Goal: Information Seeking & Learning: Learn about a topic

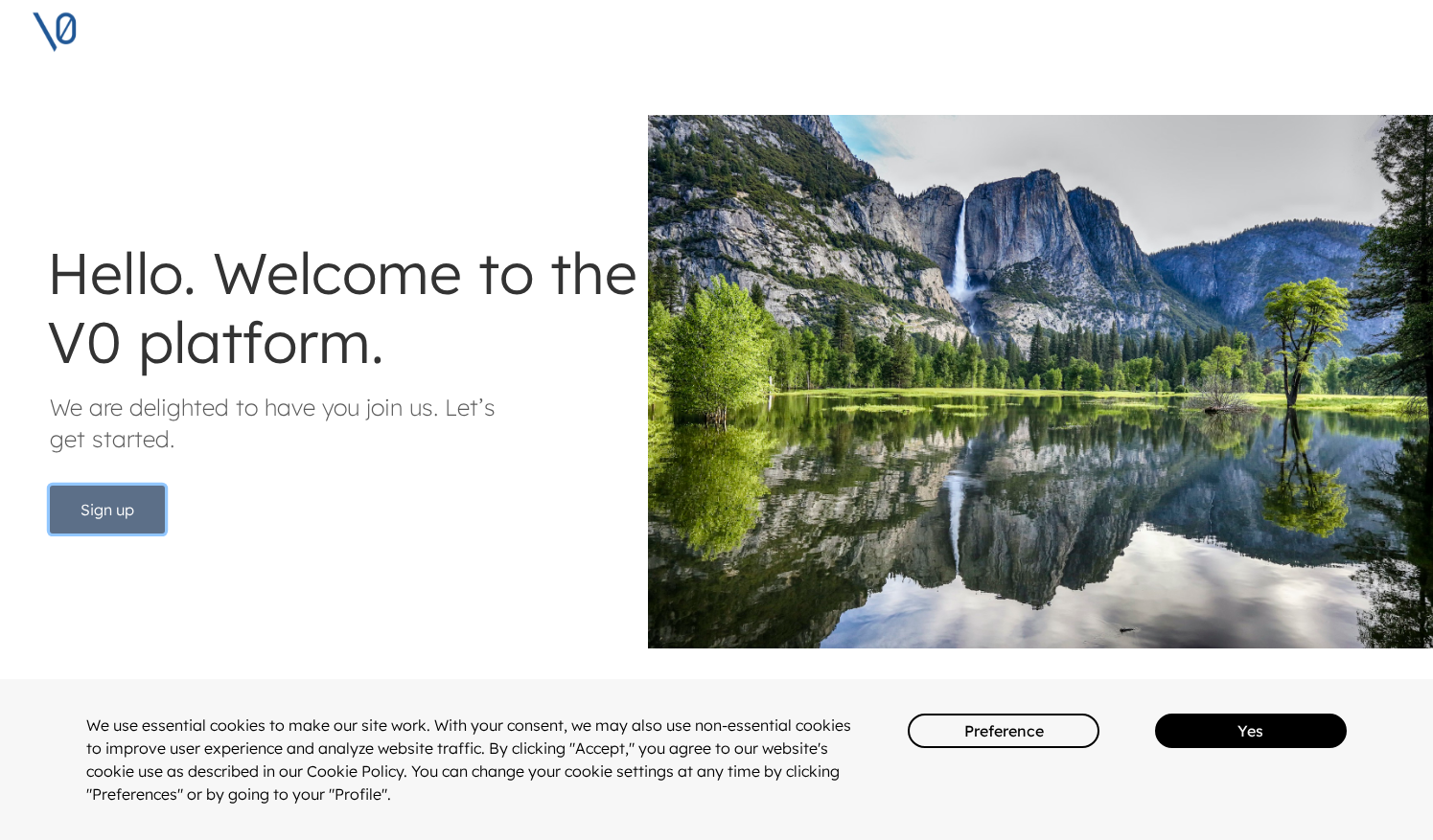
click at [109, 512] on button "Sign up" at bounding box center [107, 510] width 115 height 48
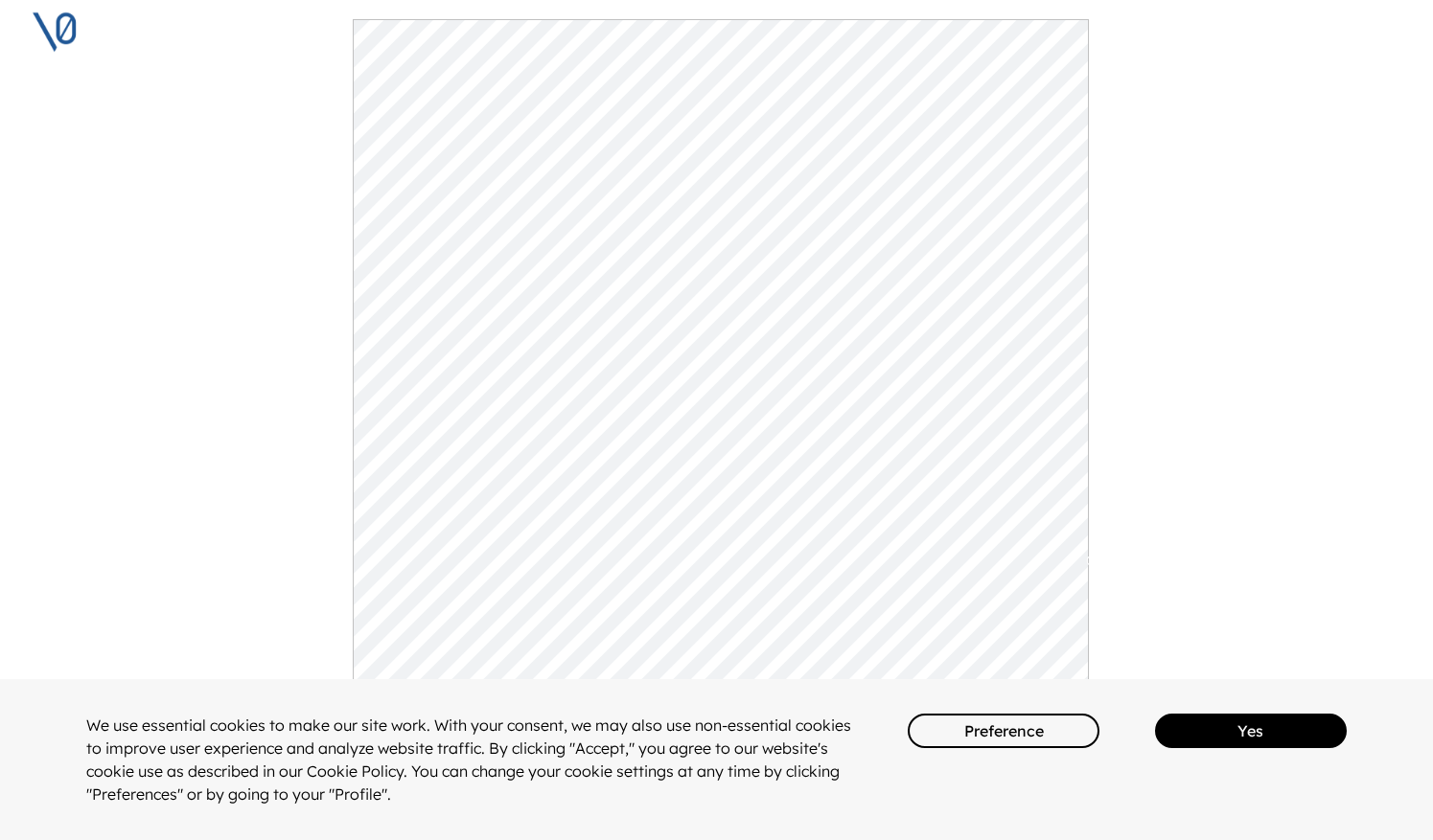
scroll to position [298, 0]
click at [1232, 724] on button "Yes" at bounding box center [1251, 731] width 192 height 35
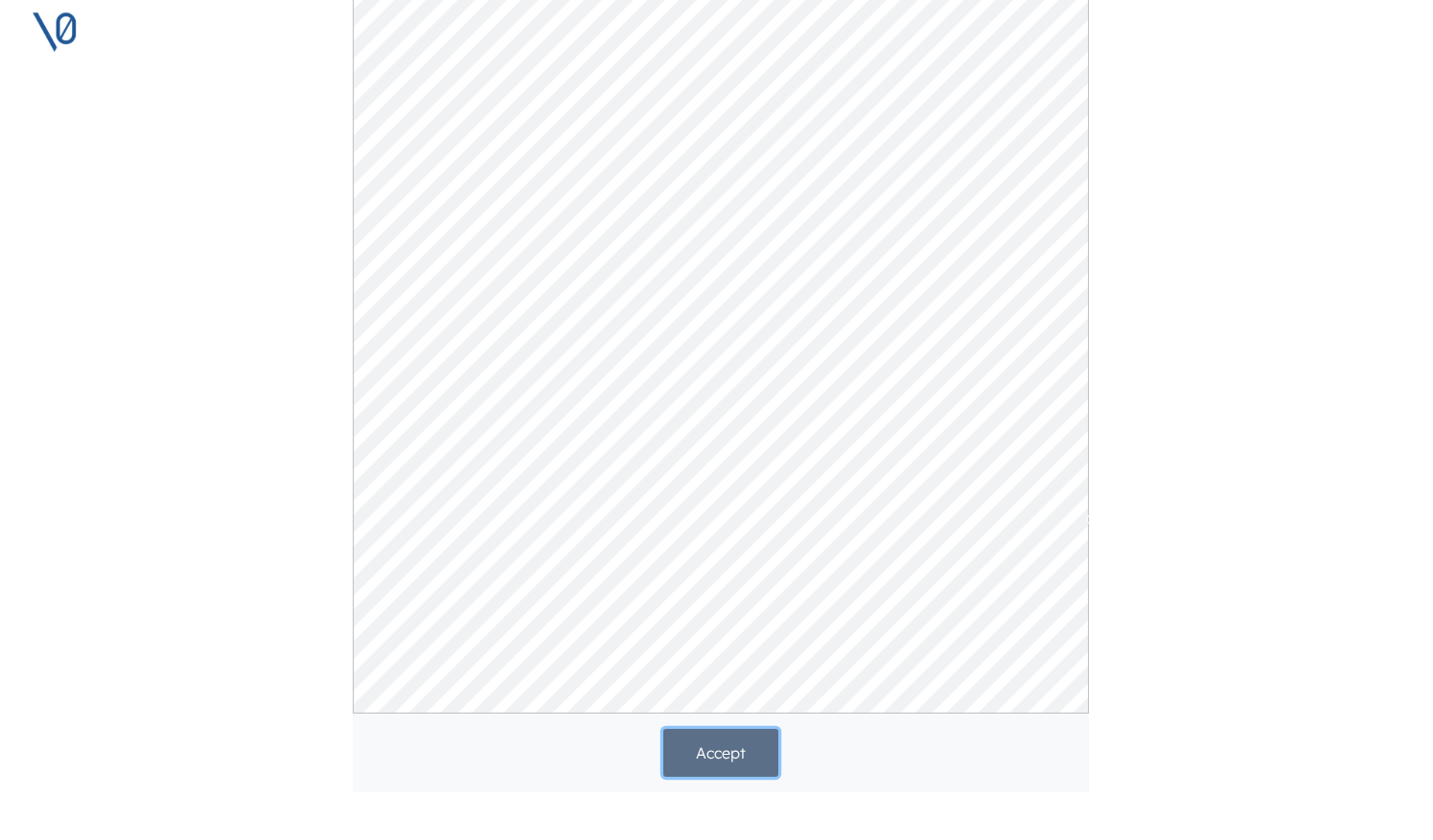
click at [731, 757] on button "Accept" at bounding box center [720, 753] width 115 height 48
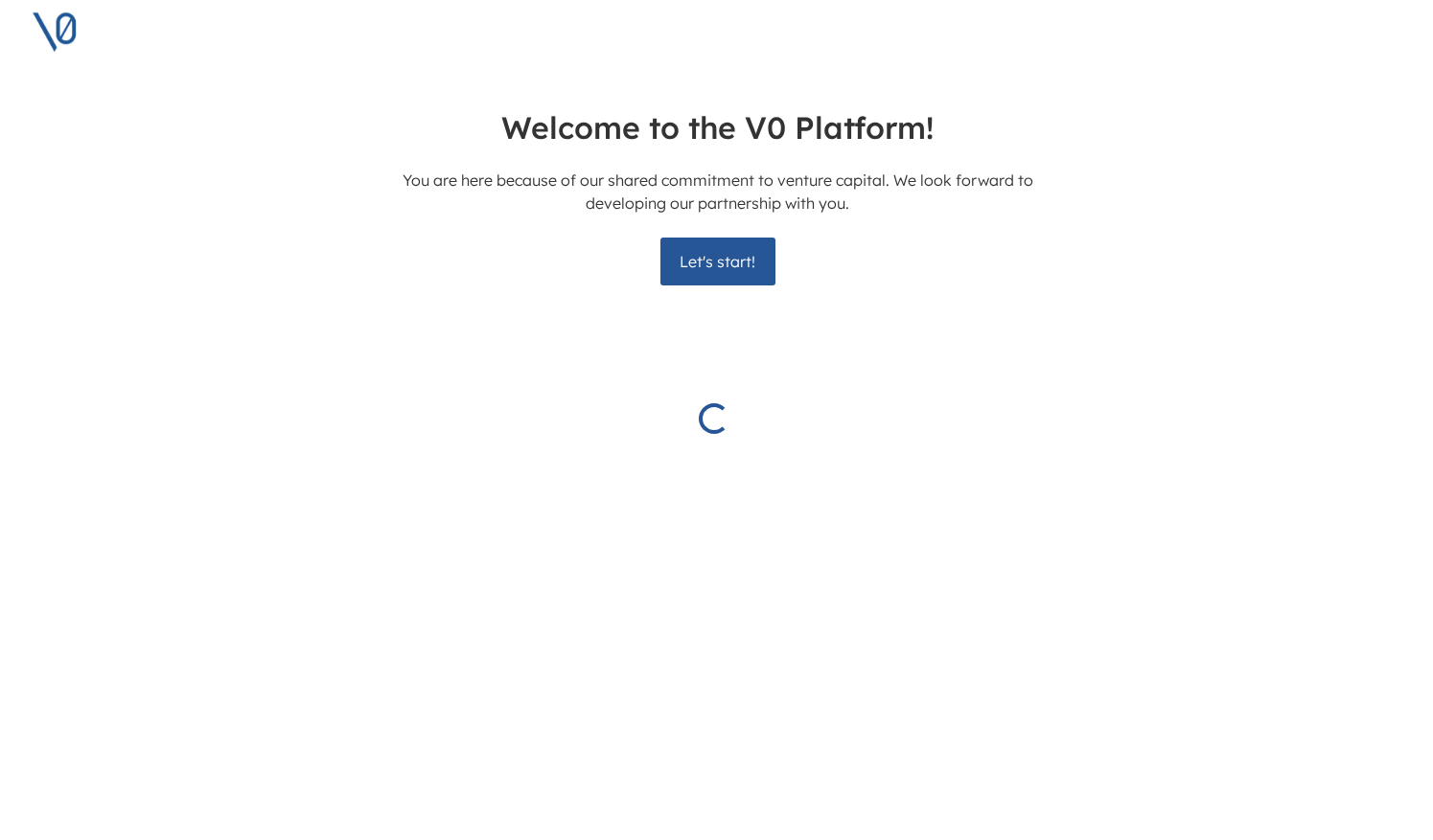
scroll to position [0, 4]
click at [721, 260] on button "Let's start!" at bounding box center [716, 262] width 115 height 48
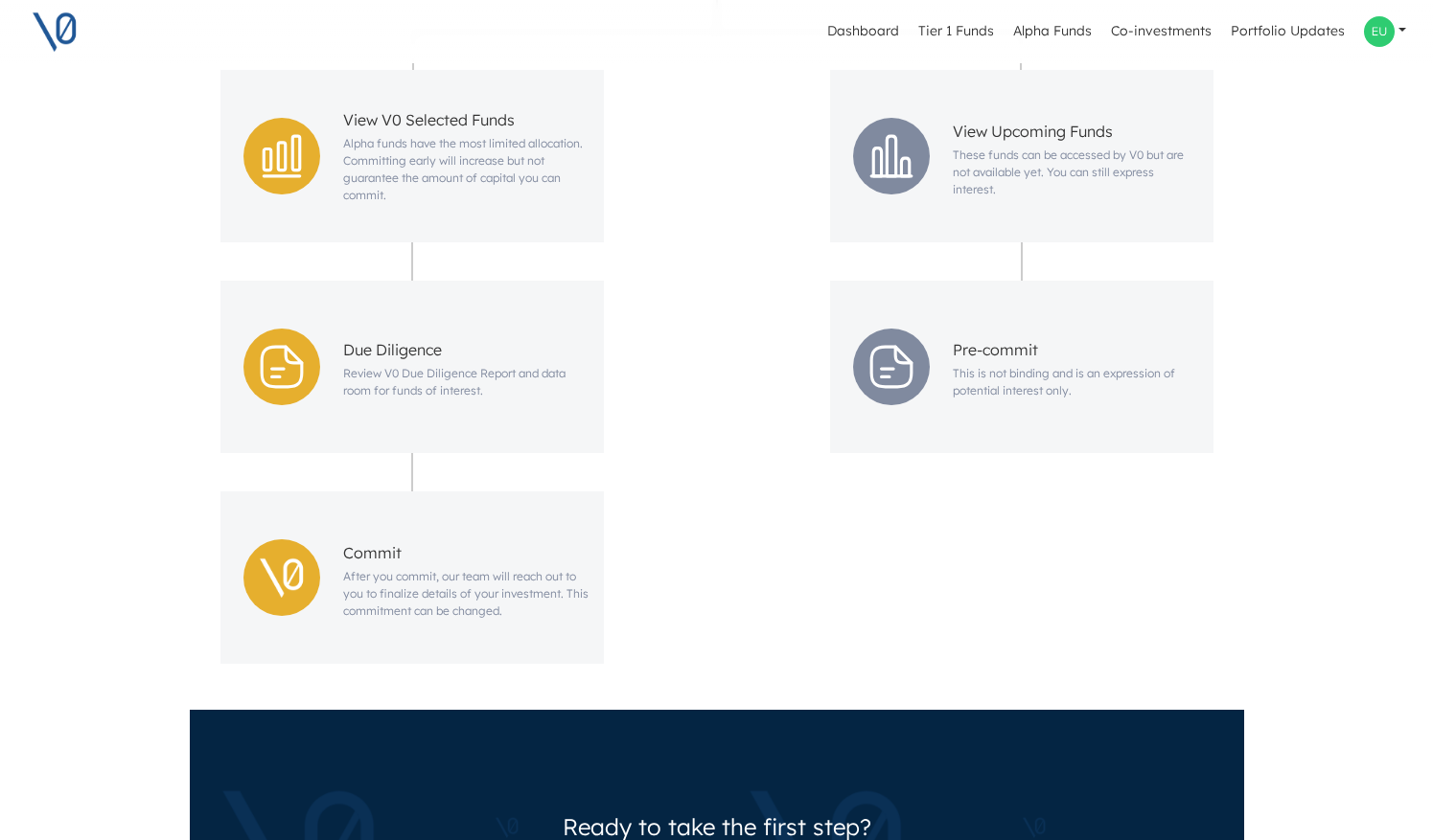
scroll to position [646, 0]
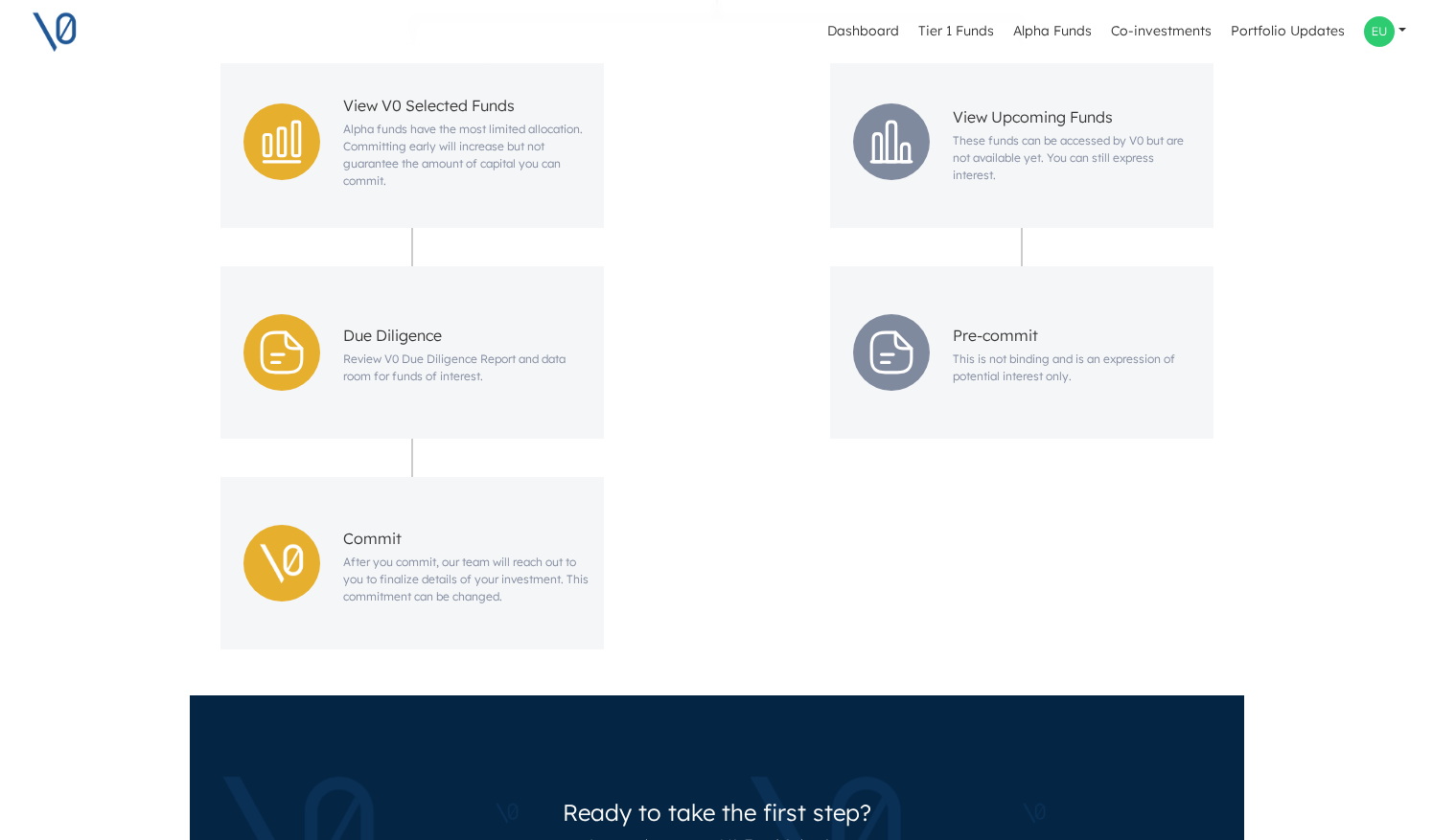
click at [264, 149] on icon at bounding box center [282, 142] width 37 height 40
click at [314, 380] on div "Due Diligence Review V0 Due Diligence Report and data room for funds of interes…" at bounding box center [412, 353] width 384 height 172
click at [273, 588] on img at bounding box center [282, 564] width 58 height 58
click at [902, 333] on icon at bounding box center [891, 353] width 58 height 58
click at [898, 84] on div "View Upcoming Funds These funds can be accessed by V0 but are not available yet…" at bounding box center [1022, 142] width 384 height 172
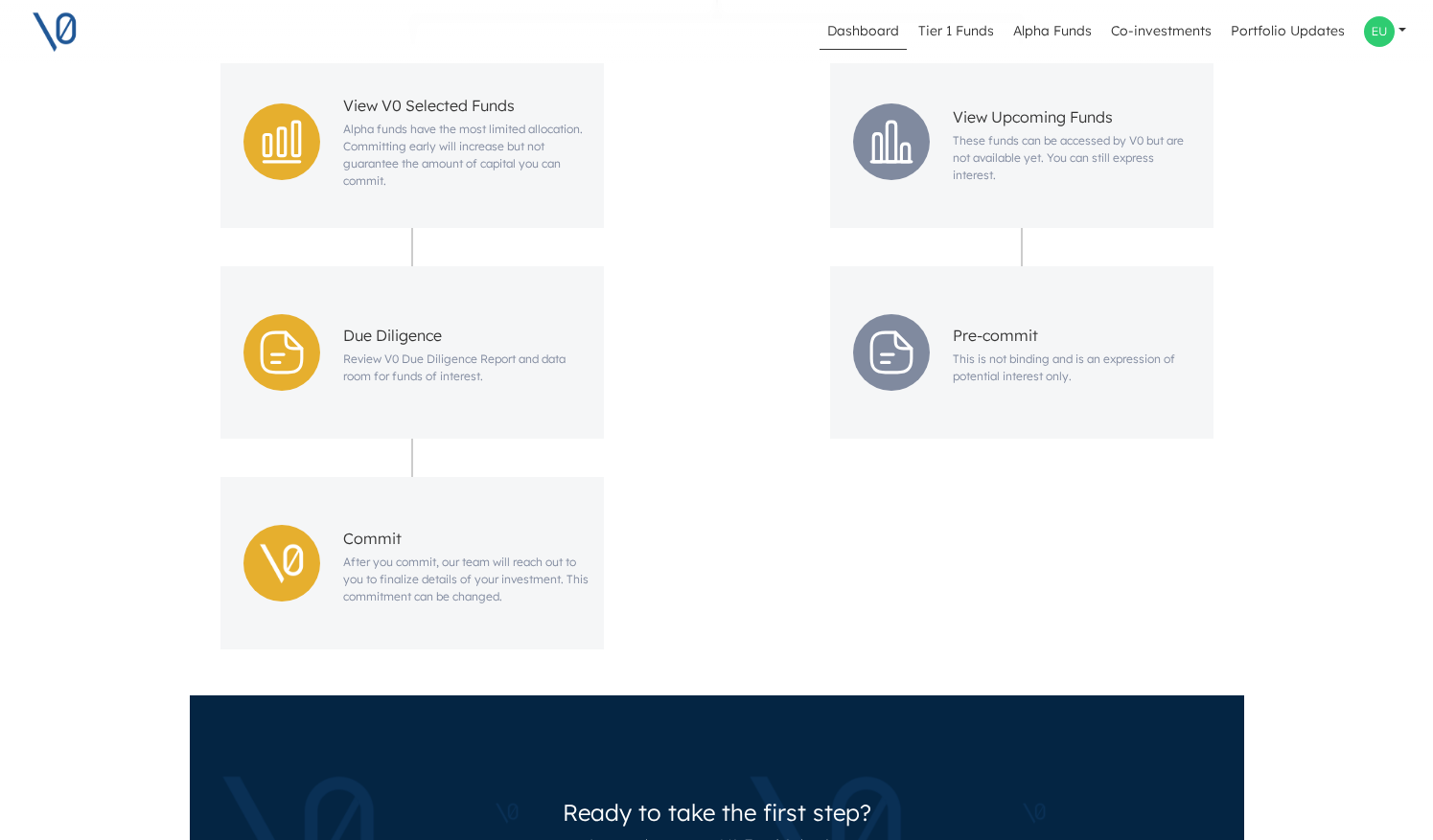
click at [852, 27] on link "Dashboard" at bounding box center [863, 32] width 88 height 37
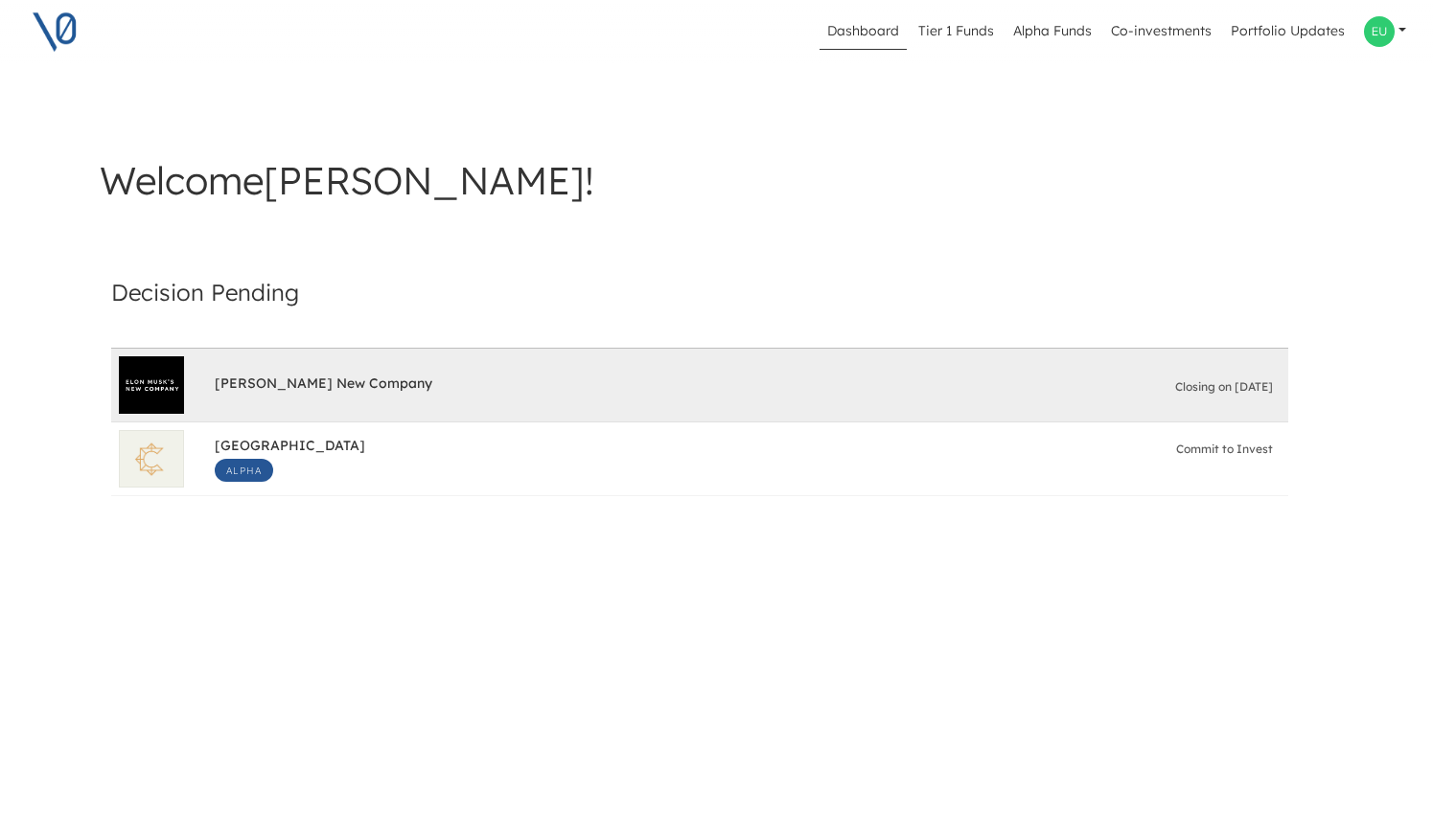
click at [358, 377] on span "[PERSON_NAME] New Company" at bounding box center [324, 385] width 218 height 22
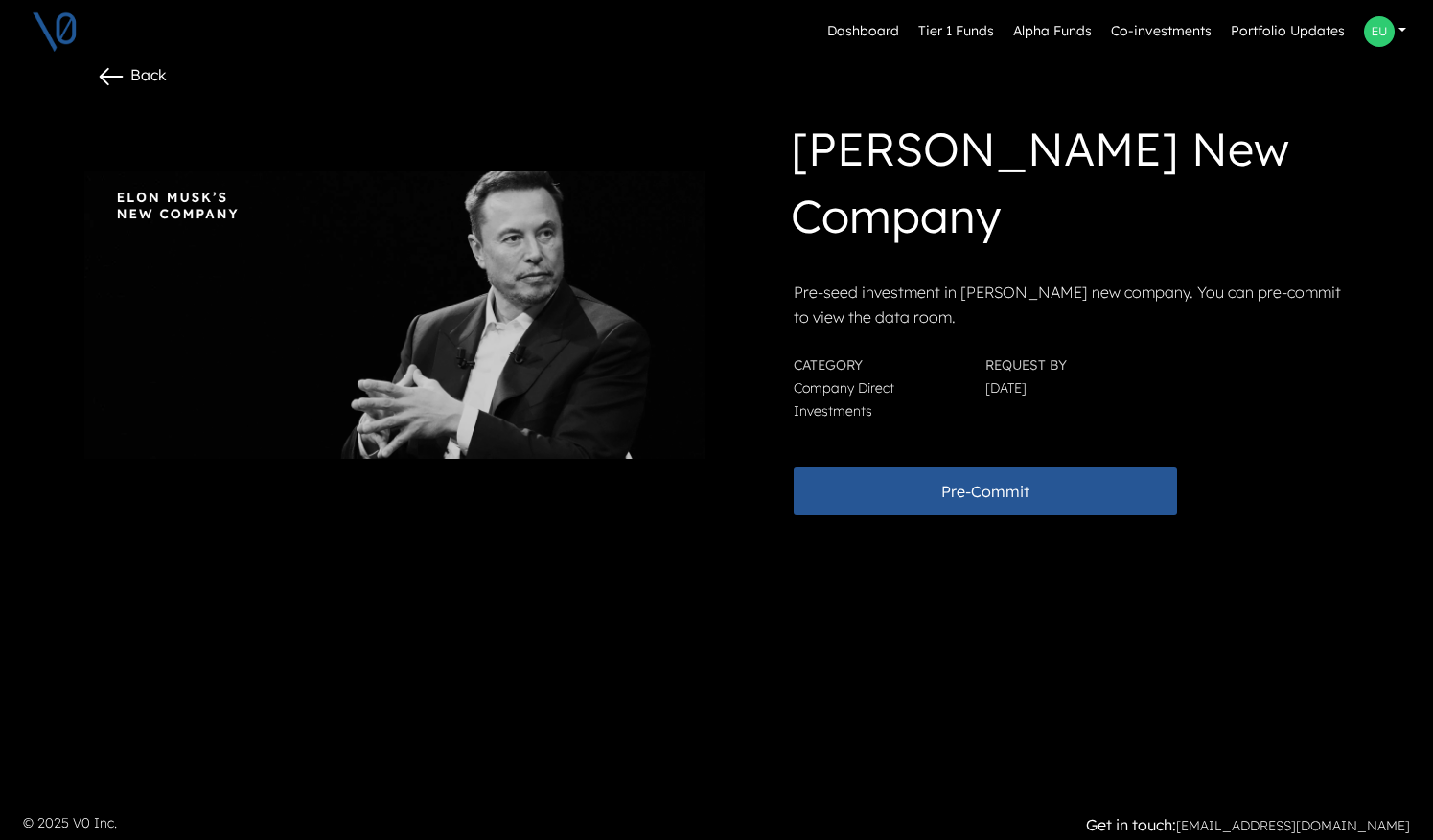
scroll to position [46, 0]
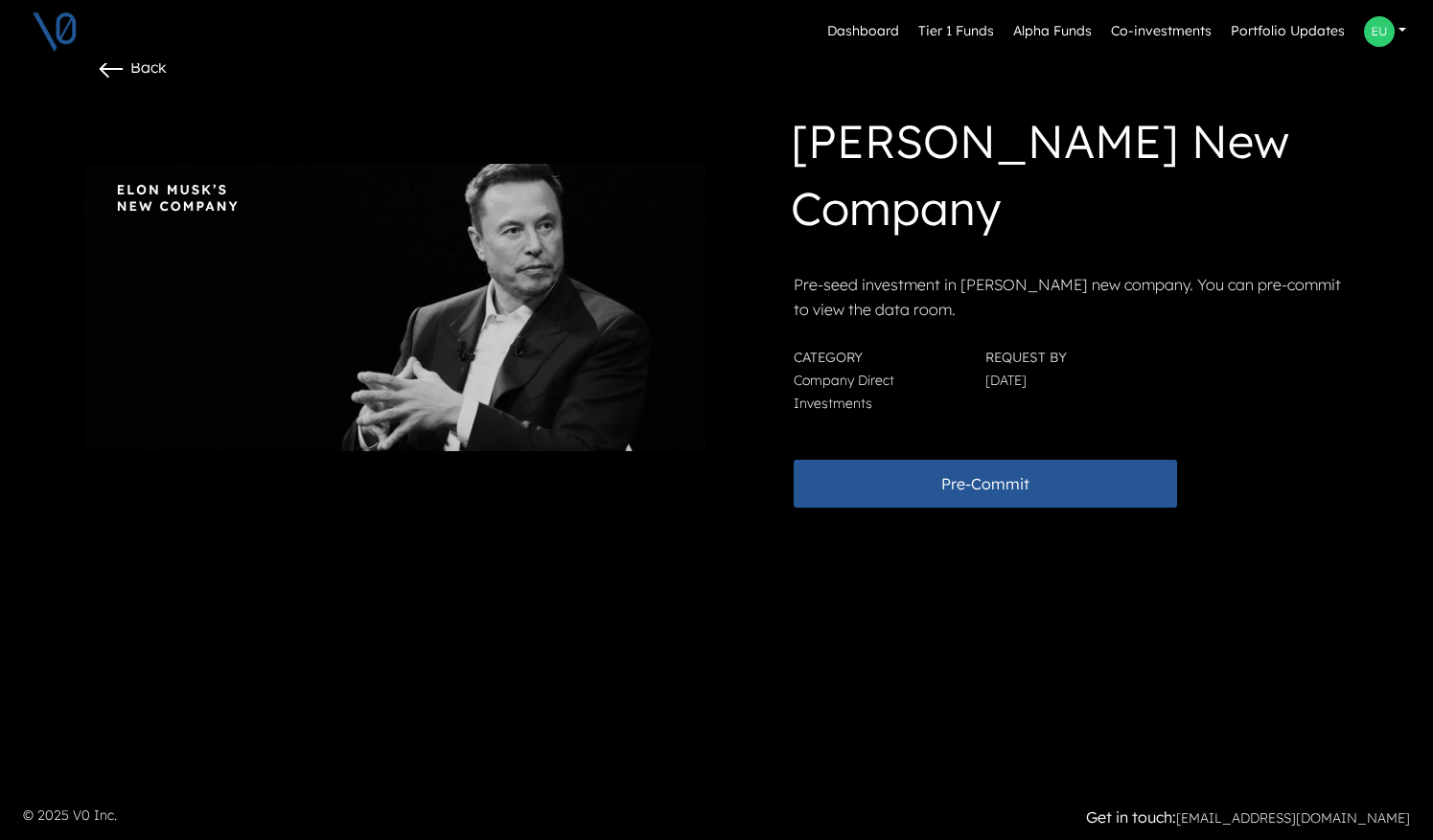
click at [107, 63] on div "Dashboard Tier 1 Funds Alpha Funds Co-investments Portfolio Updates Profile Pri…" at bounding box center [716, 32] width 1433 height 64
click at [113, 67] on icon at bounding box center [111, 69] width 31 height 31
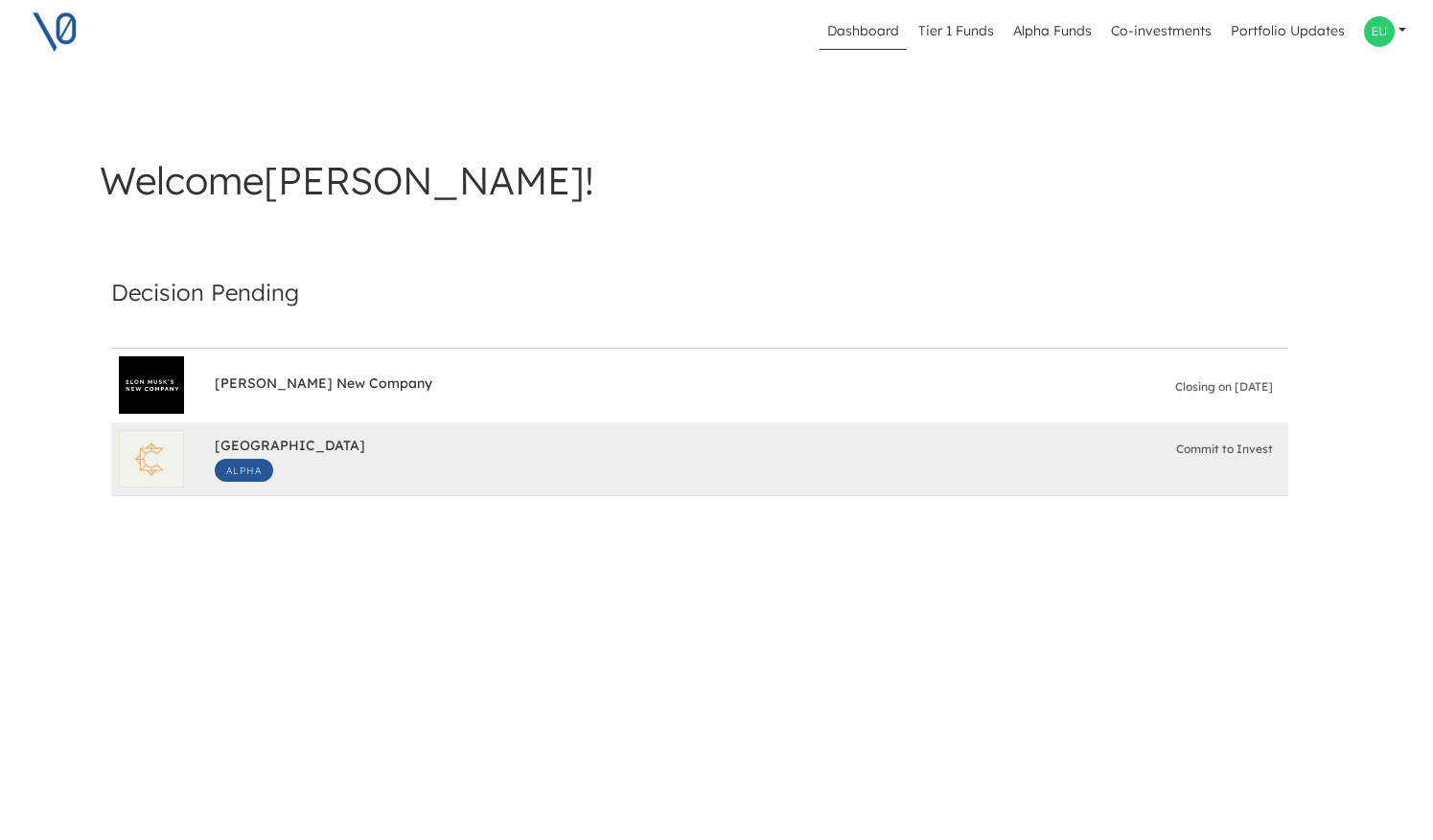
click at [438, 461] on div "South Park Commons Alpha Commit to Invest" at bounding box center [748, 459] width 1066 height 62
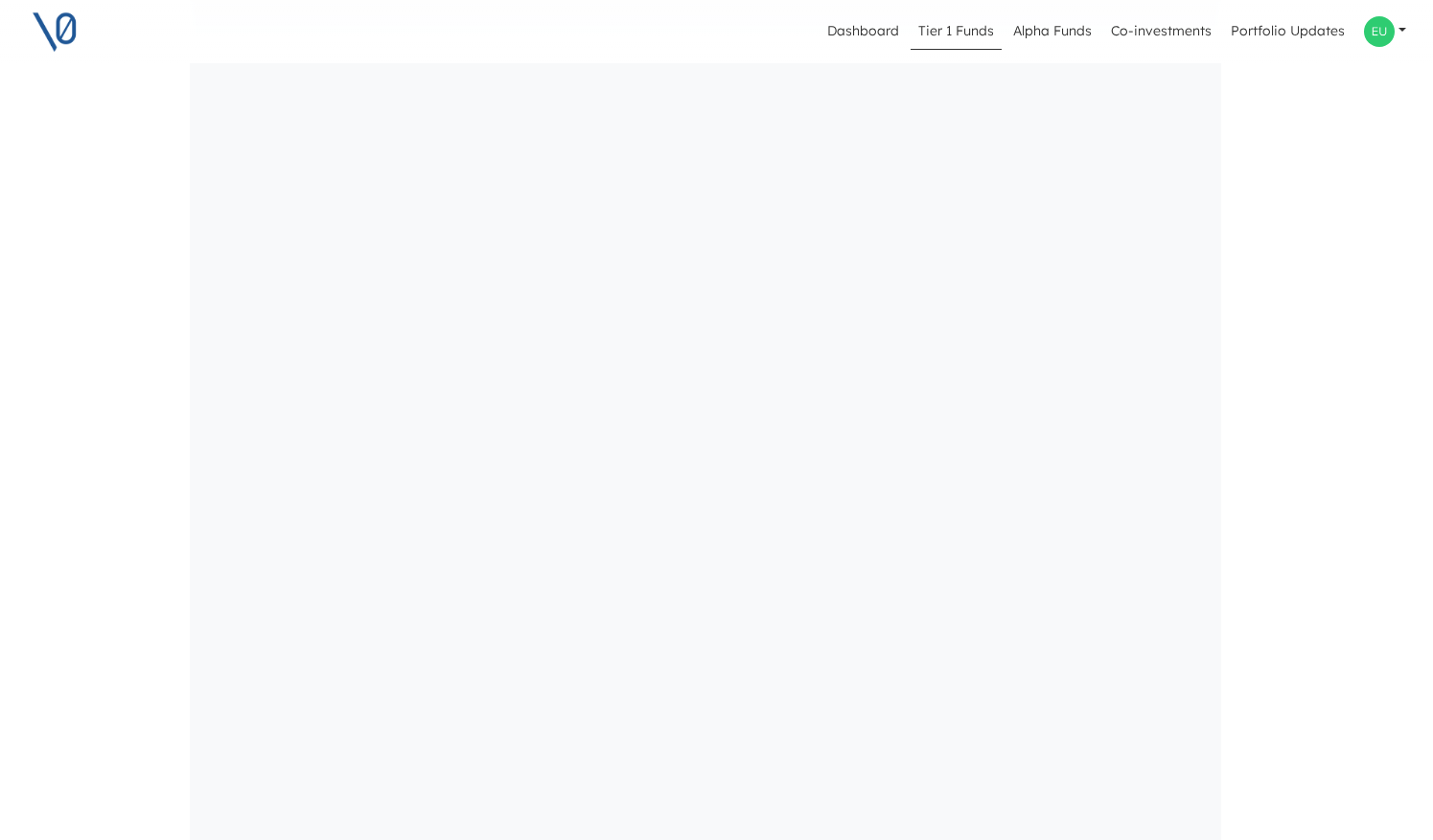
scroll to position [2258, 12]
click at [63, 21] on img at bounding box center [55, 32] width 48 height 48
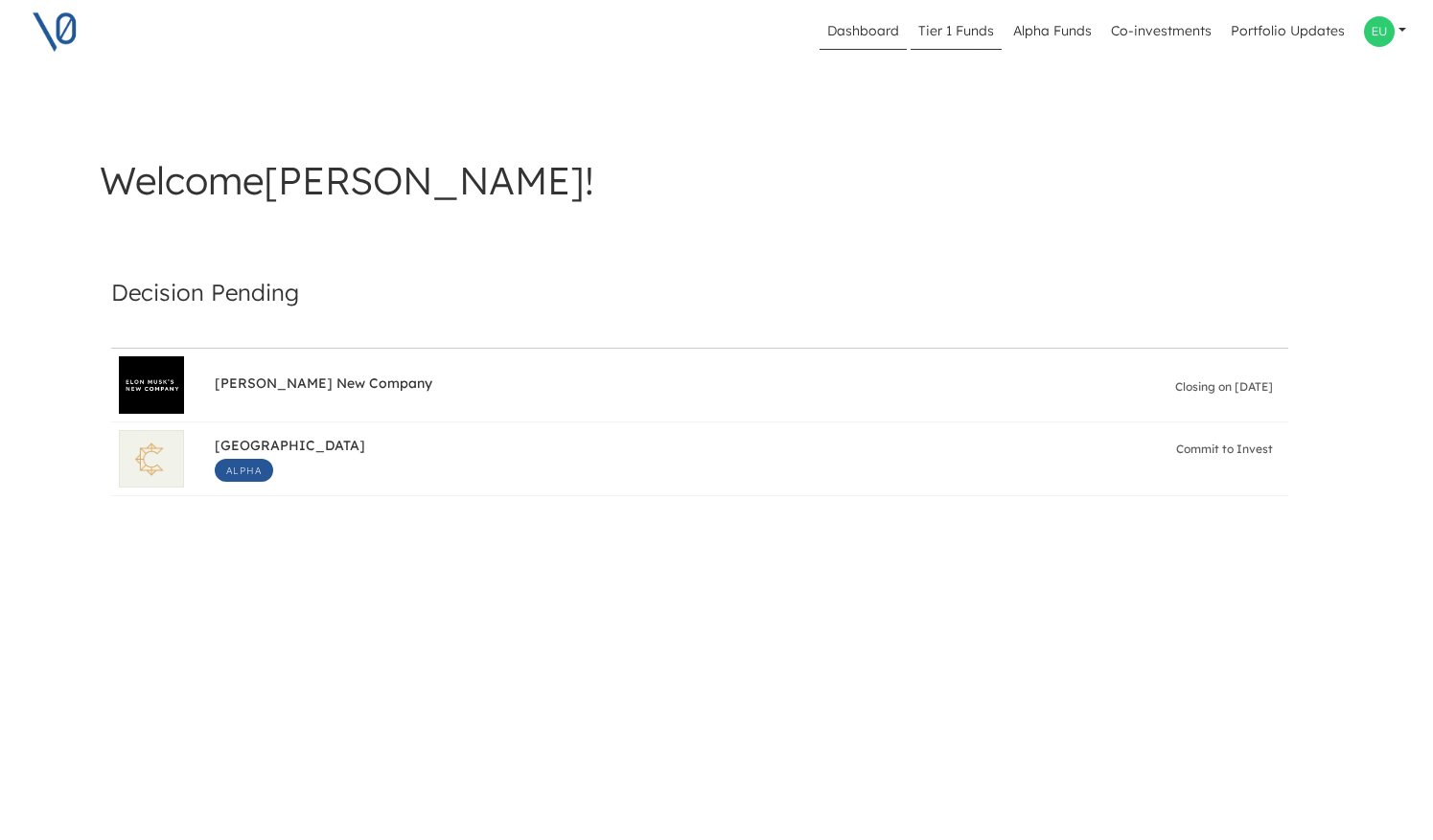
click at [954, 25] on link "Tier 1 Funds" at bounding box center [956, 32] width 92 height 37
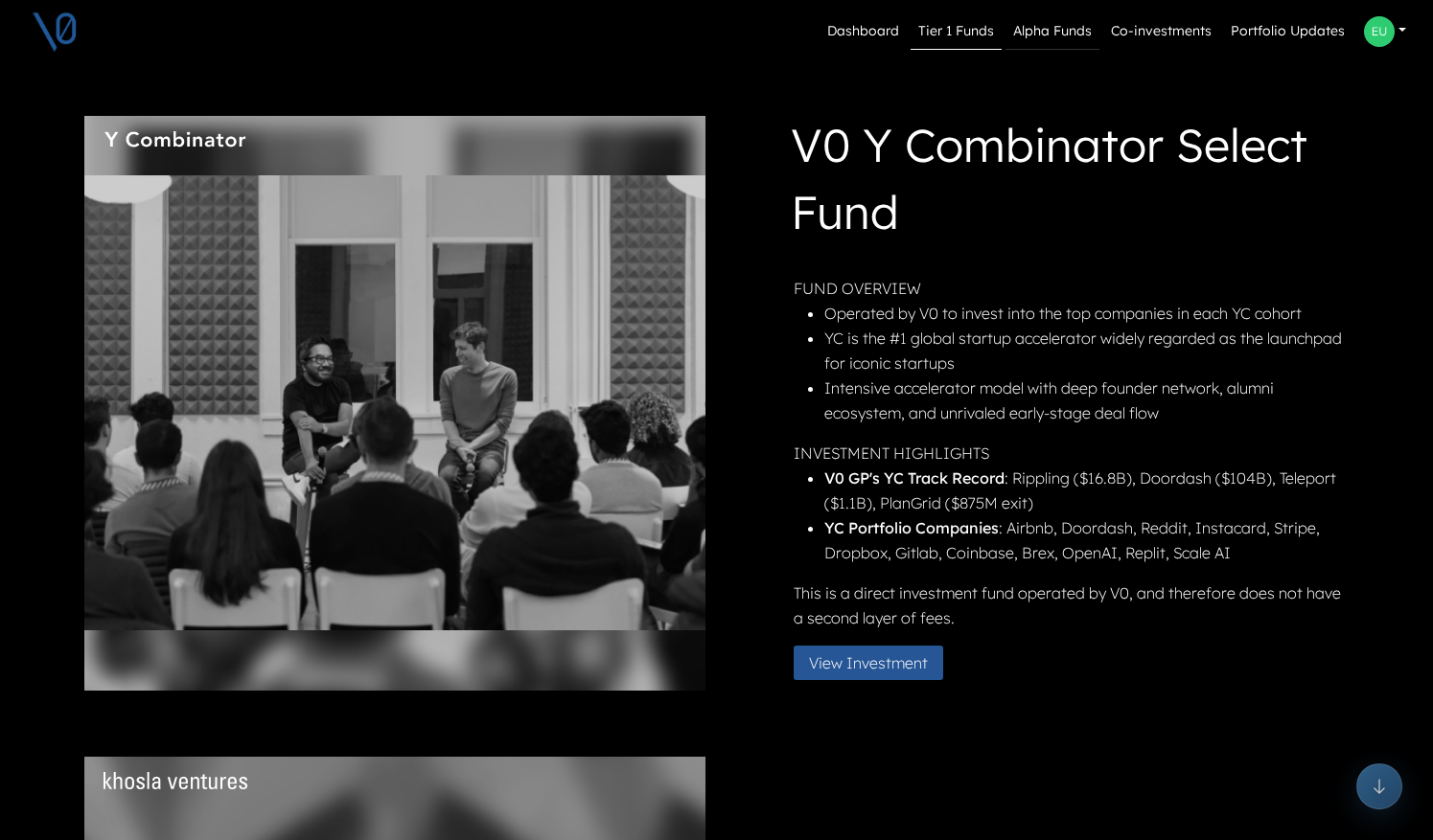
click at [1039, 29] on link "Alpha Funds" at bounding box center [1052, 32] width 93 height 37
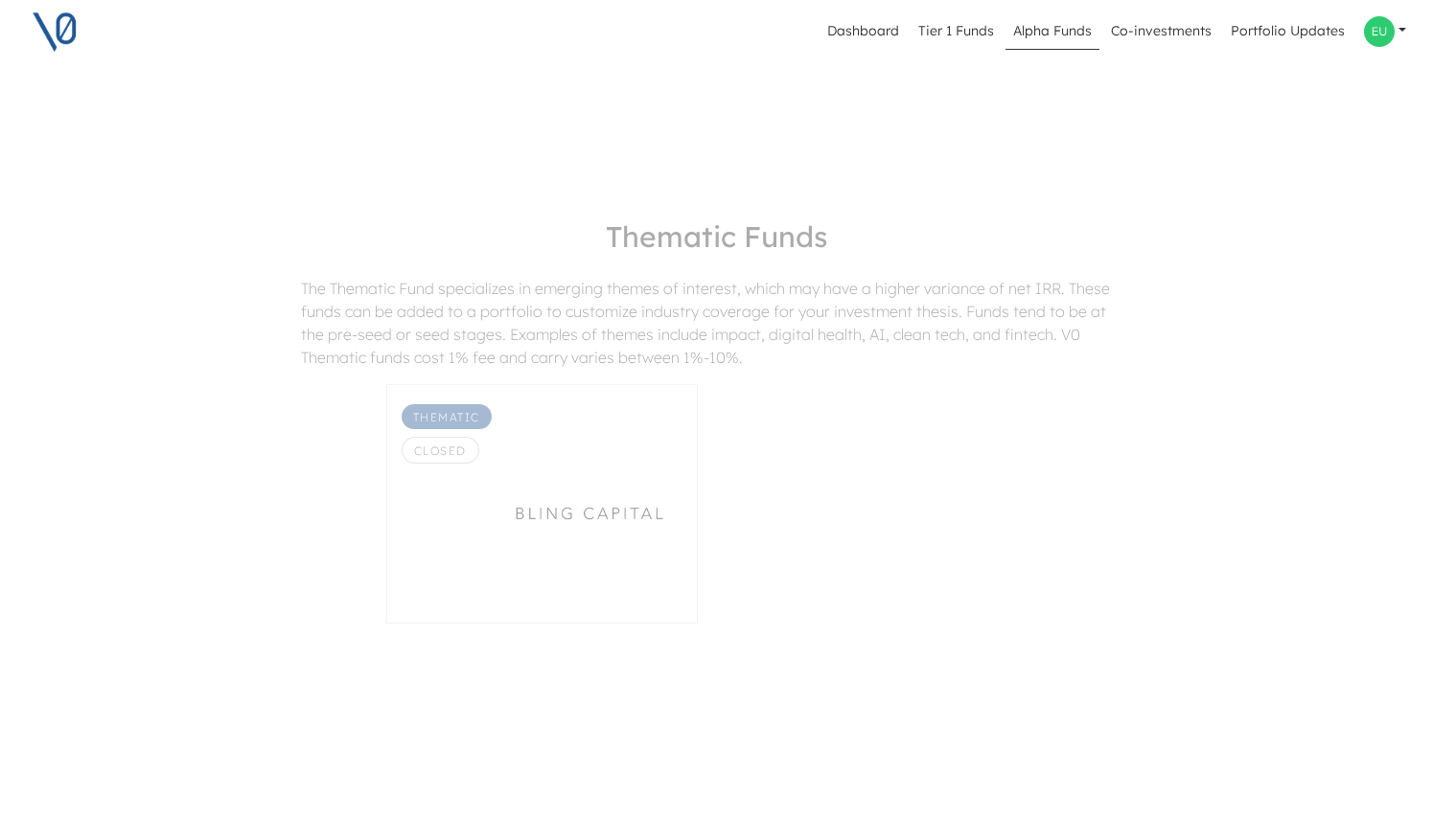
scroll to position [1427, 0]
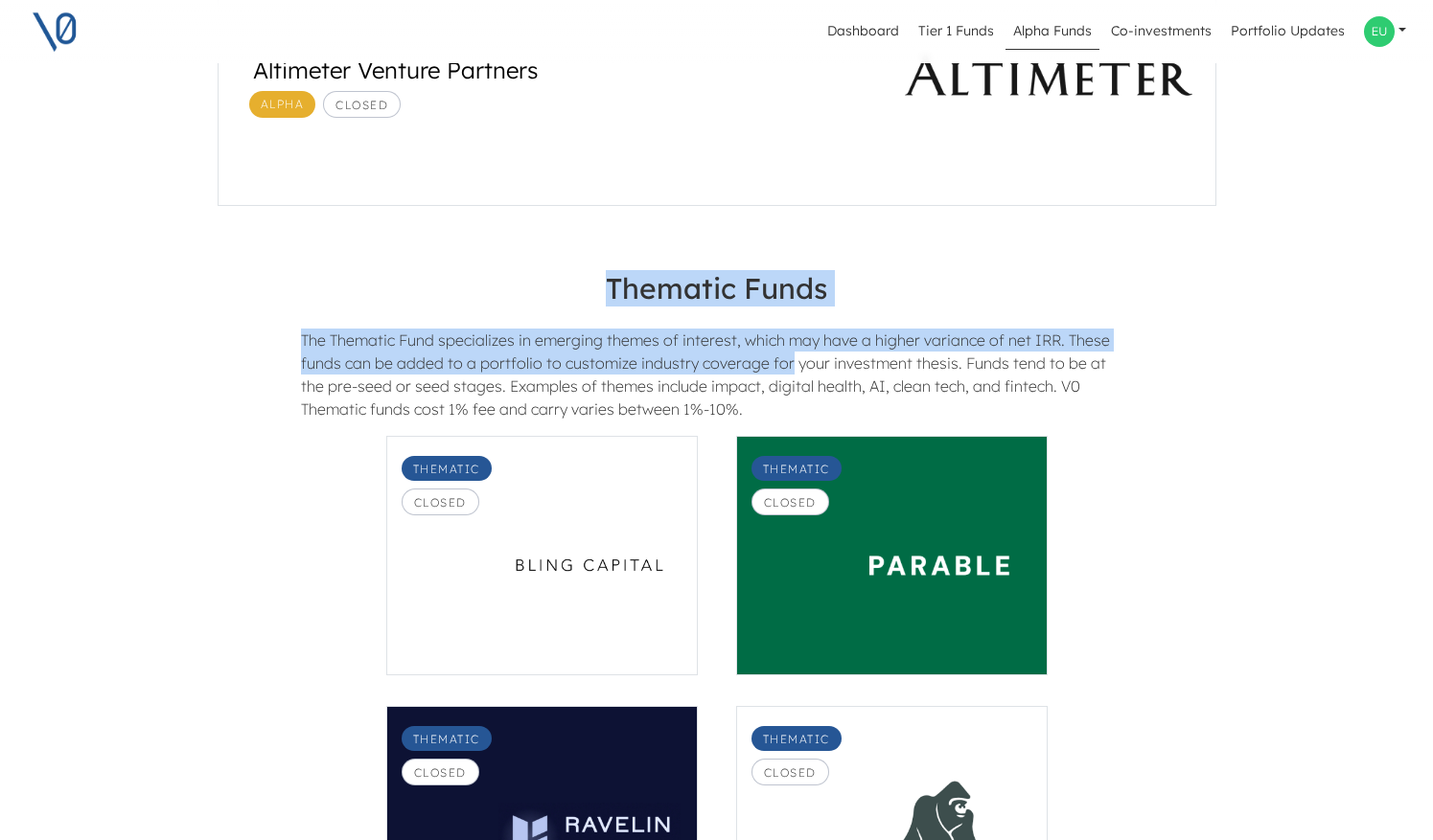
drag, startPoint x: 727, startPoint y: 248, endPoint x: 787, endPoint y: 352, distance: 120.1
click at [787, 352] on div "Thematic Funds The Thematic Fund specializes in emerging themes of interest, wh…" at bounding box center [717, 323] width 1054 height 226
click at [787, 352] on div "The Thematic Fund specializes in emerging themes of interest, which may have a …" at bounding box center [716, 374] width 860 height 92
drag, startPoint x: 759, startPoint y: 246, endPoint x: 765, endPoint y: 368, distance: 122.1
click at [765, 368] on div "Thematic Funds The Thematic Fund specializes in emerging themes of interest, wh…" at bounding box center [717, 323] width 1054 height 226
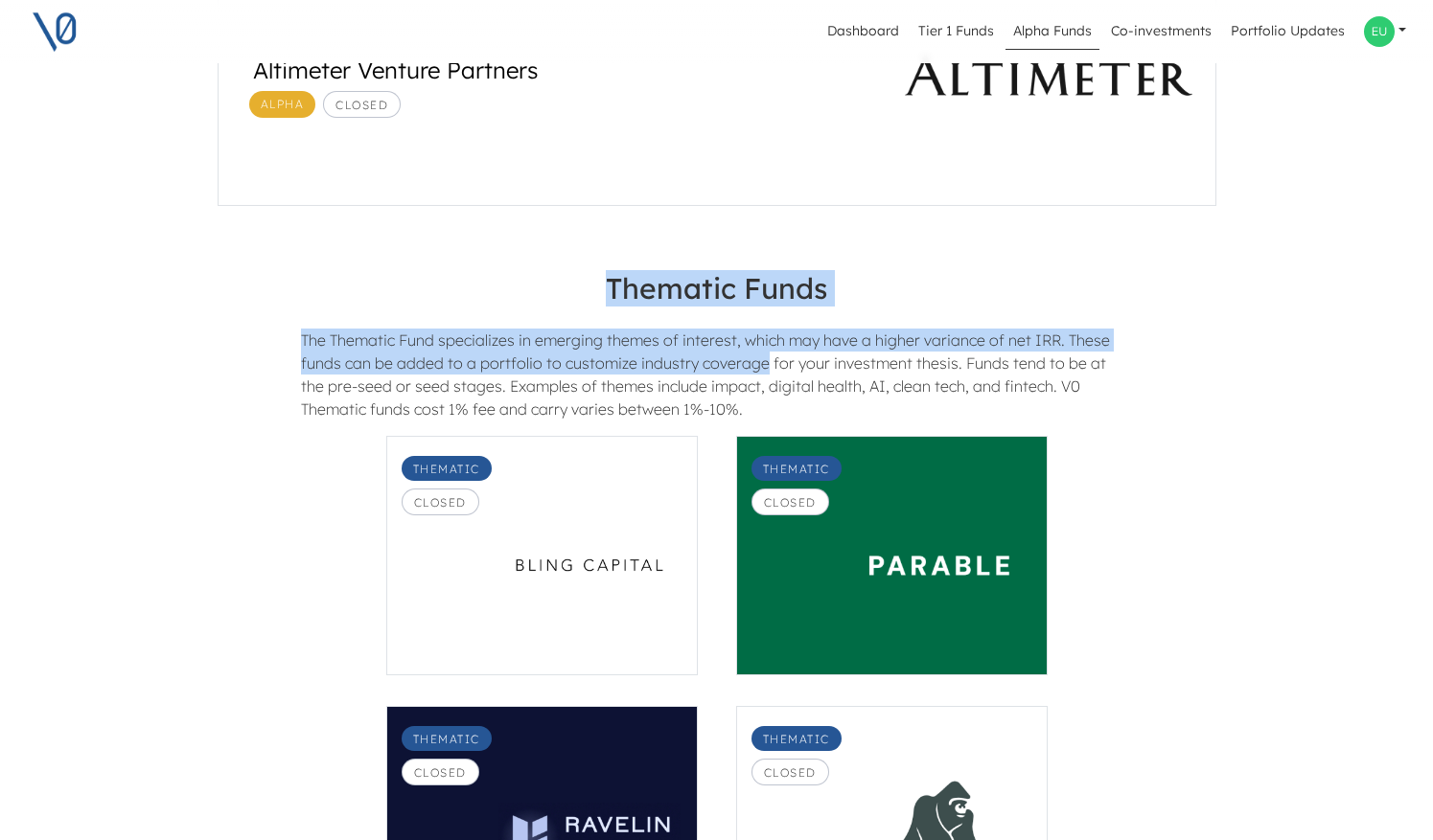
click at [765, 368] on div "The Thematic Fund specializes in emerging themes of interest, which may have a …" at bounding box center [716, 374] width 860 height 92
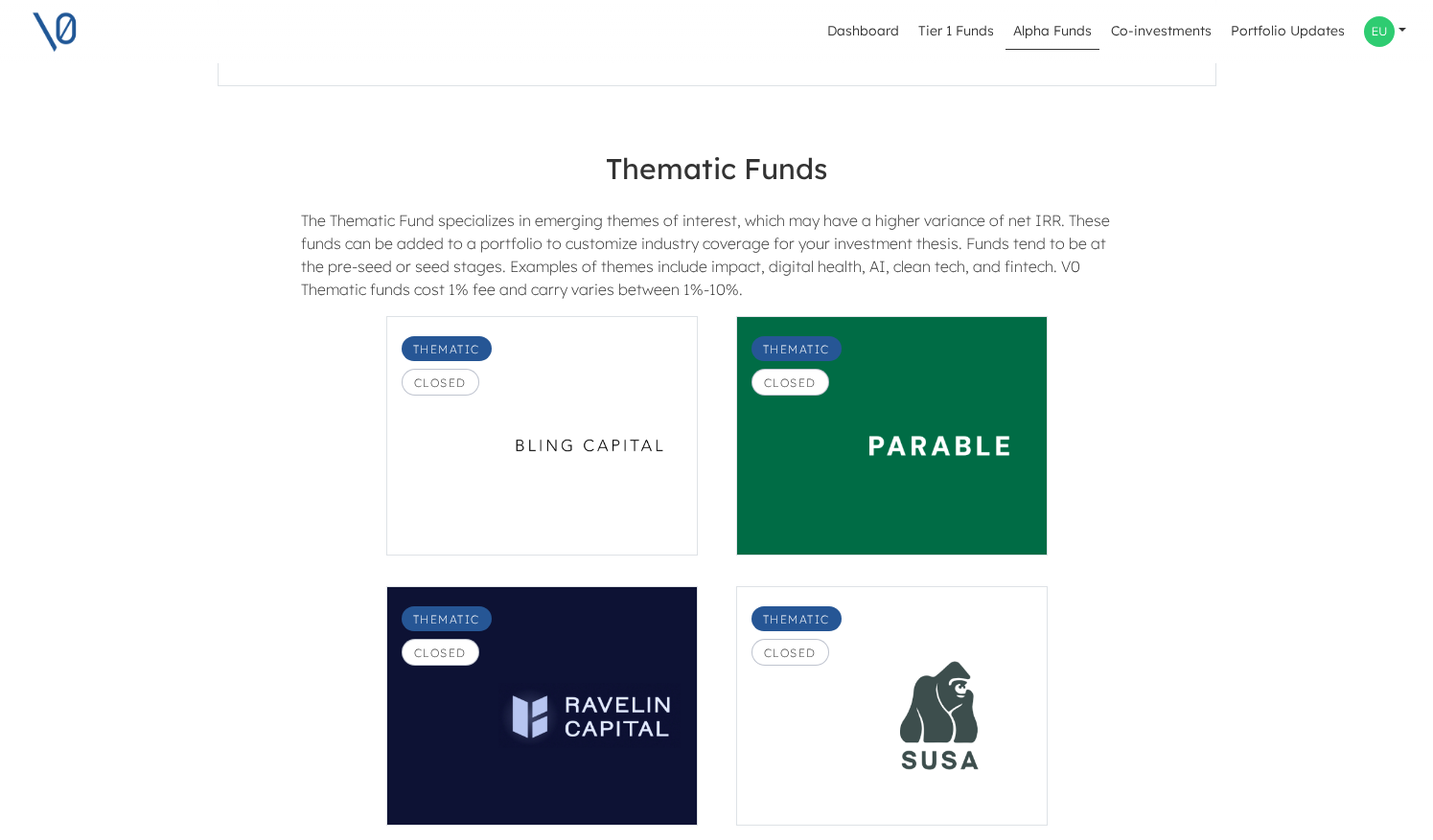
scroll to position [1750, 0]
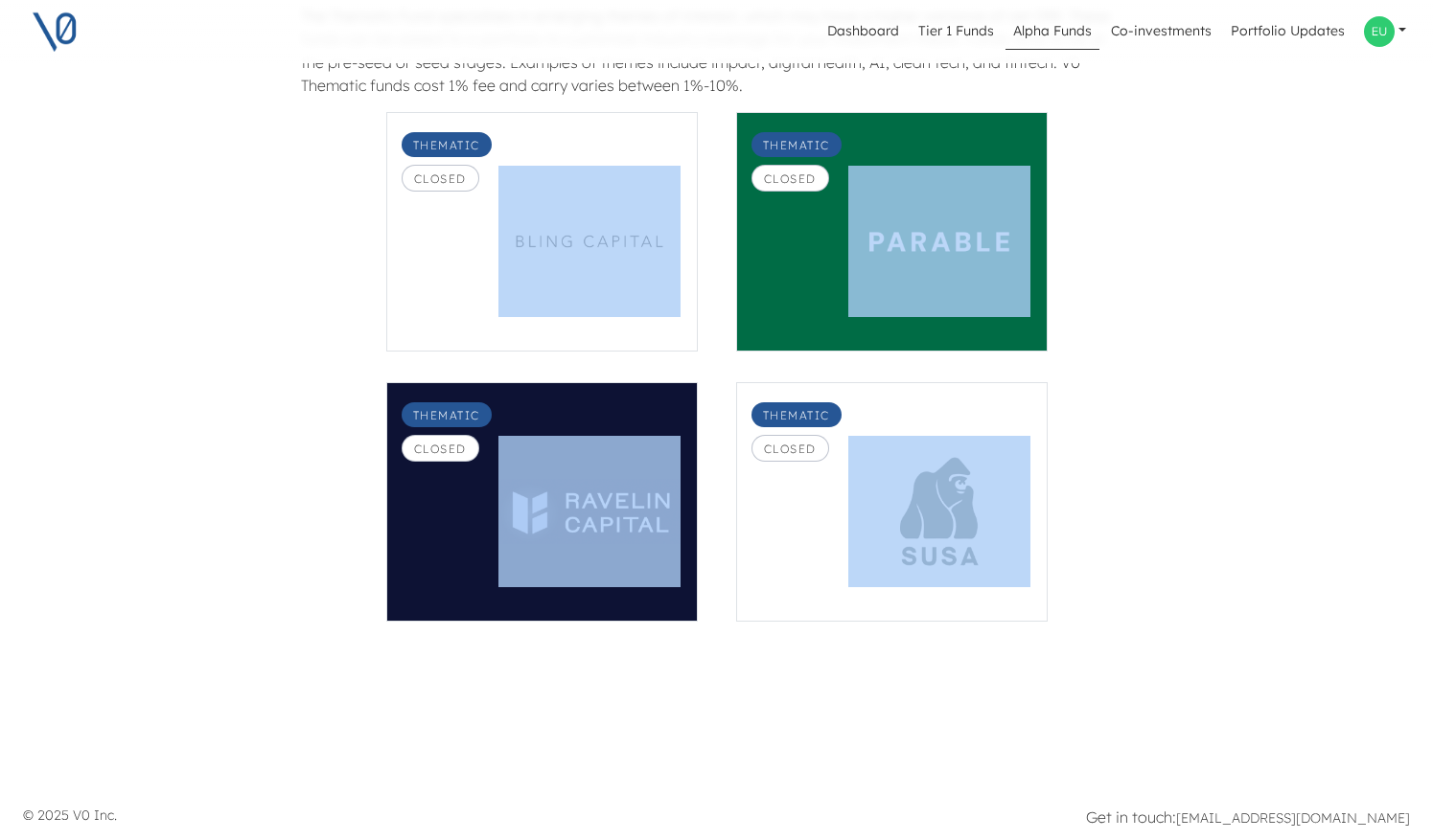
drag, startPoint x: 836, startPoint y: 730, endPoint x: 219, endPoint y: 180, distance: 826.6
click at [220, 180] on div "Thematic Closed Thematic Closed Thematic Closed Thematic Closed" at bounding box center [717, 381] width 1054 height 540
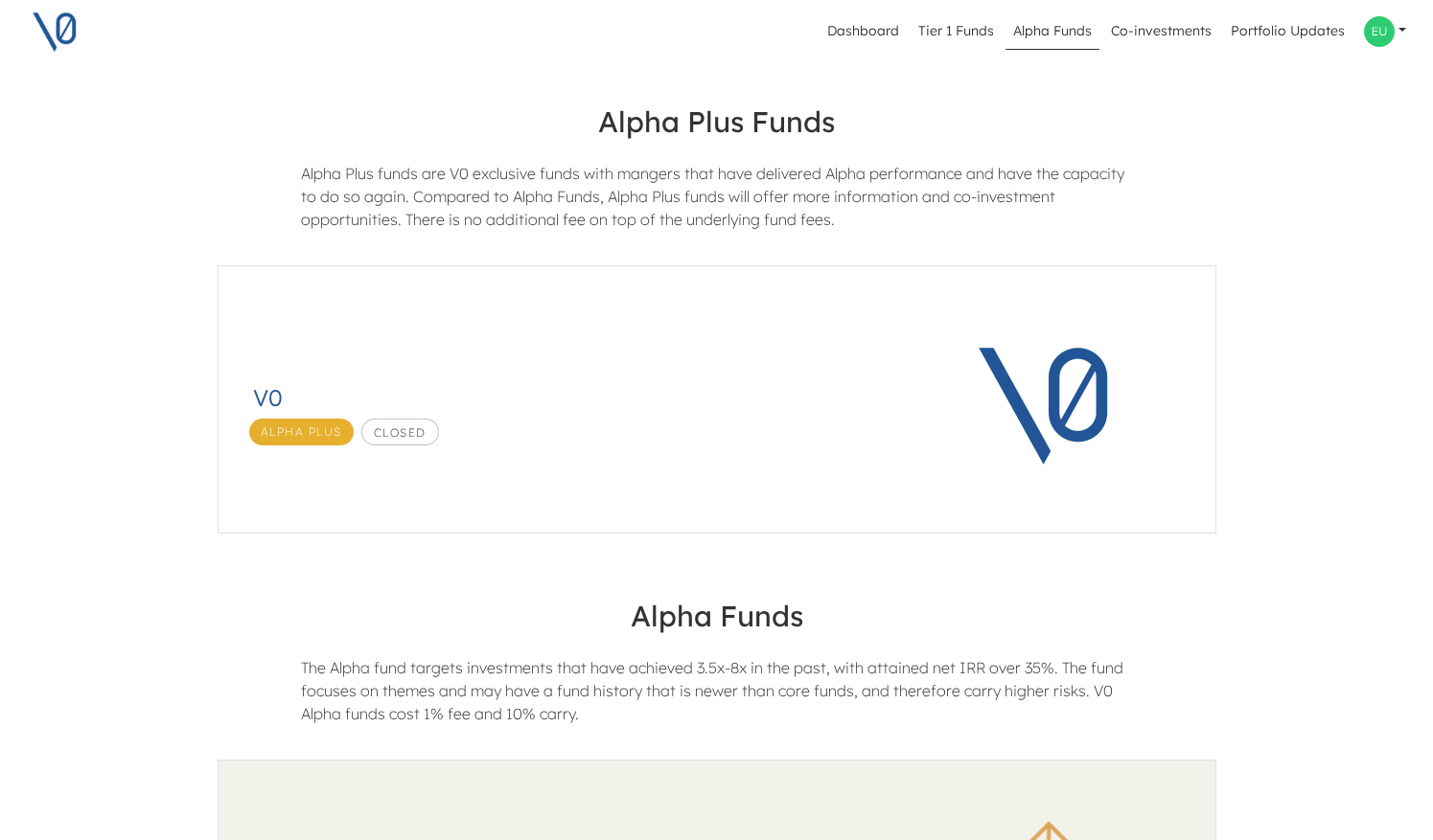
scroll to position [0, 0]
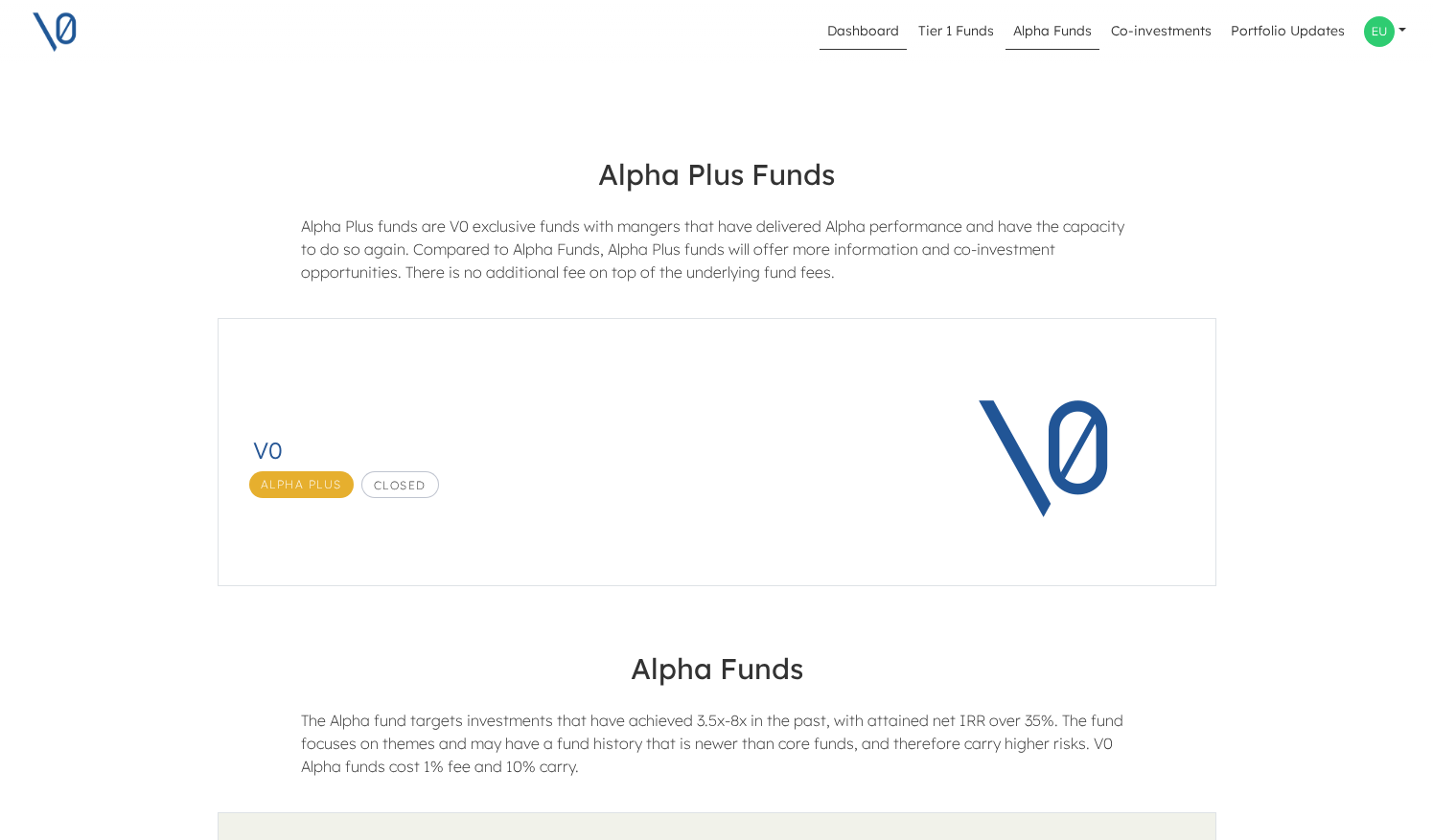
click at [858, 19] on link "Dashboard" at bounding box center [863, 32] width 88 height 37
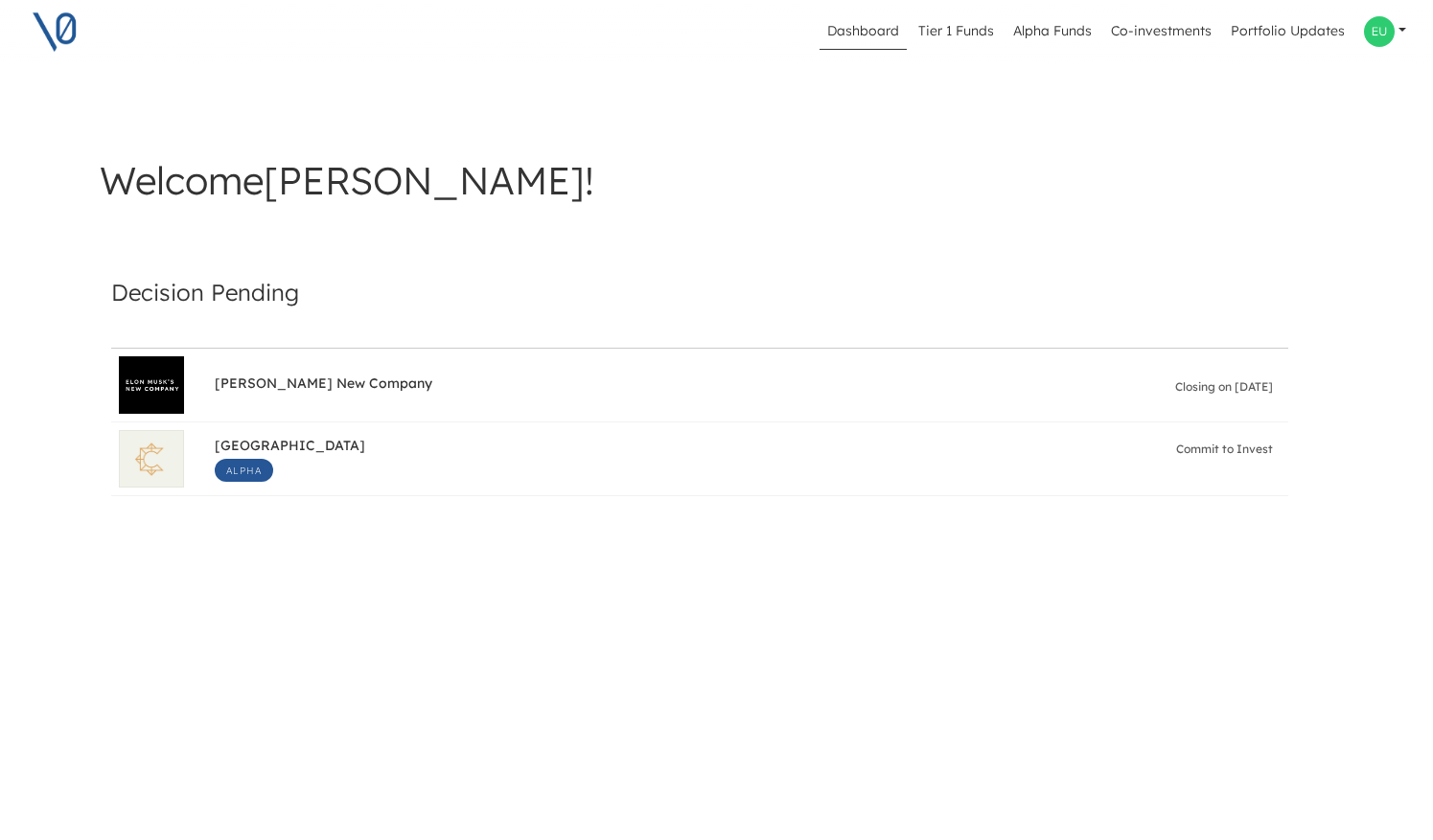
click at [452, 178] on h3 "Welcome [PERSON_NAME] !" at bounding box center [716, 180] width 1234 height 46
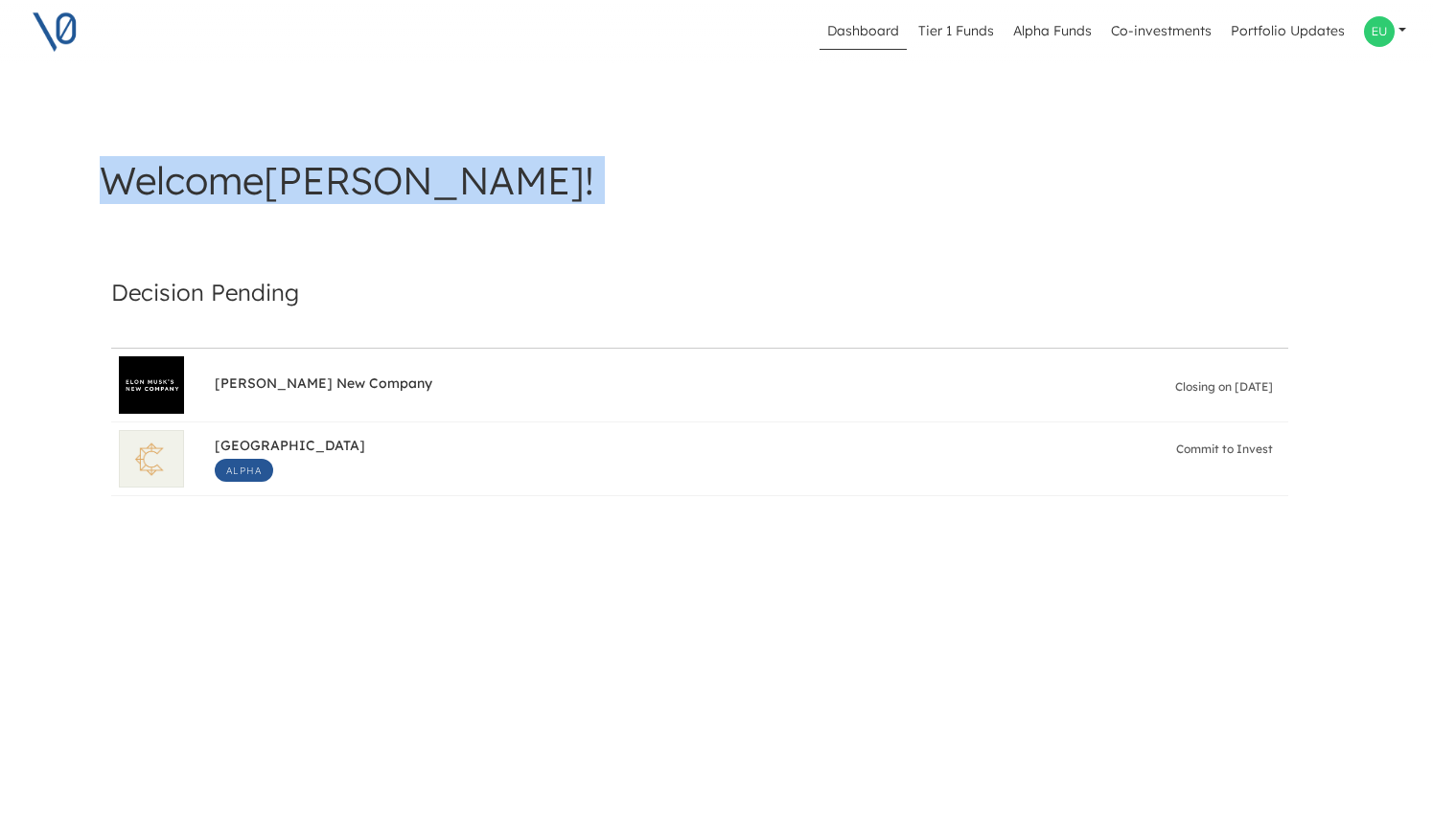
click at [452, 178] on h3 "Welcome [PERSON_NAME] !" at bounding box center [716, 180] width 1234 height 46
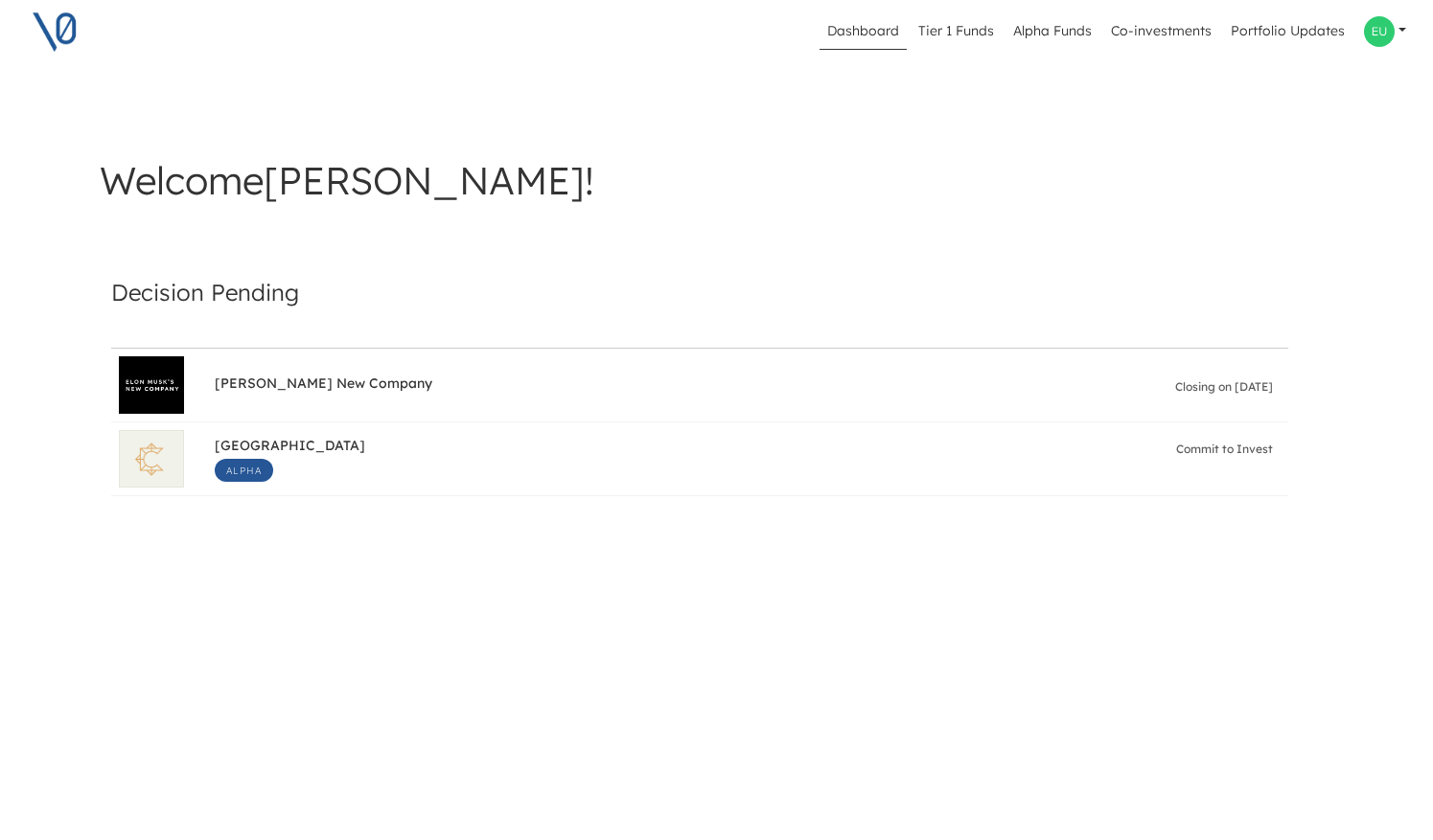
click at [452, 179] on h3 "Welcome [PERSON_NAME] !" at bounding box center [716, 180] width 1234 height 46
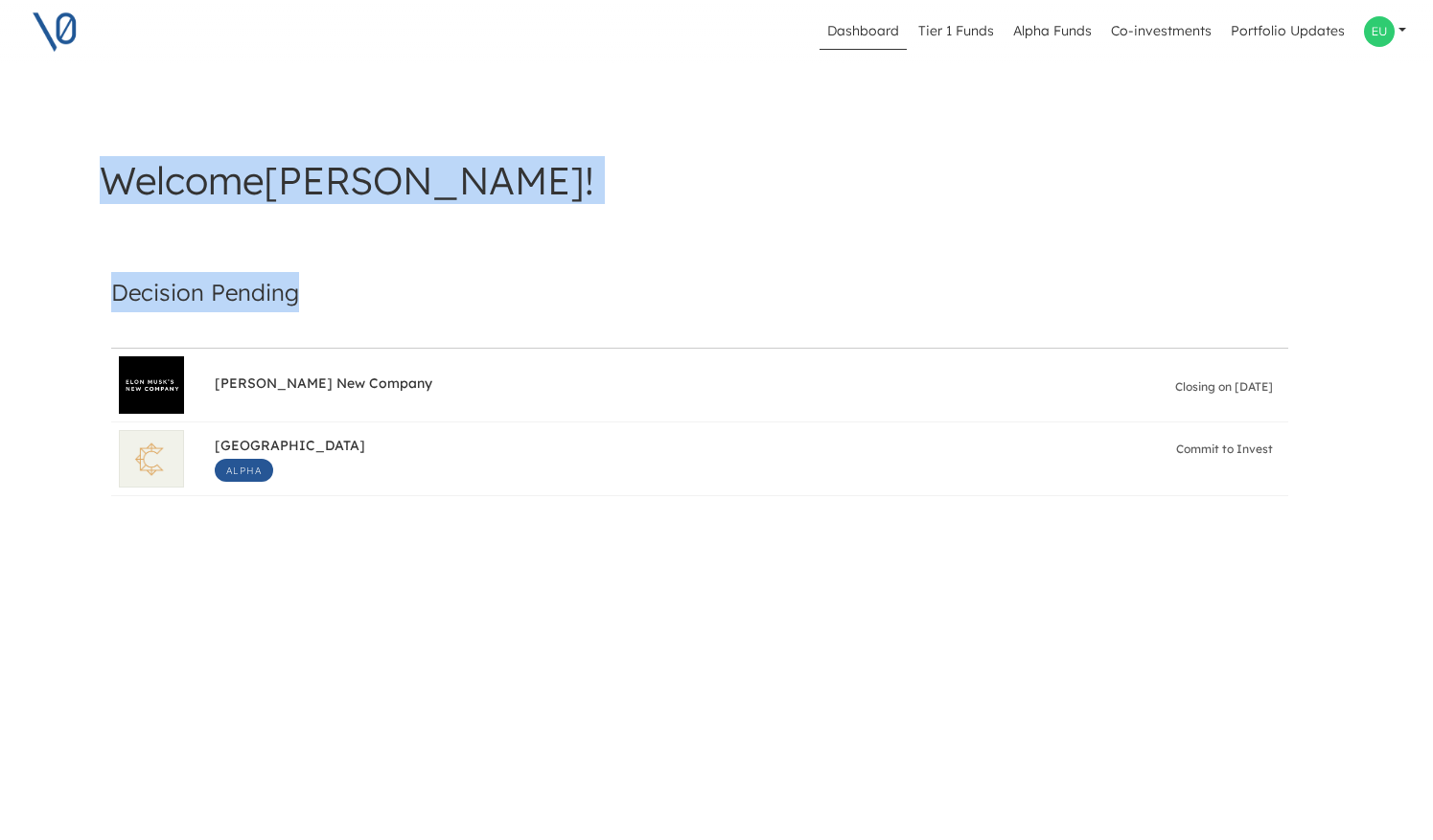
drag, startPoint x: 372, startPoint y: 149, endPoint x: 301, endPoint y: 292, distance: 159.7
click at [301, 292] on div "Welcome [PERSON_NAME] ! Decision Pending [PERSON_NAME] New Company Closing on […" at bounding box center [717, 336] width 1265 height 482
click at [301, 292] on h4 "Decision Pending" at bounding box center [700, 293] width 1178 height 40
drag, startPoint x: 301, startPoint y: 292, endPoint x: 252, endPoint y: 113, distance: 185.6
click at [252, 113] on div "Welcome [PERSON_NAME] ! Decision Pending [PERSON_NAME] New Company Closing on […" at bounding box center [717, 336] width 1265 height 482
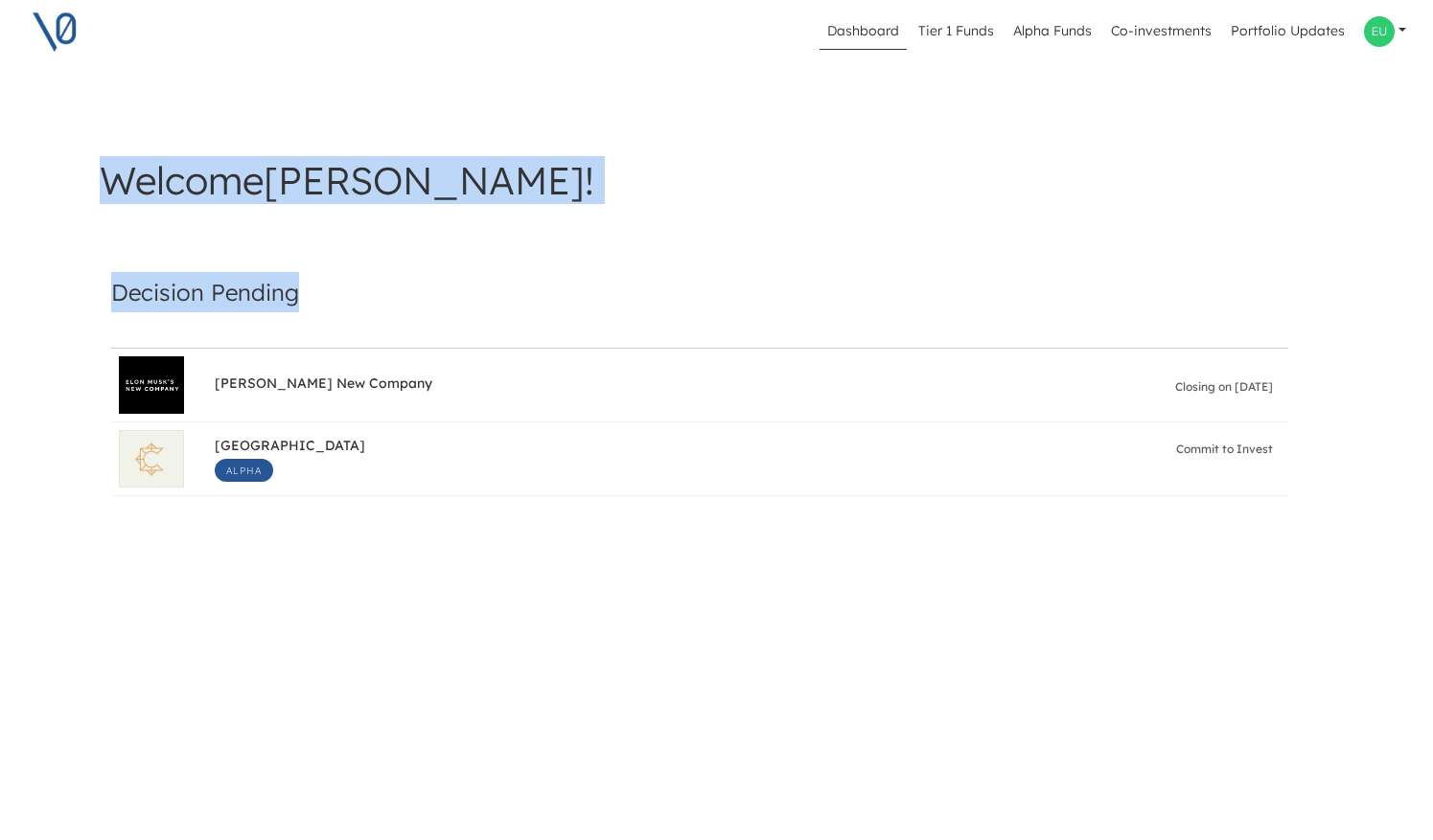
click at [252, 113] on div "Welcome [PERSON_NAME] !" at bounding box center [717, 160] width 1258 height 99
drag, startPoint x: 369, startPoint y: 118, endPoint x: 395, endPoint y: 289, distance: 173.0
click at [395, 289] on div "Welcome [PERSON_NAME] ! Decision Pending [PERSON_NAME] New Company Closing on […" at bounding box center [717, 336] width 1265 height 482
click at [395, 289] on h4 "Decision Pending" at bounding box center [700, 293] width 1178 height 40
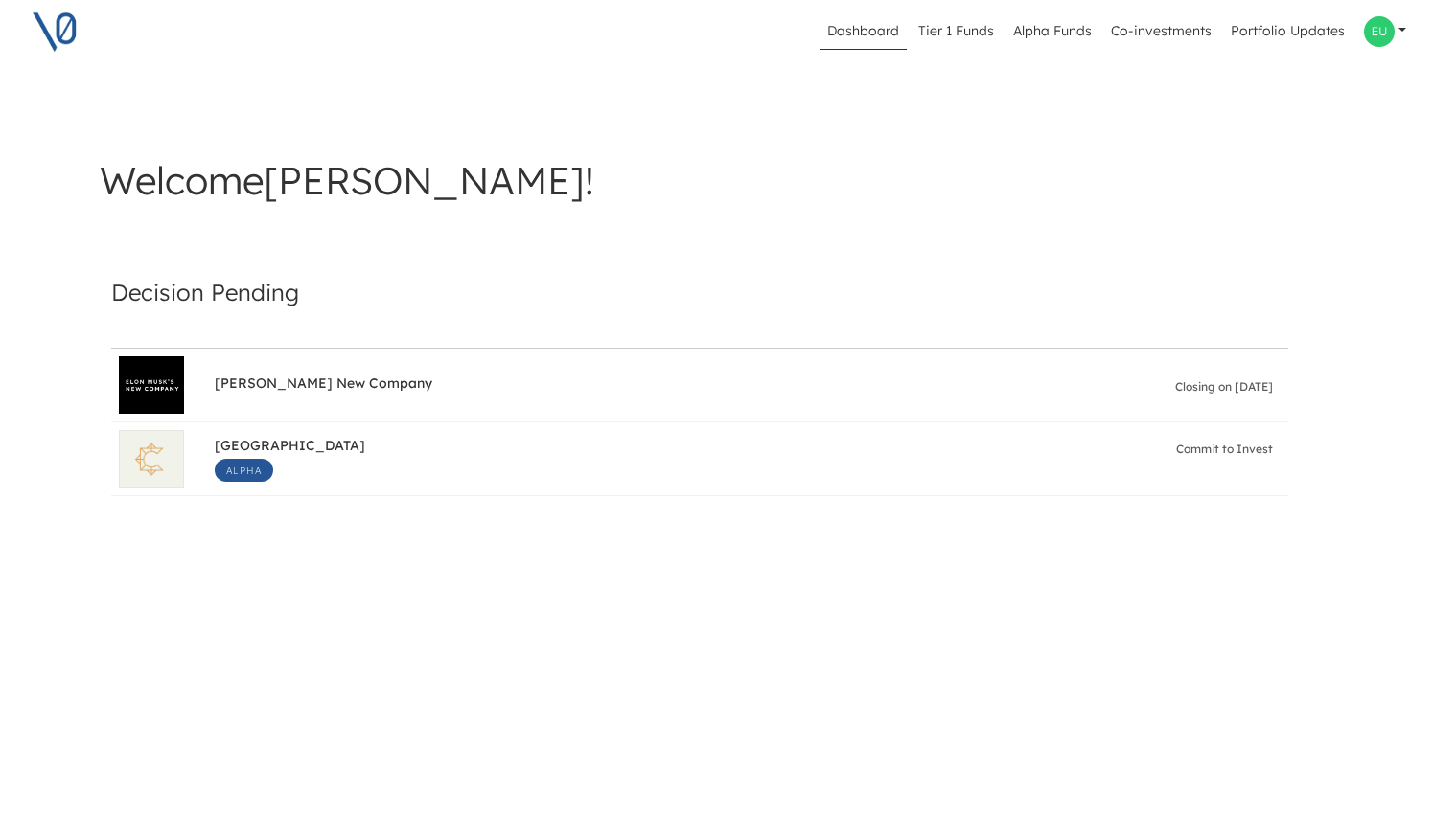
drag, startPoint x: 395, startPoint y: 289, endPoint x: 341, endPoint y: 310, distance: 57.9
click at [341, 310] on h4 "Decision Pending" at bounding box center [700, 293] width 1178 height 40
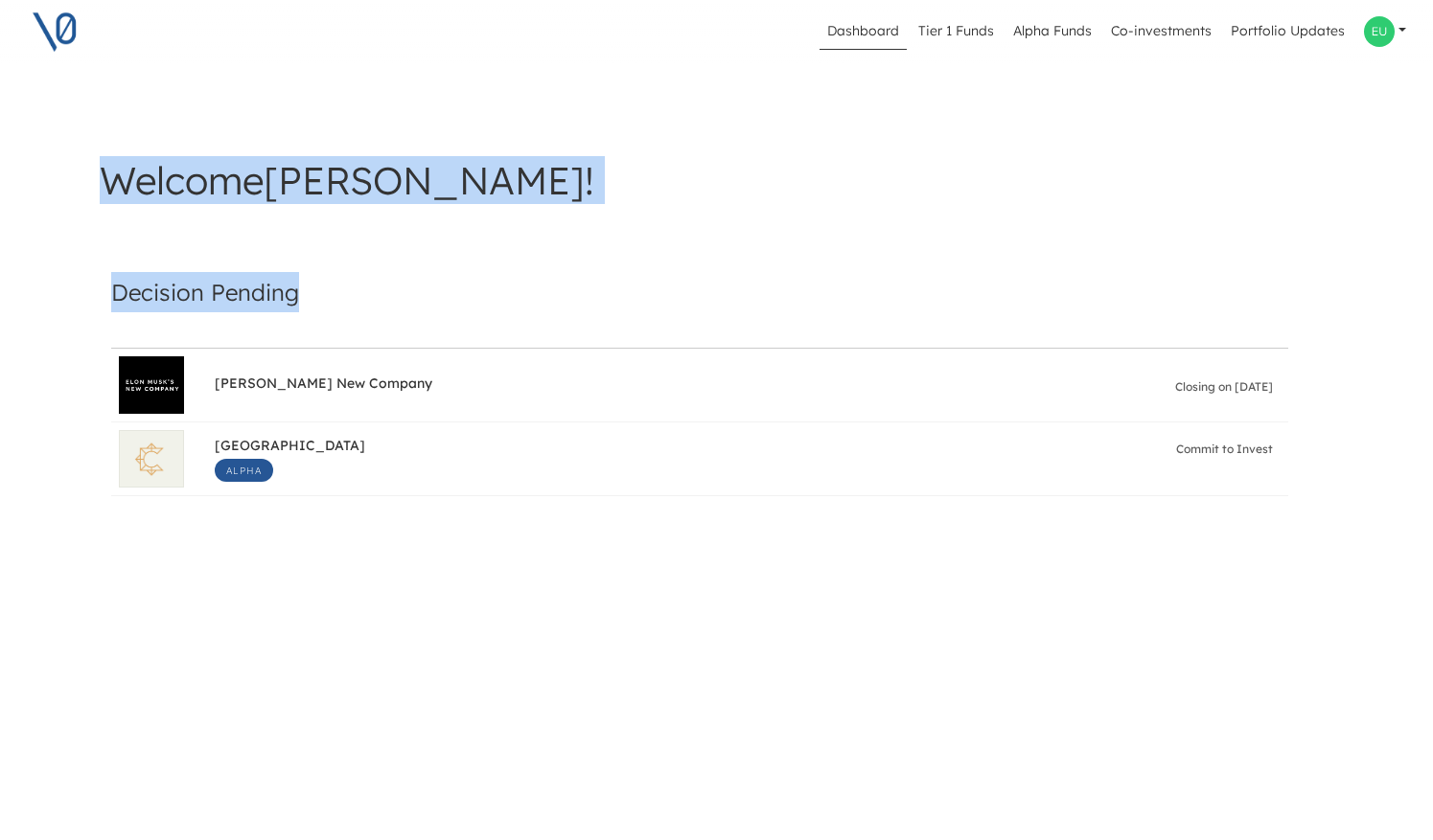
drag, startPoint x: 267, startPoint y: 138, endPoint x: 319, endPoint y: 295, distance: 165.4
click at [319, 295] on div "Welcome [PERSON_NAME] ! Decision Pending [PERSON_NAME] New Company Closing on […" at bounding box center [717, 336] width 1265 height 482
click at [319, 295] on h4 "Decision Pending" at bounding box center [700, 293] width 1178 height 40
drag, startPoint x: 319, startPoint y: 295, endPoint x: 285, endPoint y: 111, distance: 187.1
click at [285, 111] on div "Welcome [PERSON_NAME] ! Decision Pending [PERSON_NAME] New Company Closing on […" at bounding box center [717, 336] width 1265 height 482
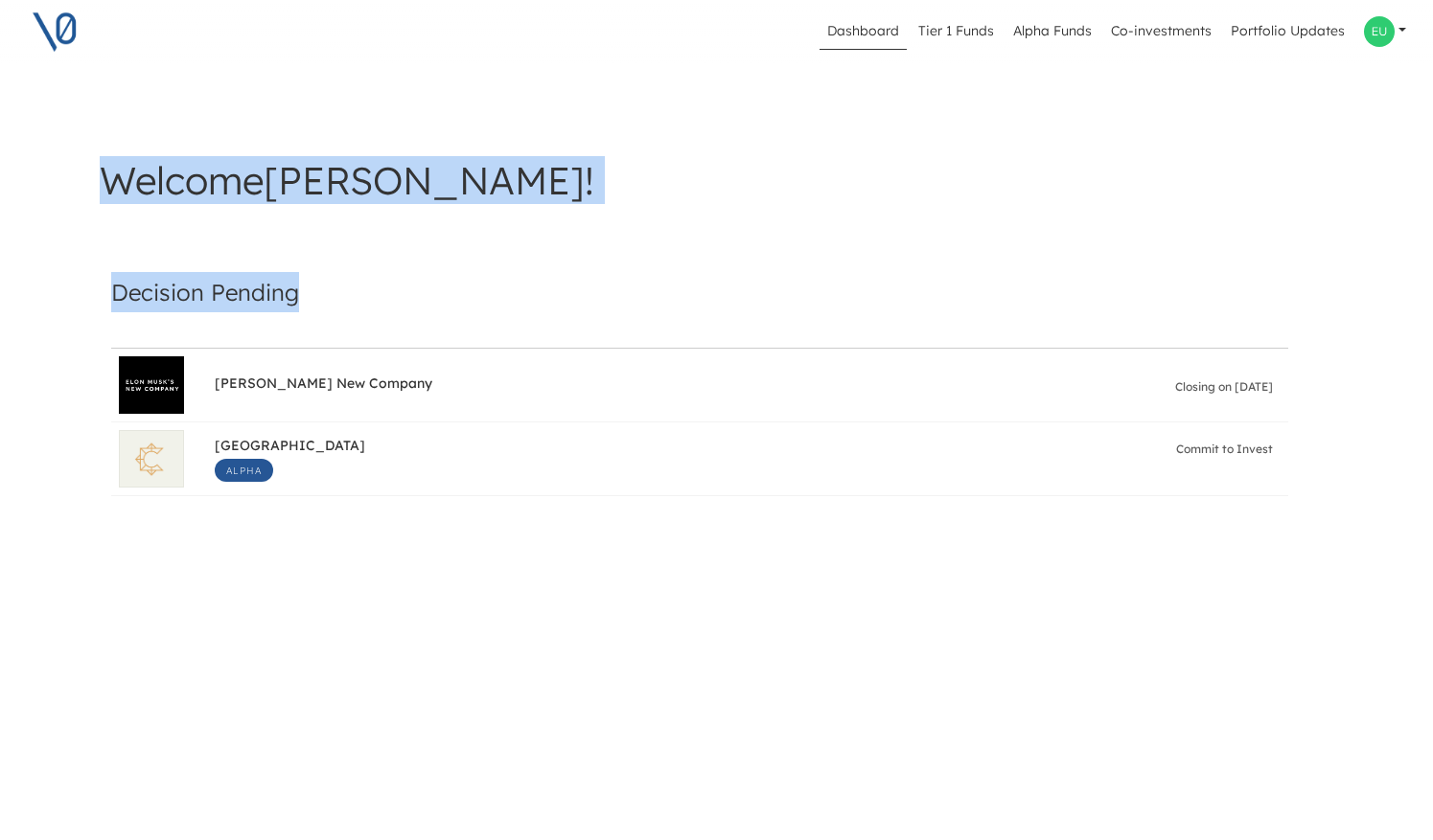
click at [285, 111] on div "Welcome [PERSON_NAME] !" at bounding box center [717, 160] width 1258 height 99
drag, startPoint x: 285, startPoint y: 111, endPoint x: 312, endPoint y: 281, distance: 172.1
click at [312, 281] on div "Welcome [PERSON_NAME] ! Decision Pending [PERSON_NAME] New Company Closing on […" at bounding box center [717, 336] width 1265 height 482
click at [312, 281] on h4 "Decision Pending" at bounding box center [700, 293] width 1178 height 40
drag, startPoint x: 312, startPoint y: 281, endPoint x: 288, endPoint y: 87, distance: 195.5
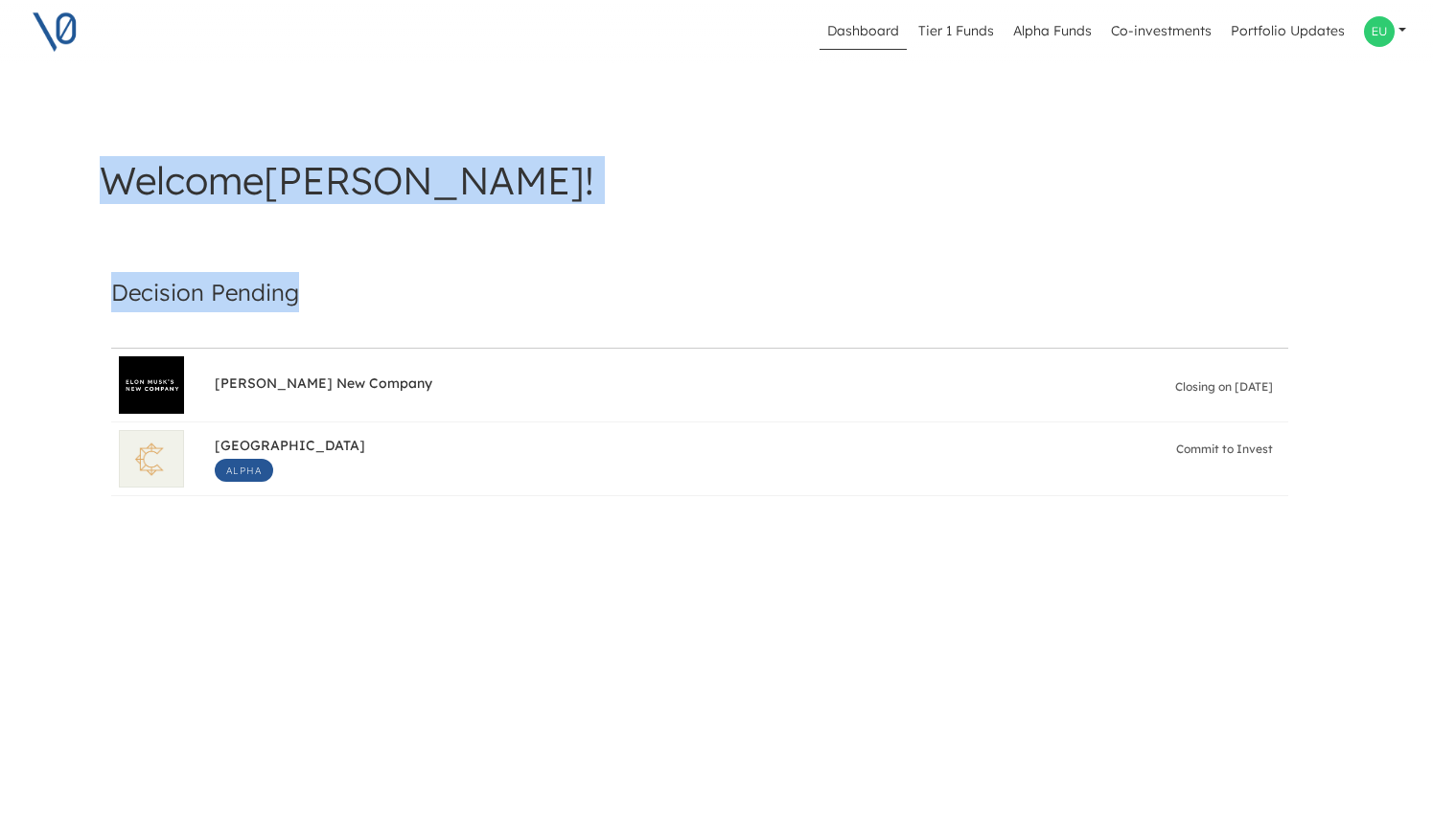
click at [288, 87] on div "Dashboard Tier 1 Funds Alpha Funds Co-investments Portfolio Updates Profile Pri…" at bounding box center [716, 420] width 1433 height 840
drag, startPoint x: 288, startPoint y: 87, endPoint x: 329, endPoint y: 323, distance: 239.5
click at [329, 323] on div "Dashboard Tier 1 Funds Alpha Funds Co-investments Portfolio Updates Profile Pri…" at bounding box center [716, 420] width 1433 height 840
click at [403, 301] on h4 "Decision Pending" at bounding box center [700, 293] width 1178 height 40
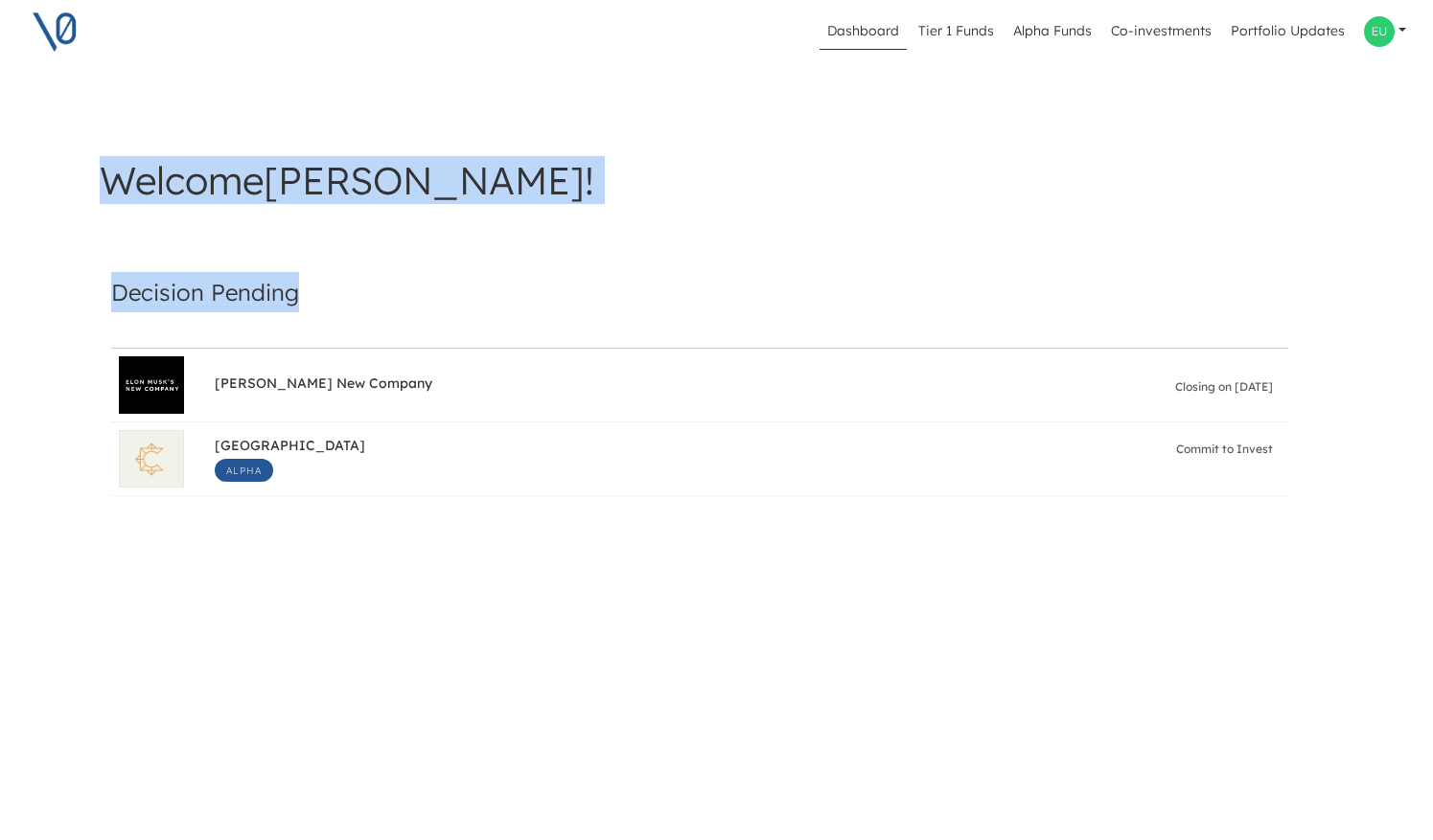
drag, startPoint x: 332, startPoint y: 131, endPoint x: 397, endPoint y: 302, distance: 182.9
click at [397, 302] on div "Welcome [PERSON_NAME] ! Decision Pending [PERSON_NAME] New Company Closing on […" at bounding box center [717, 336] width 1265 height 482
click at [397, 302] on h4 "Decision Pending" at bounding box center [700, 293] width 1178 height 40
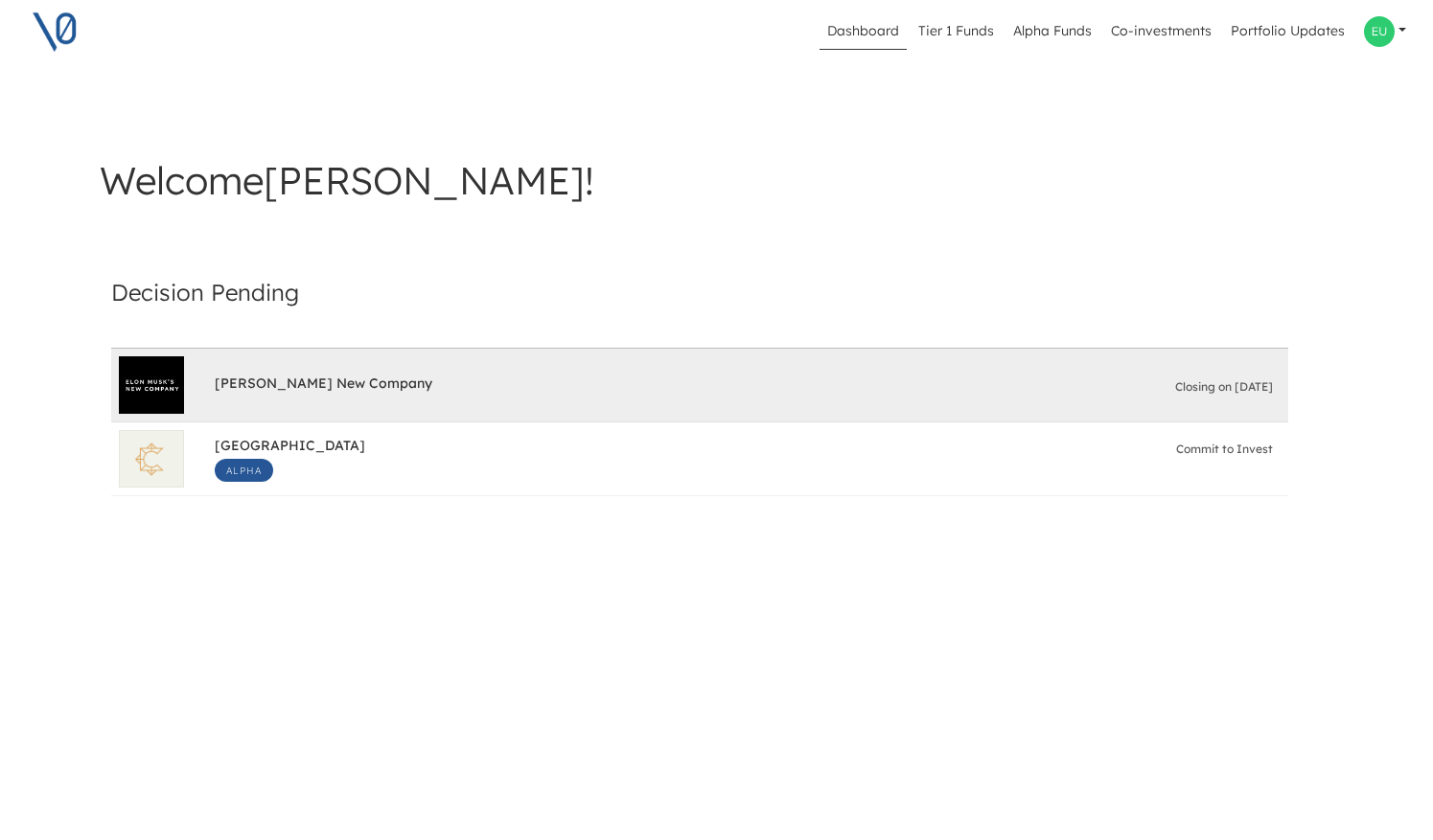
click at [369, 392] on span "[PERSON_NAME] New Company" at bounding box center [324, 385] width 218 height 22
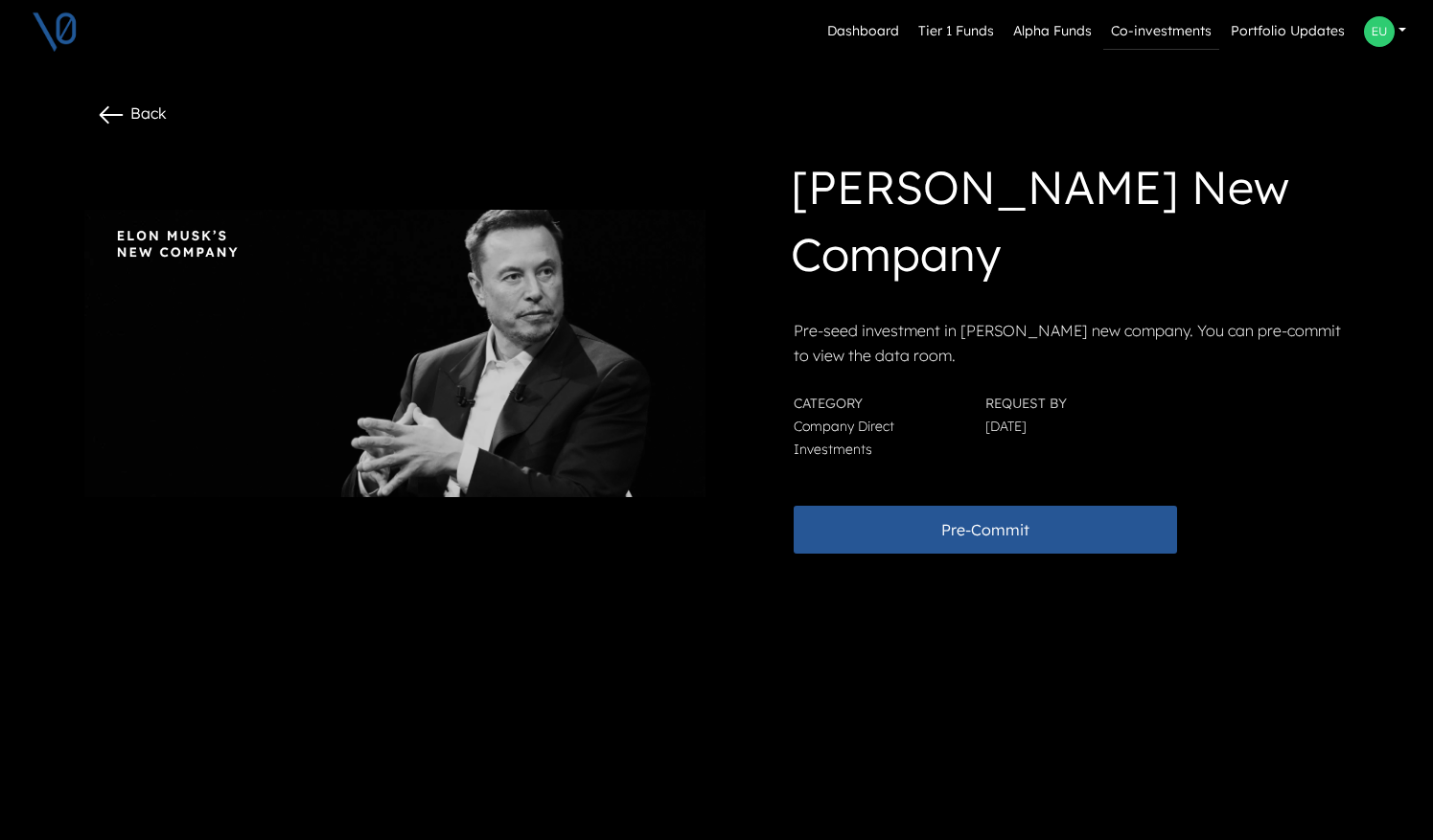
click at [1179, 18] on link "Co-investments" at bounding box center [1161, 32] width 116 height 37
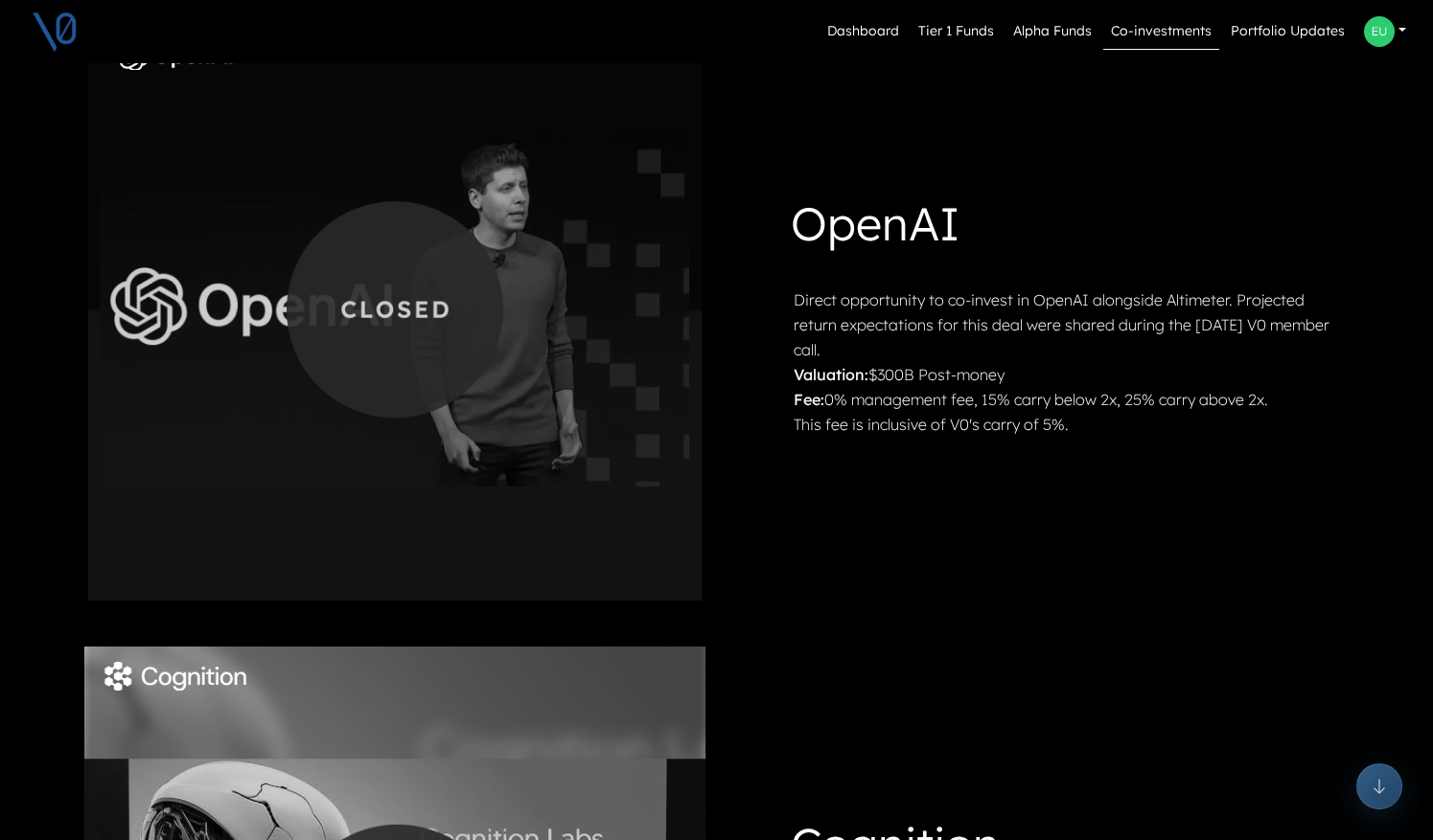
scroll to position [692, 0]
drag, startPoint x: 789, startPoint y: 224, endPoint x: 947, endPoint y: 354, distance: 204.6
click at [947, 354] on div "OpenAI Direct opportunity to co-invest in OpenAI alongside Altimeter. Projected…" at bounding box center [1039, 312] width 614 height 248
click at [947, 354] on p "Direct opportunity to co-invest in OpenAI alongside Altimeter. Projected return…" at bounding box center [1070, 324] width 552 height 75
drag, startPoint x: 947, startPoint y: 354, endPoint x: 954, endPoint y: 425, distance: 71.3
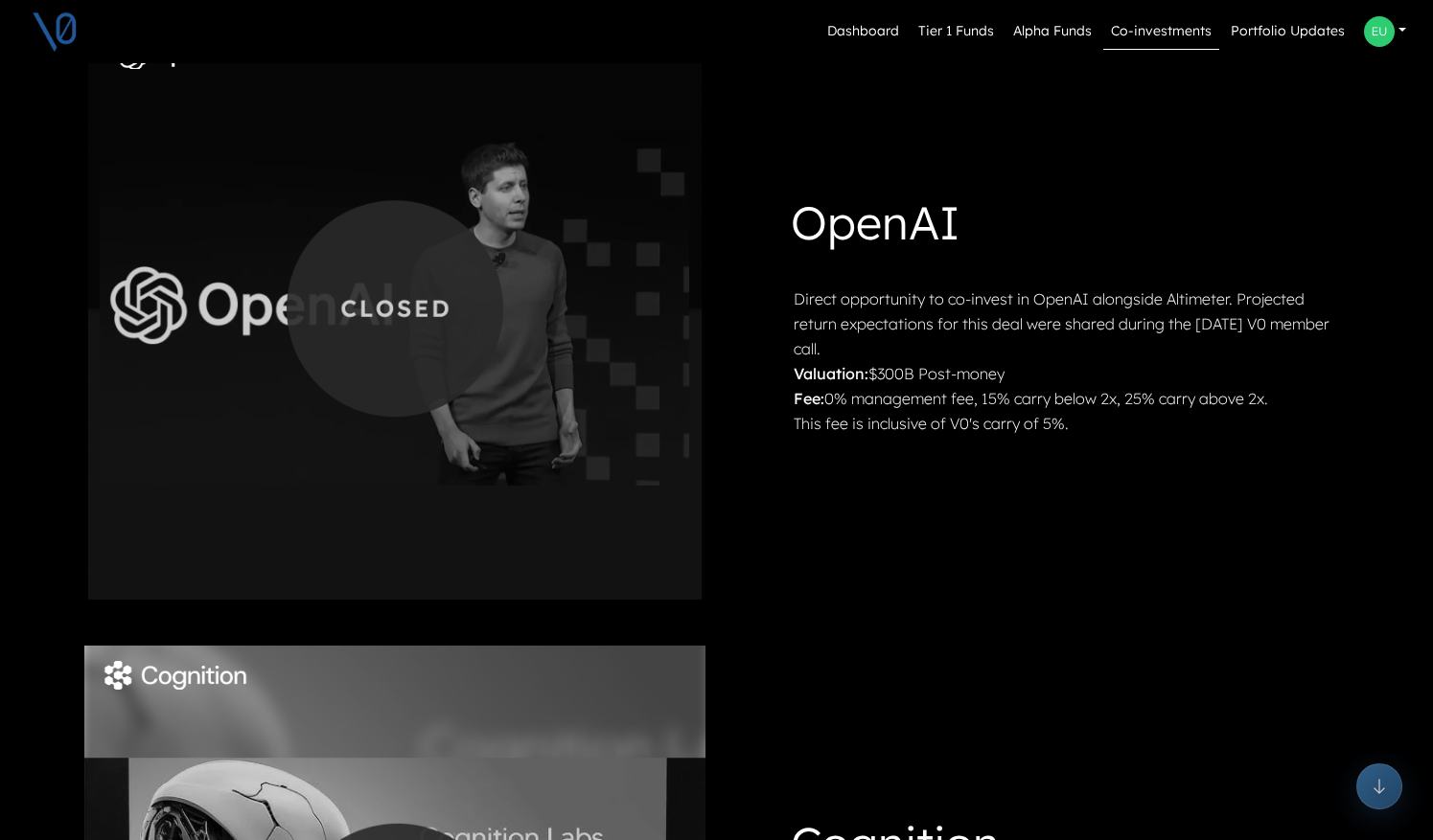
click at [954, 425] on div "Direct opportunity to co-invest in OpenAI alongside Altimeter. Projected return…" at bounding box center [1070, 360] width 552 height 149
click at [954, 425] on p "This fee is inclusive of V0's carry of 5%." at bounding box center [1070, 424] width 552 height 25
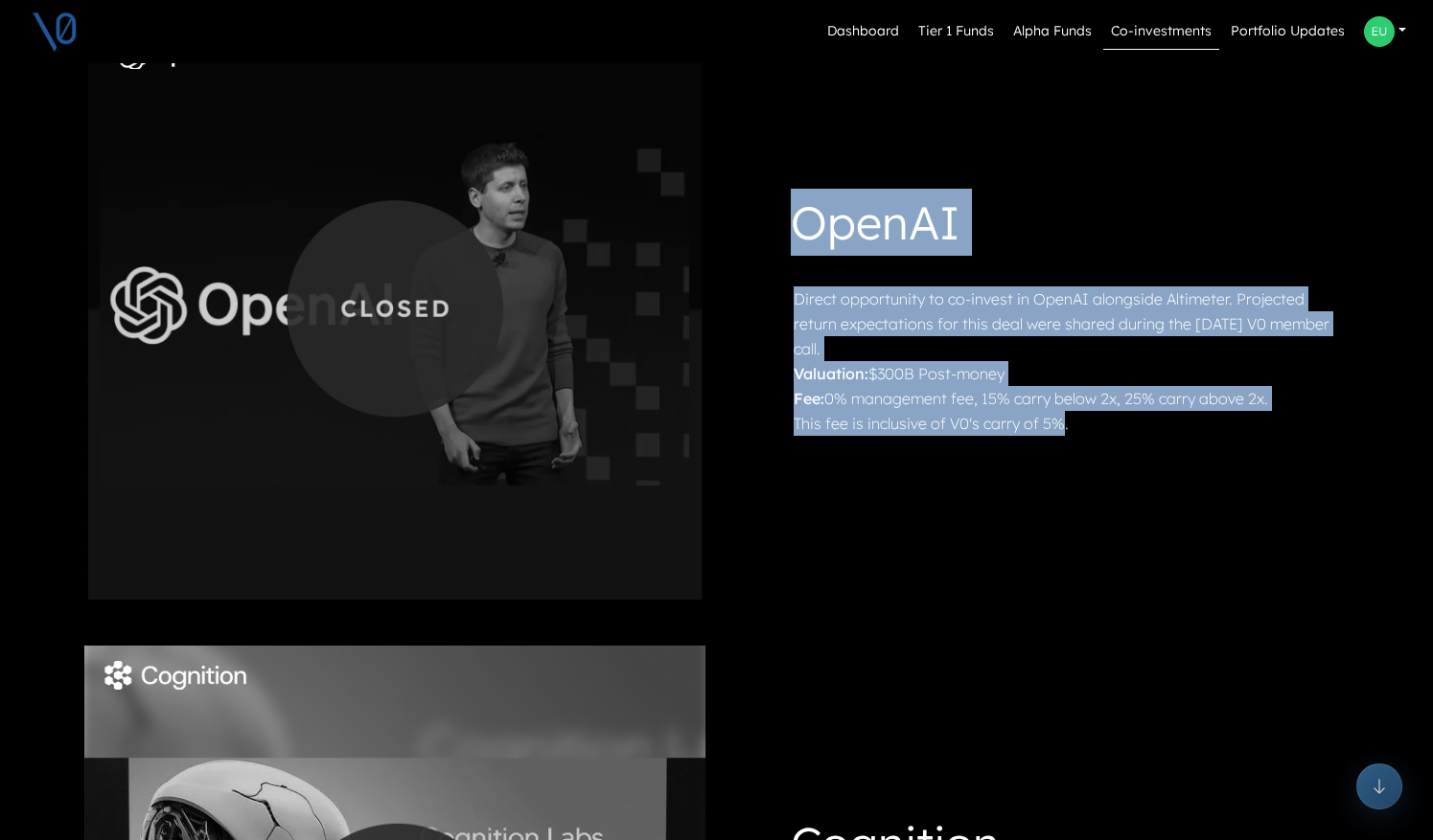
drag, startPoint x: 1064, startPoint y: 424, endPoint x: 784, endPoint y: 199, distance: 359.2
click at [784, 199] on div "OpenAI Direct opportunity to co-invest in OpenAI alongside Altimeter. Projected…" at bounding box center [1039, 312] width 614 height 248
drag, startPoint x: 784, startPoint y: 199, endPoint x: 1074, endPoint y: 424, distance: 367.0
click at [1074, 424] on div "OpenAI Direct opportunity to co-invest in OpenAI alongside Altimeter. Projected…" at bounding box center [1039, 312] width 614 height 248
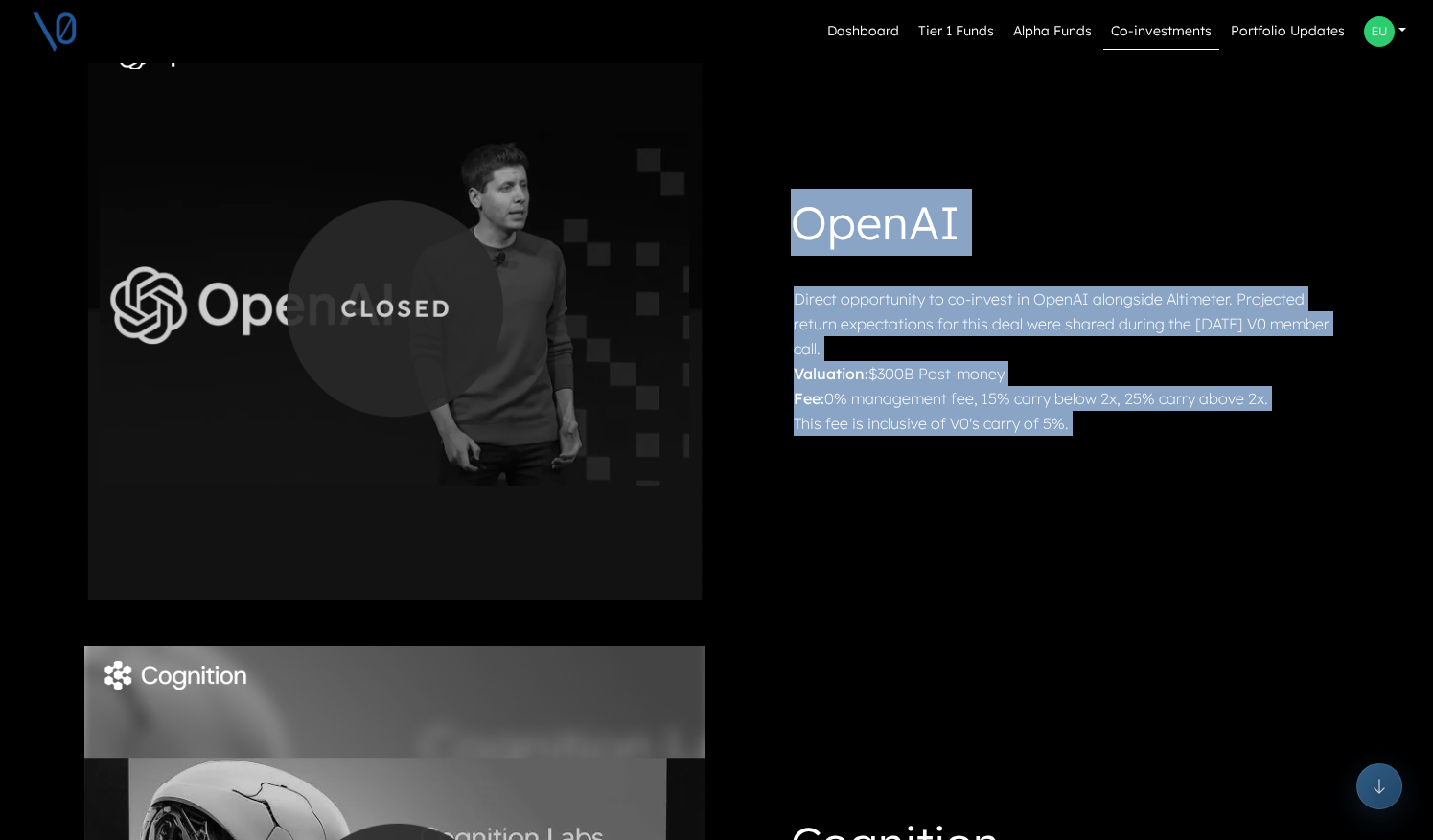
click at [1074, 424] on p "This fee is inclusive of V0's carry of 5%." at bounding box center [1070, 424] width 552 height 25
drag, startPoint x: 1074, startPoint y: 424, endPoint x: 788, endPoint y: 223, distance: 349.6
click at [788, 223] on div "OpenAI Direct opportunity to co-invest in OpenAI alongside Altimeter. Projected…" at bounding box center [1039, 312] width 614 height 248
drag, startPoint x: 788, startPoint y: 223, endPoint x: 862, endPoint y: 440, distance: 229.3
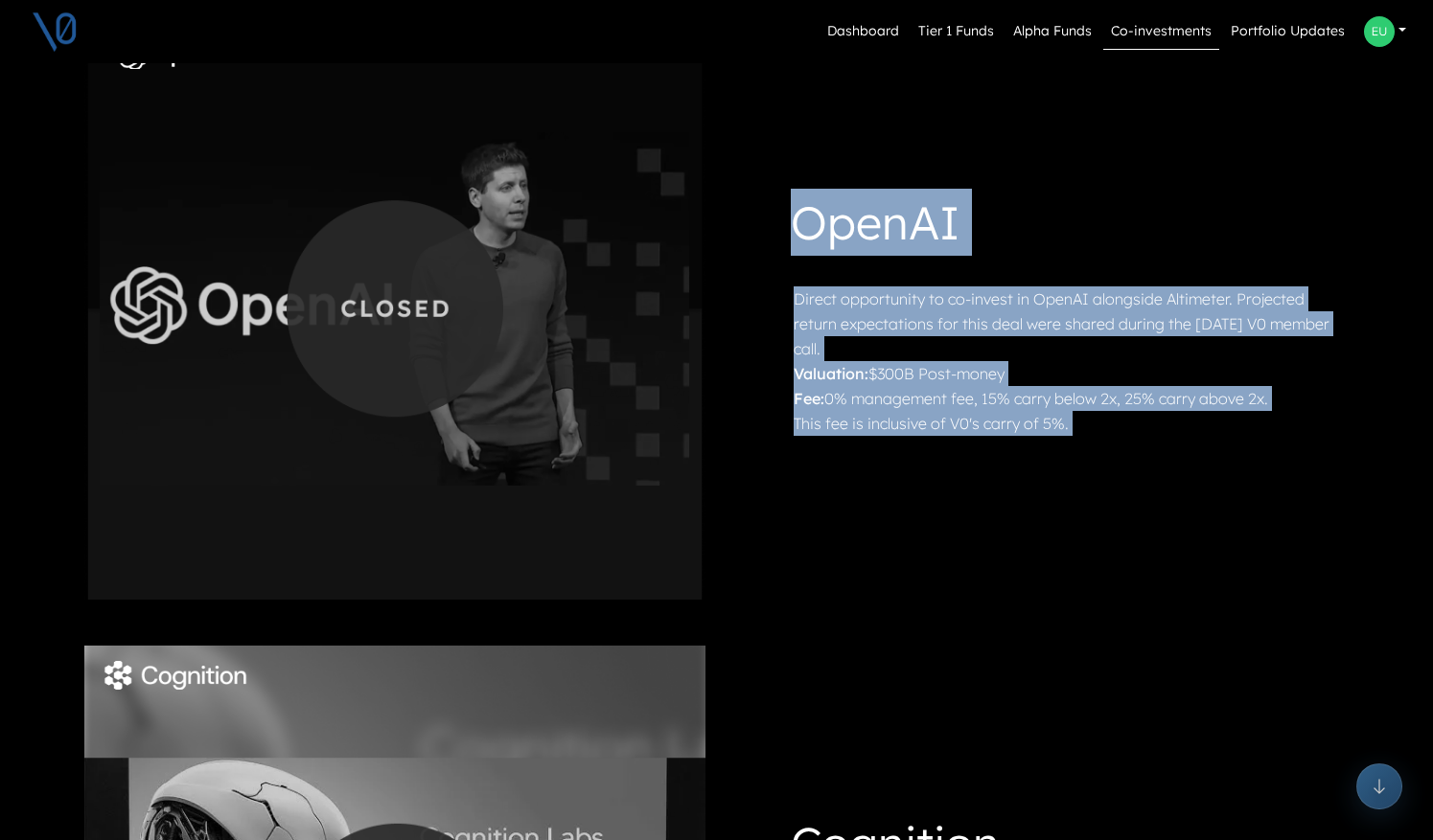
click at [862, 440] on div "OpenAI Direct opportunity to co-invest in OpenAI alongside Altimeter. Projected…" at bounding box center [1039, 312] width 644 height 277
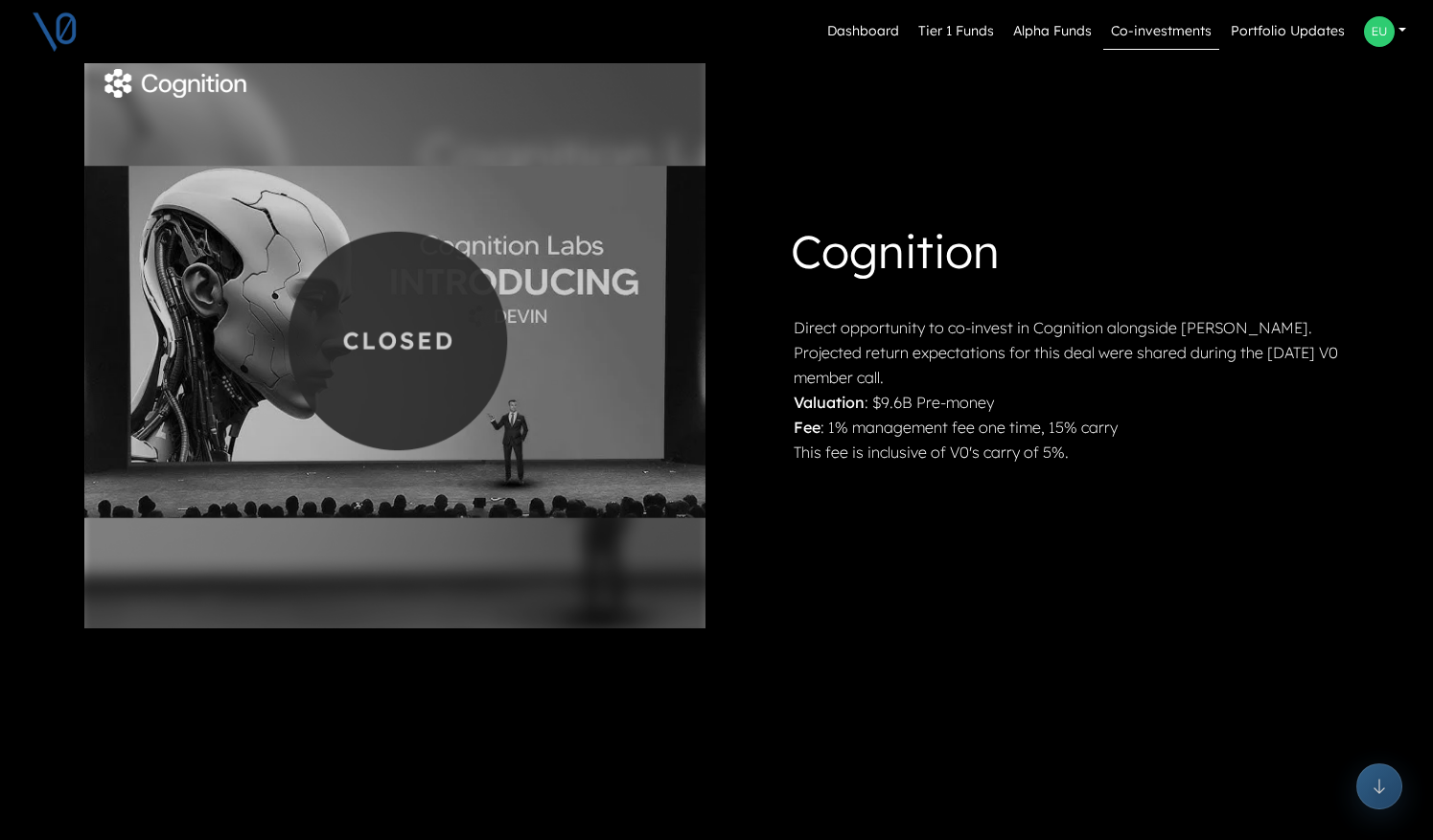
scroll to position [1337, 0]
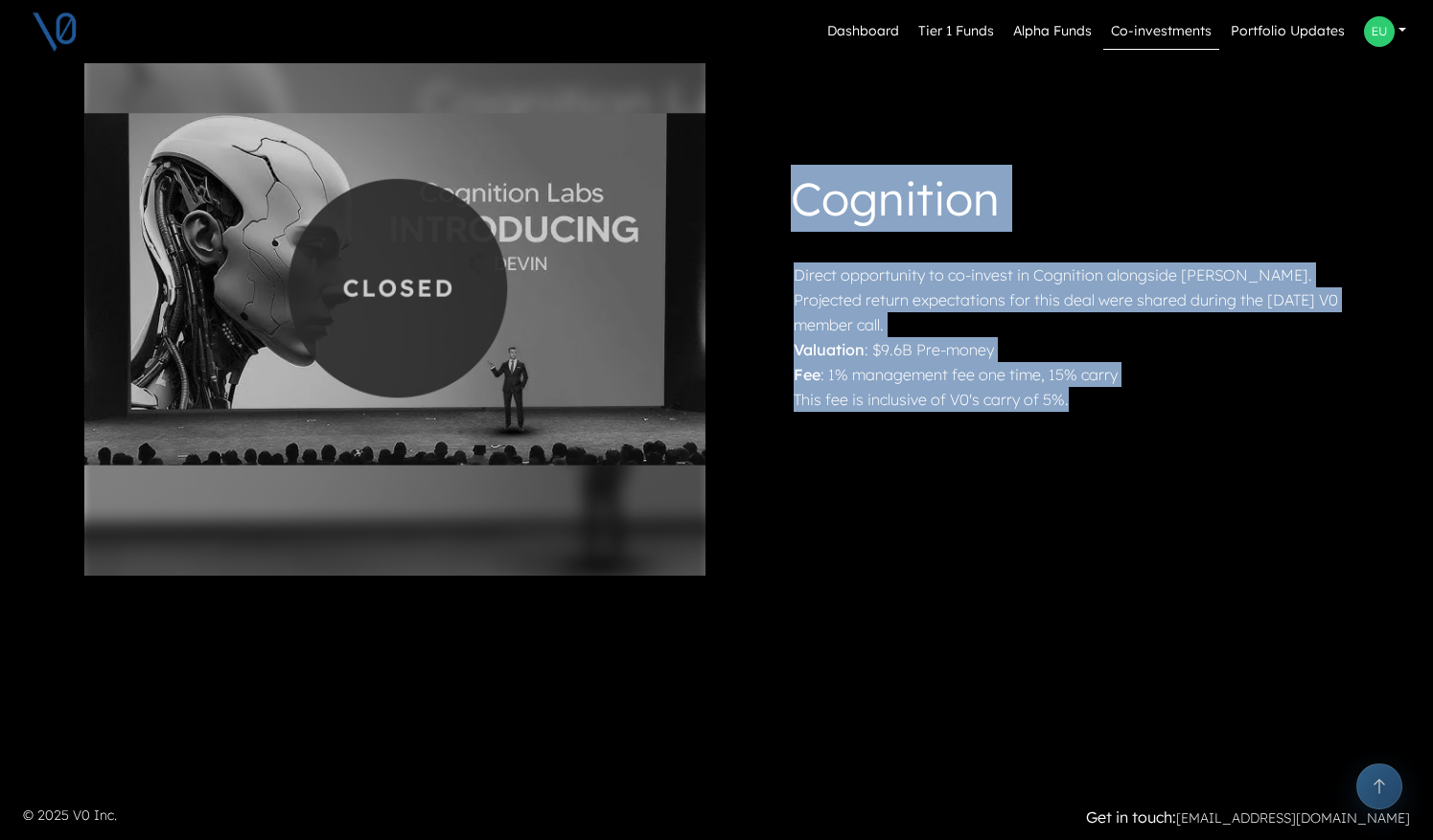
drag, startPoint x: 964, startPoint y: 448, endPoint x: 826, endPoint y: 129, distance: 347.6
click at [826, 129] on div "Cognition Direct opportunity to co-invest in Cognition alongside [PERSON_NAME].…" at bounding box center [717, 288] width 1288 height 575
drag, startPoint x: 826, startPoint y: 129, endPoint x: 976, endPoint y: 439, distance: 344.4
click at [976, 439] on div "Cognition Direct opportunity to co-invest in Cognition alongside [PERSON_NAME].…" at bounding box center [717, 288] width 1288 height 575
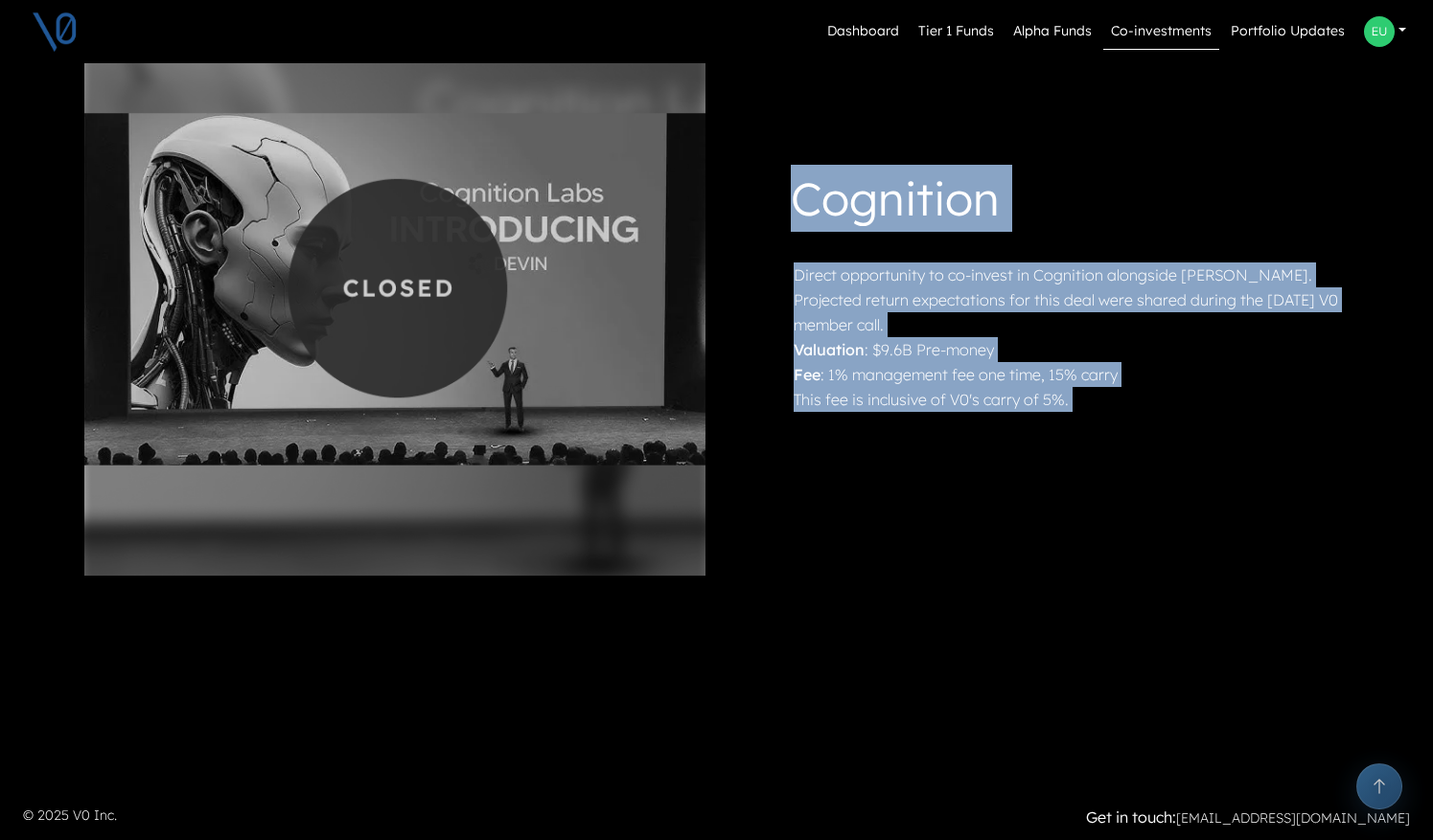
click at [976, 439] on div "Cognition Direct opportunity to co-invest in Cognition alongside [PERSON_NAME].…" at bounding box center [717, 288] width 1288 height 575
drag, startPoint x: 1004, startPoint y: 98, endPoint x: 957, endPoint y: 423, distance: 328.4
click at [957, 423] on div "Cognition Direct opportunity to co-invest in Cognition alongside [PERSON_NAME].…" at bounding box center [717, 288] width 1288 height 575
click at [957, 423] on div "Cognition Direct opportunity to co-invest in Cognition alongside [PERSON_NAME].…" at bounding box center [1039, 288] width 644 height 277
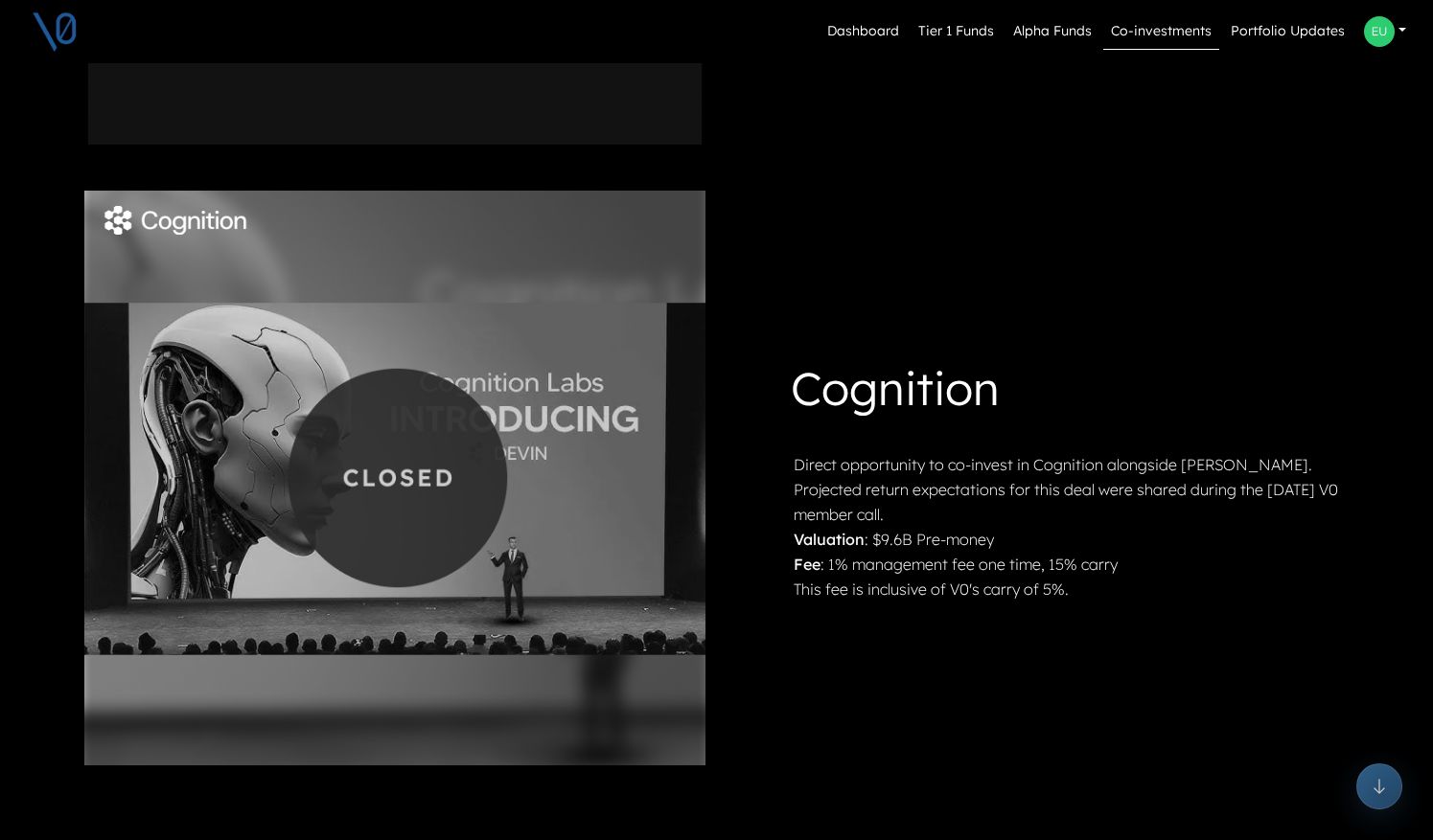
scroll to position [1153, 0]
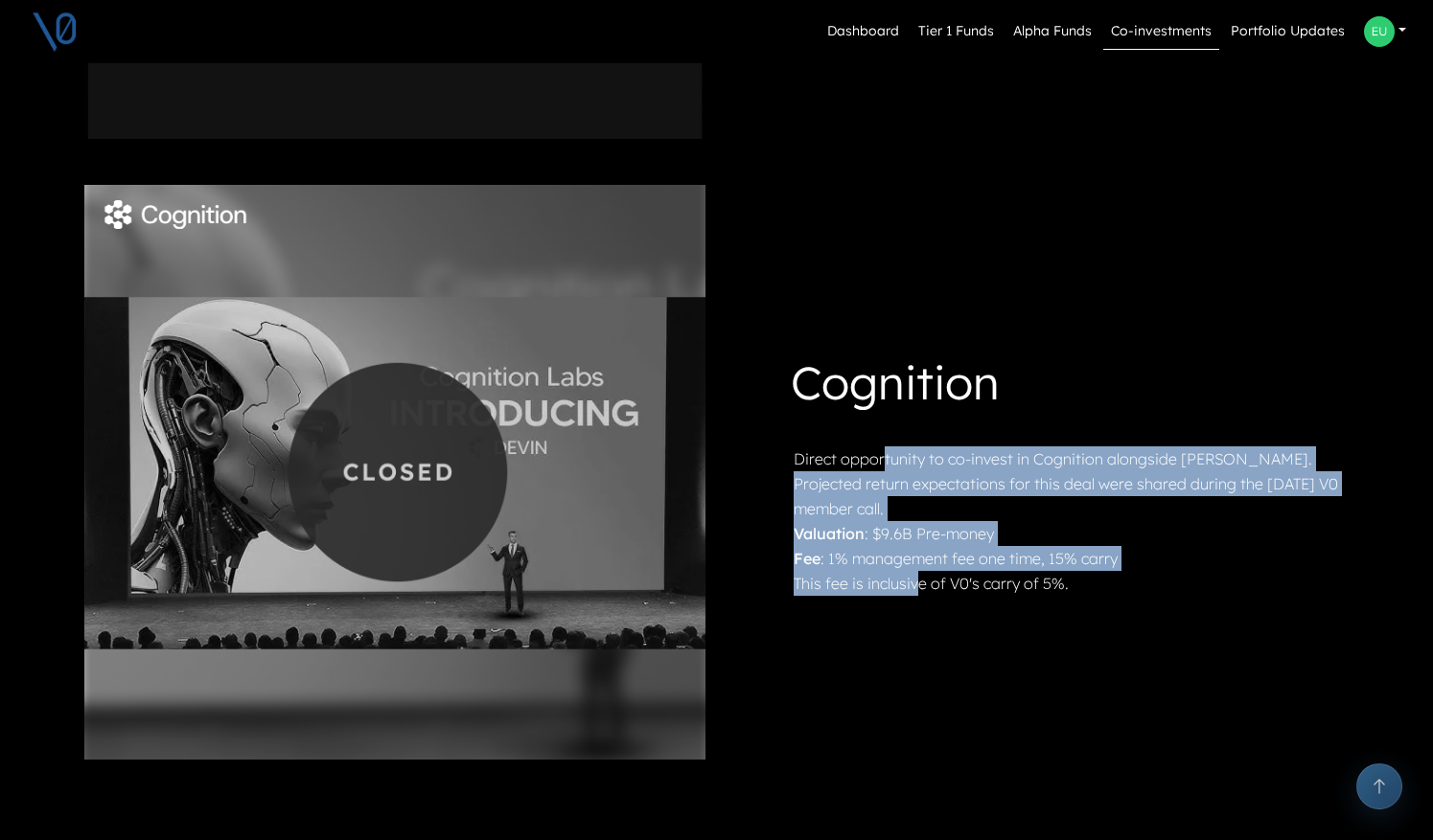
drag, startPoint x: 918, startPoint y: 581, endPoint x: 881, endPoint y: 468, distance: 118.9
click at [881, 468] on div "Direct opportunity to co-invest in Cognition alongside [PERSON_NAME]. Projected…" at bounding box center [1070, 521] width 552 height 149
click at [881, 468] on p "Direct opportunity to co-invest in Cognition alongside [PERSON_NAME]. Projected…" at bounding box center [1070, 485] width 552 height 75
drag, startPoint x: 900, startPoint y: 386, endPoint x: 919, endPoint y: 586, distance: 200.9
click at [919, 586] on div "Cognition Direct opportunity to co-invest in Cognition alongside [PERSON_NAME].…" at bounding box center [1039, 472] width 614 height 248
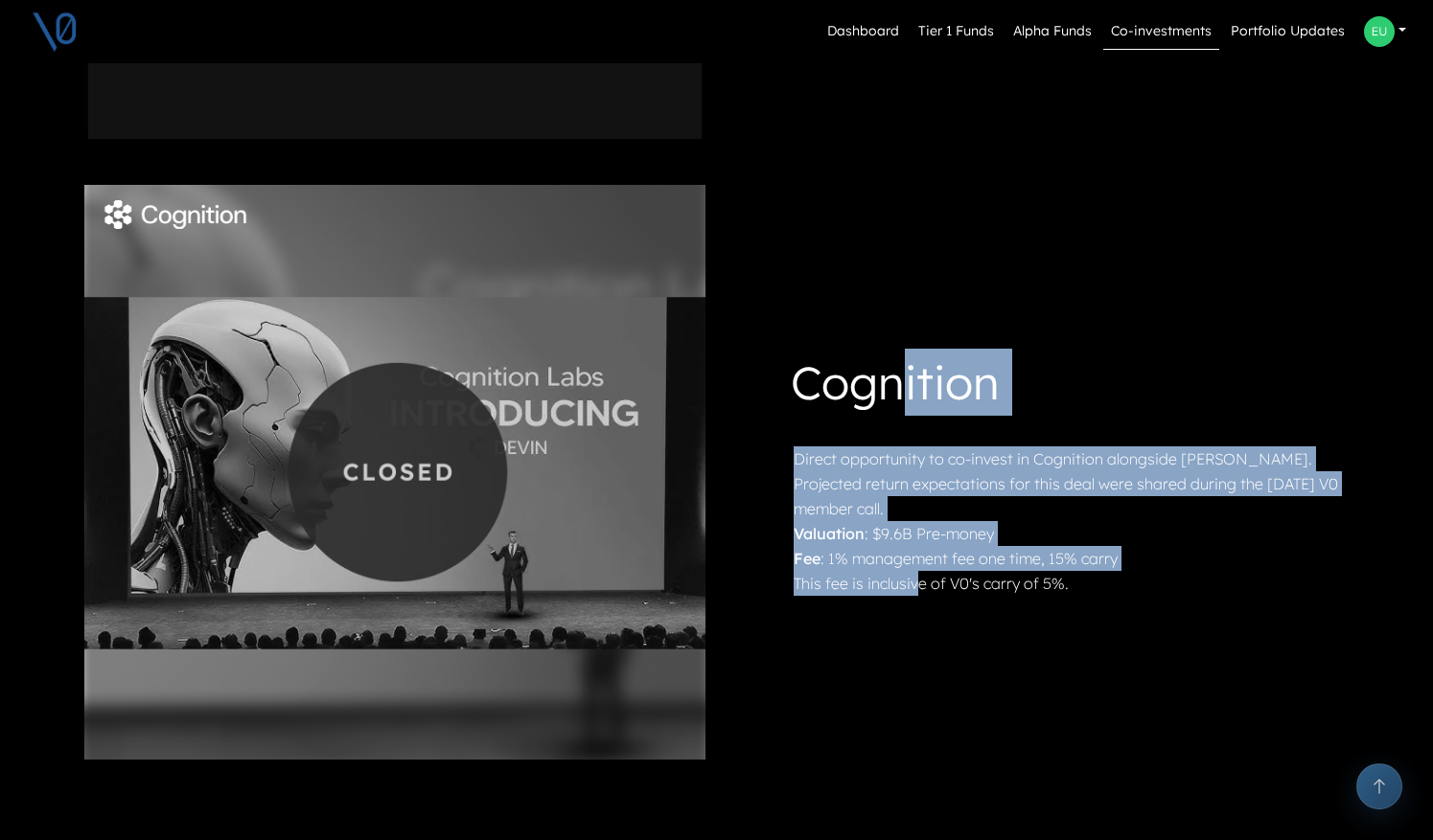
click at [919, 586] on p "This fee is inclusive of V0's carry of 5%." at bounding box center [1070, 584] width 552 height 25
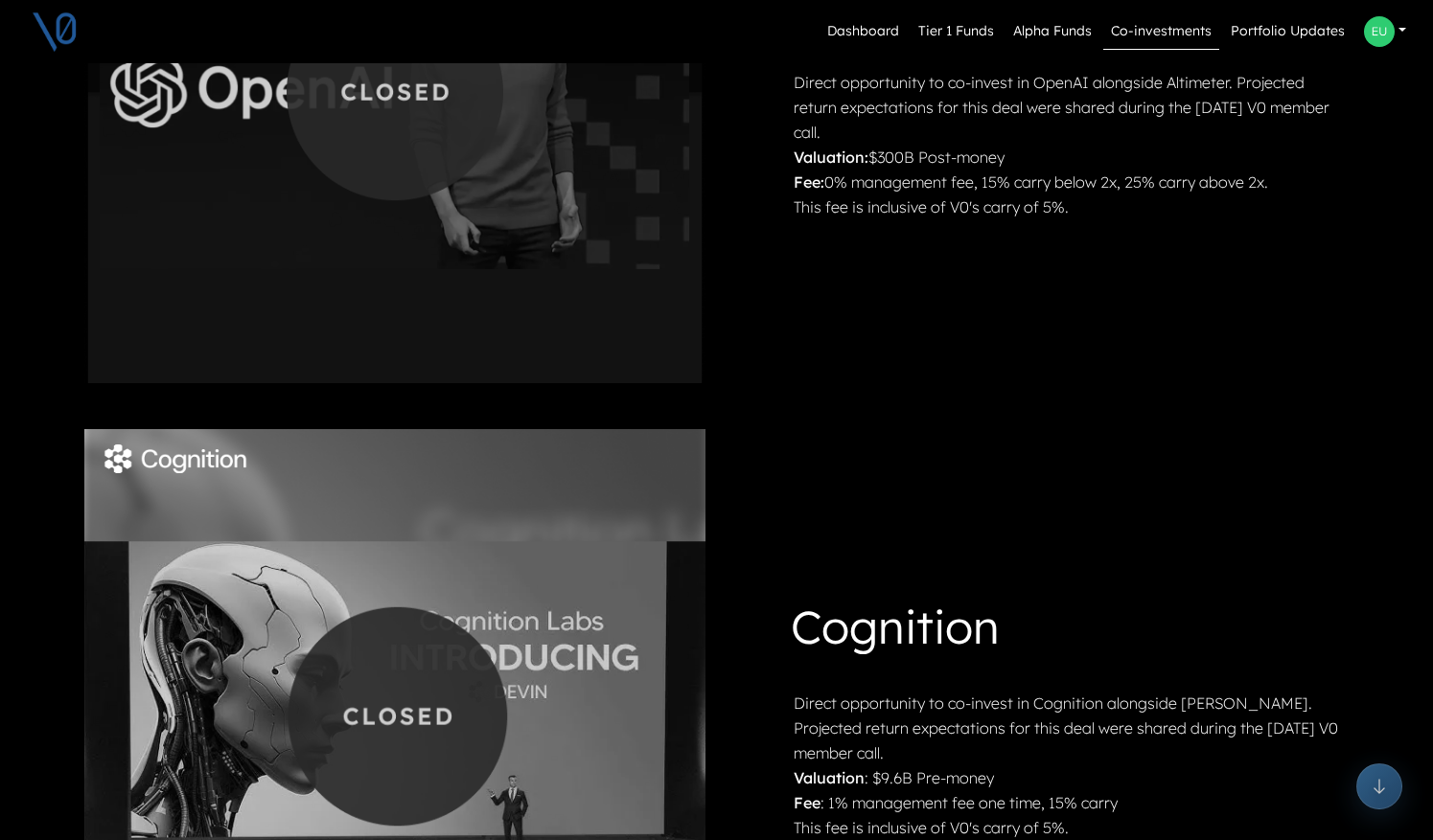
scroll to position [1337, 0]
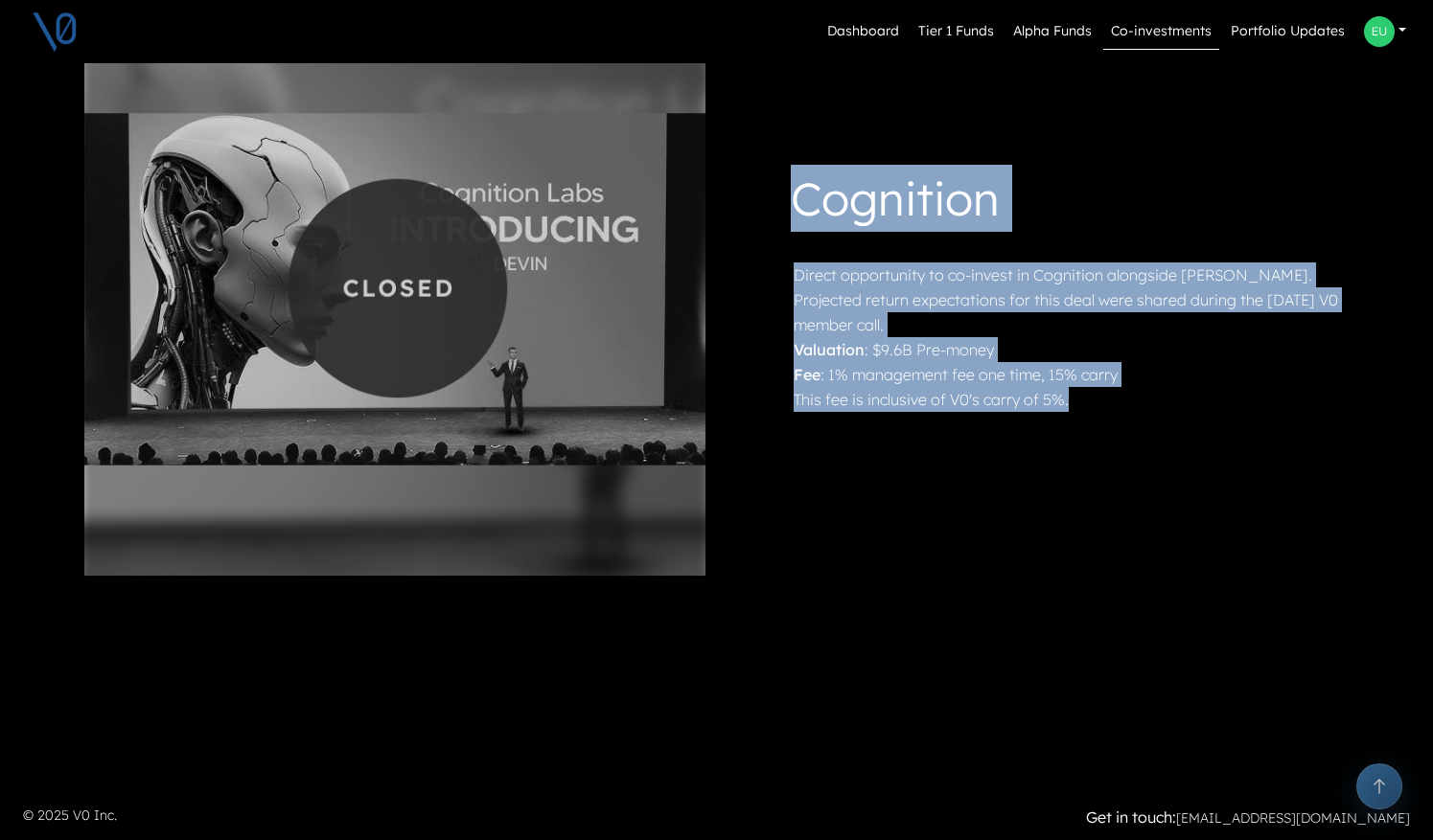
drag, startPoint x: 1066, startPoint y: 397, endPoint x: 791, endPoint y: 223, distance: 325.4
click at [791, 223] on div "Cognition Direct opportunity to co-invest in Cognition alongside [PERSON_NAME].…" at bounding box center [1039, 288] width 614 height 248
click at [791, 223] on h1 "Cognition" at bounding box center [1069, 202] width 555 height 75
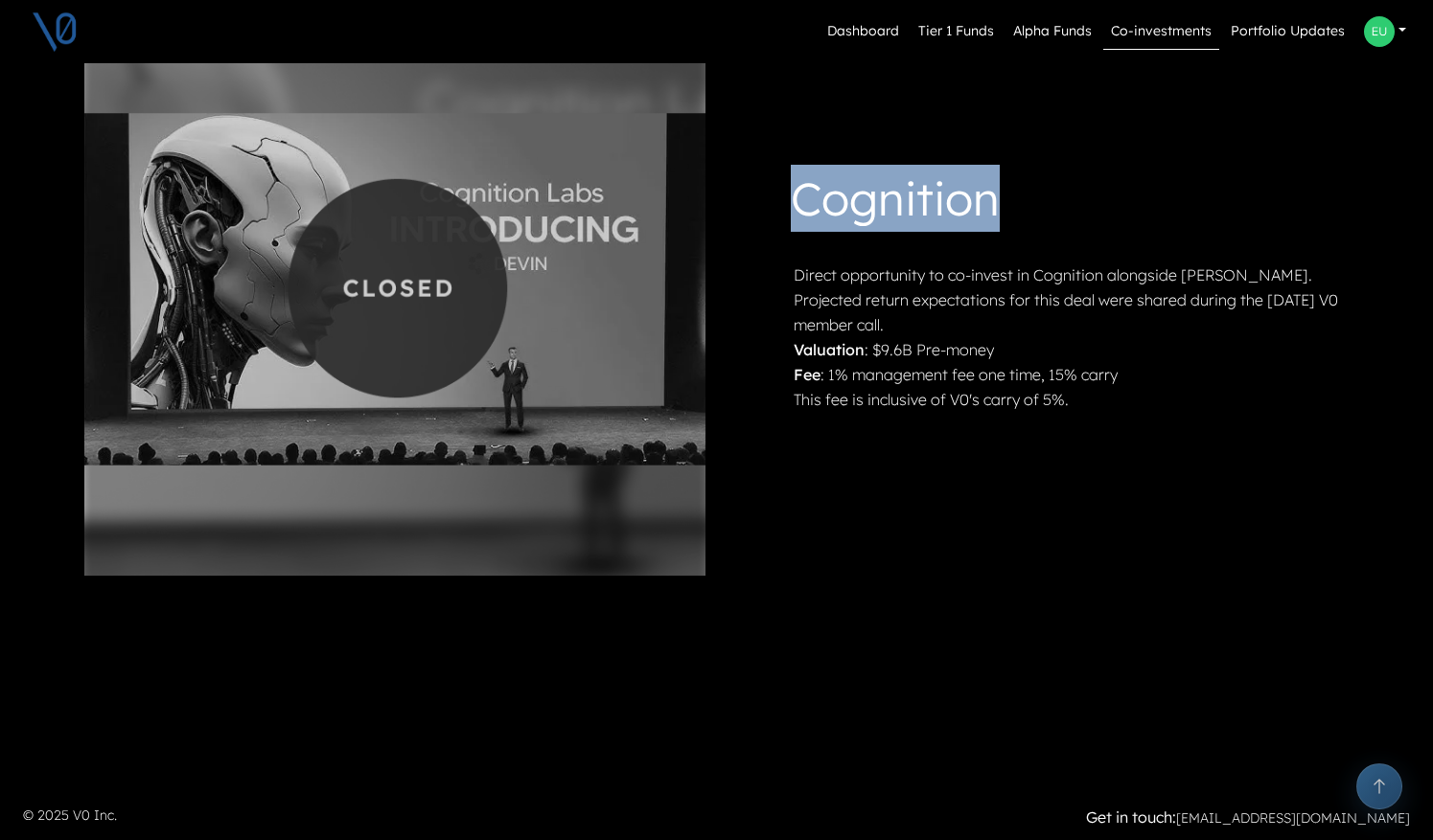
click at [791, 223] on h1 "Cognition" at bounding box center [1069, 202] width 555 height 75
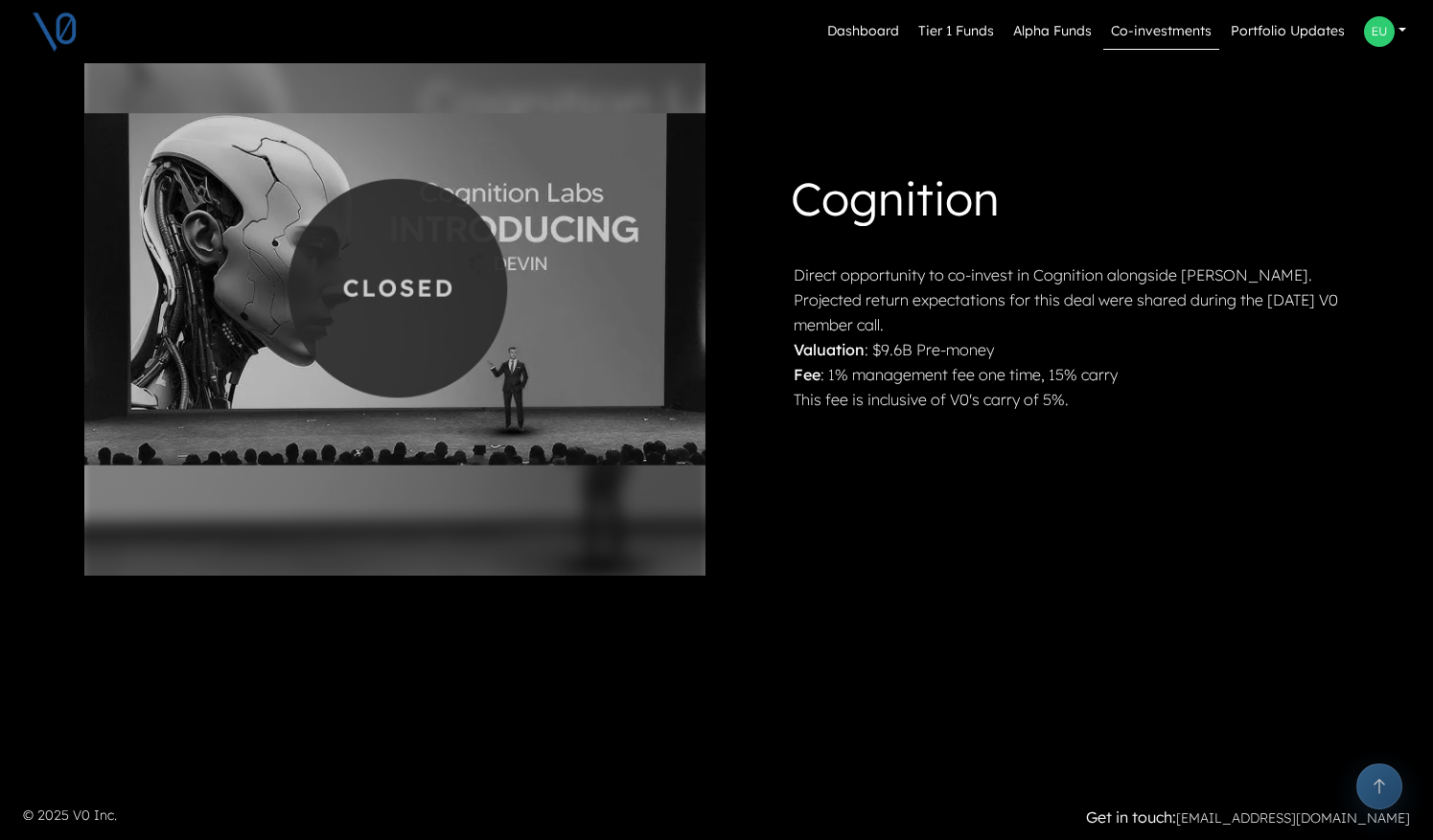
click at [852, 304] on p "Direct opportunity to co-invest in Cognition alongside [PERSON_NAME]. Projected…" at bounding box center [1070, 301] width 552 height 75
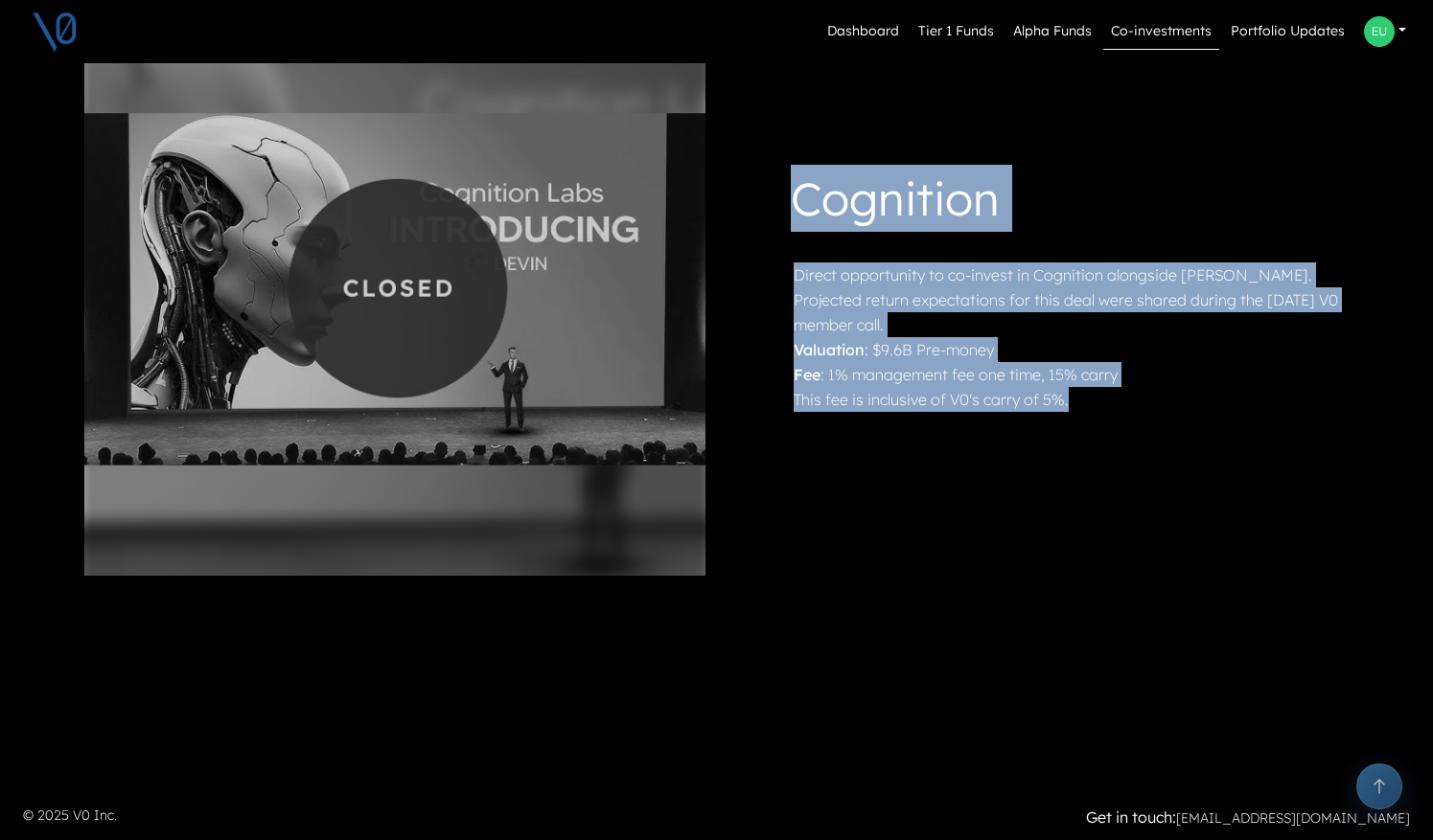
drag, startPoint x: 798, startPoint y: 199, endPoint x: 857, endPoint y: 423, distance: 231.6
click at [857, 423] on div "Cognition Direct opportunity to co-invest in Cognition alongside [PERSON_NAME].…" at bounding box center [1039, 288] width 644 height 277
drag, startPoint x: 857, startPoint y: 423, endPoint x: 791, endPoint y: 176, distance: 255.7
click at [791, 176] on div "Cognition Direct opportunity to co-invest in Cognition alongside [PERSON_NAME].…" at bounding box center [1039, 288] width 644 height 277
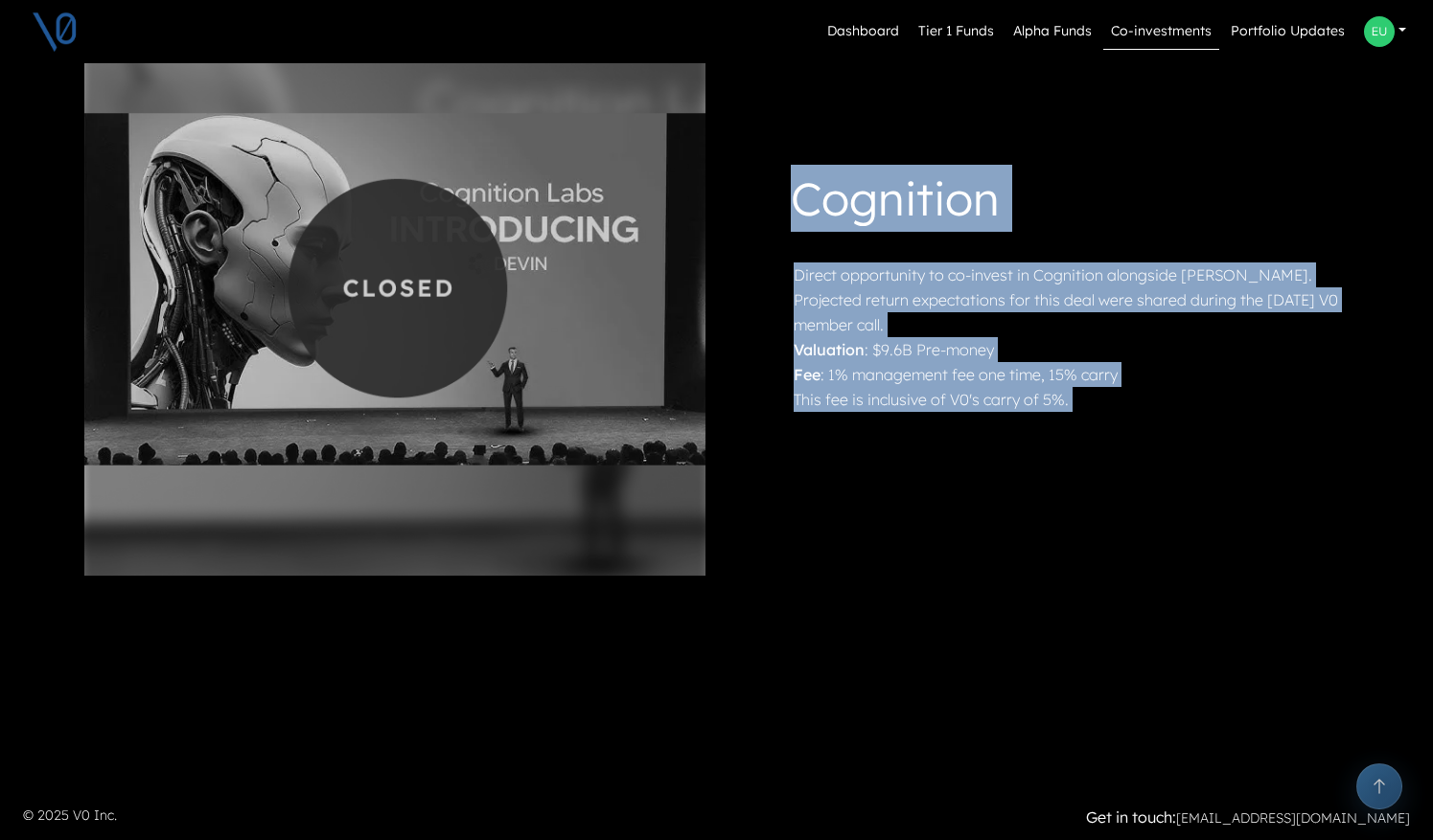
click at [791, 176] on h1 "Cognition" at bounding box center [1069, 202] width 555 height 75
drag, startPoint x: 791, startPoint y: 176, endPoint x: 831, endPoint y: 430, distance: 257.1
click at [831, 430] on div "Cognition Direct opportunity to co-invest in Cognition alongside [PERSON_NAME].…" at bounding box center [717, 288] width 1288 height 575
drag, startPoint x: 831, startPoint y: 430, endPoint x: 781, endPoint y: 197, distance: 238.3
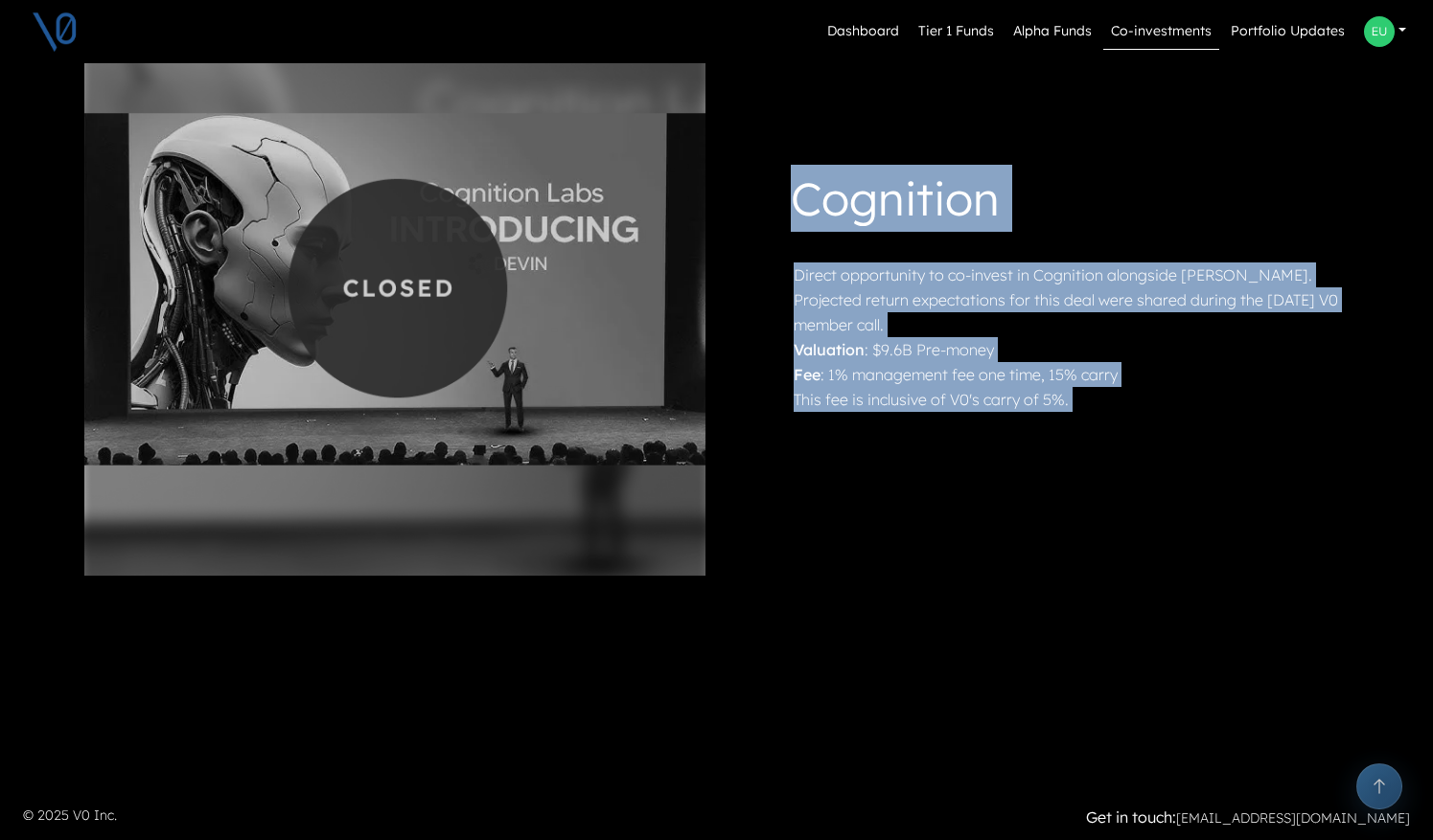
click at [781, 197] on div "Cognition Direct opportunity to co-invest in Cognition alongside [PERSON_NAME].…" at bounding box center [717, 288] width 1288 height 575
click at [781, 197] on div "Cognition Direct opportunity to co-invest in Cognition alongside [PERSON_NAME].…" at bounding box center [1039, 288] width 614 height 248
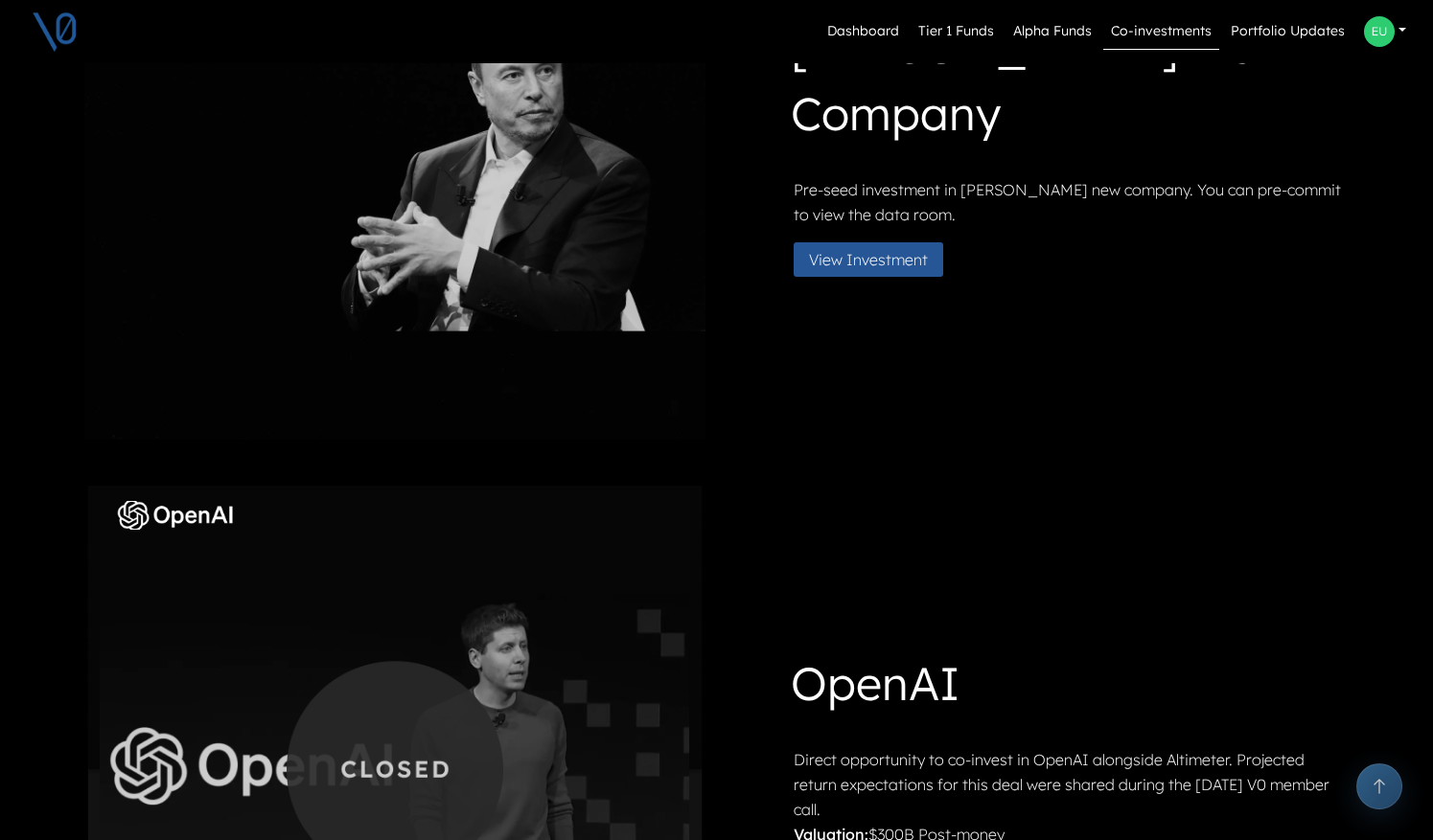
scroll to position [0, 0]
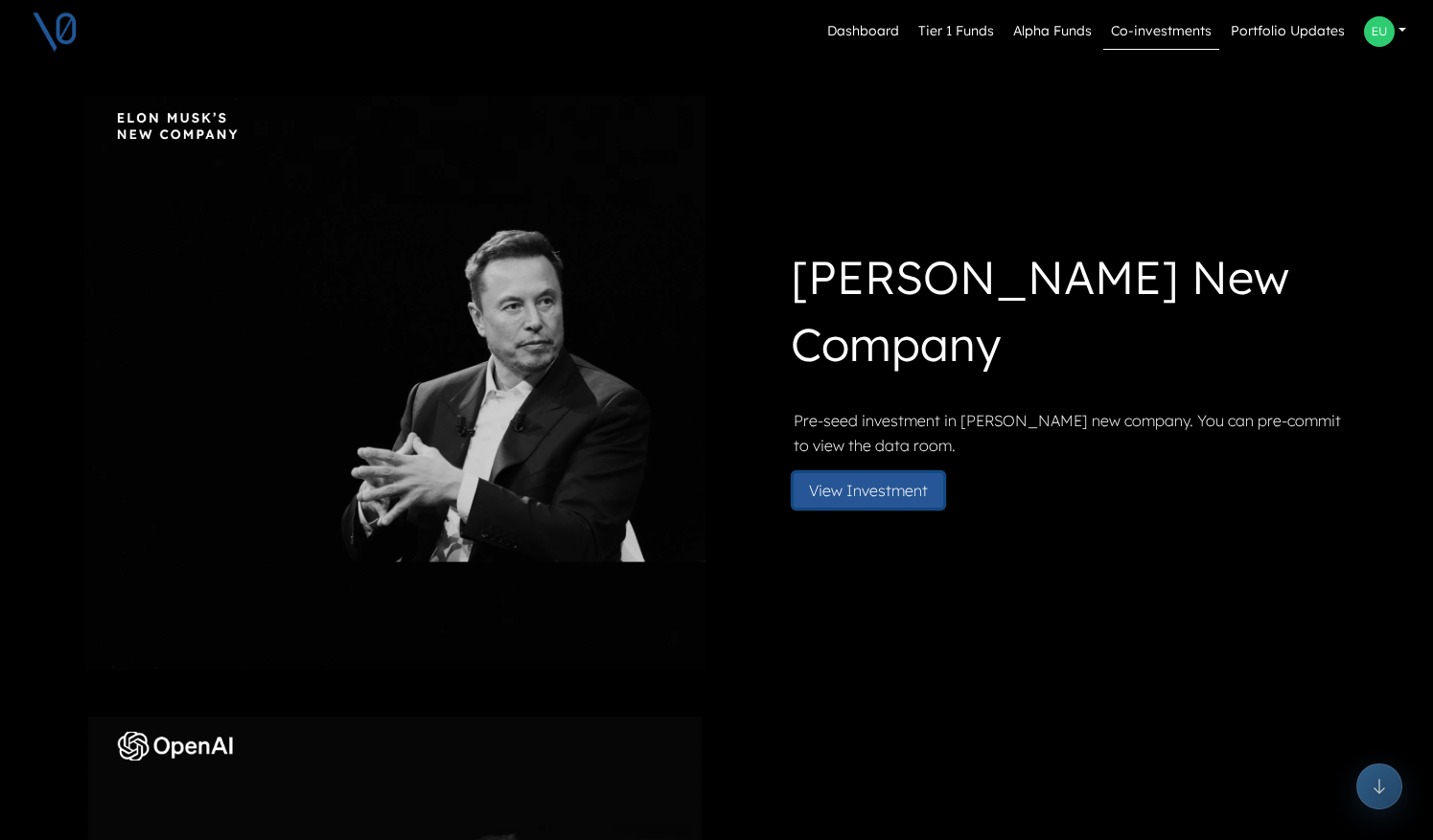
click at [838, 497] on button "View Investment" at bounding box center [868, 490] width 149 height 35
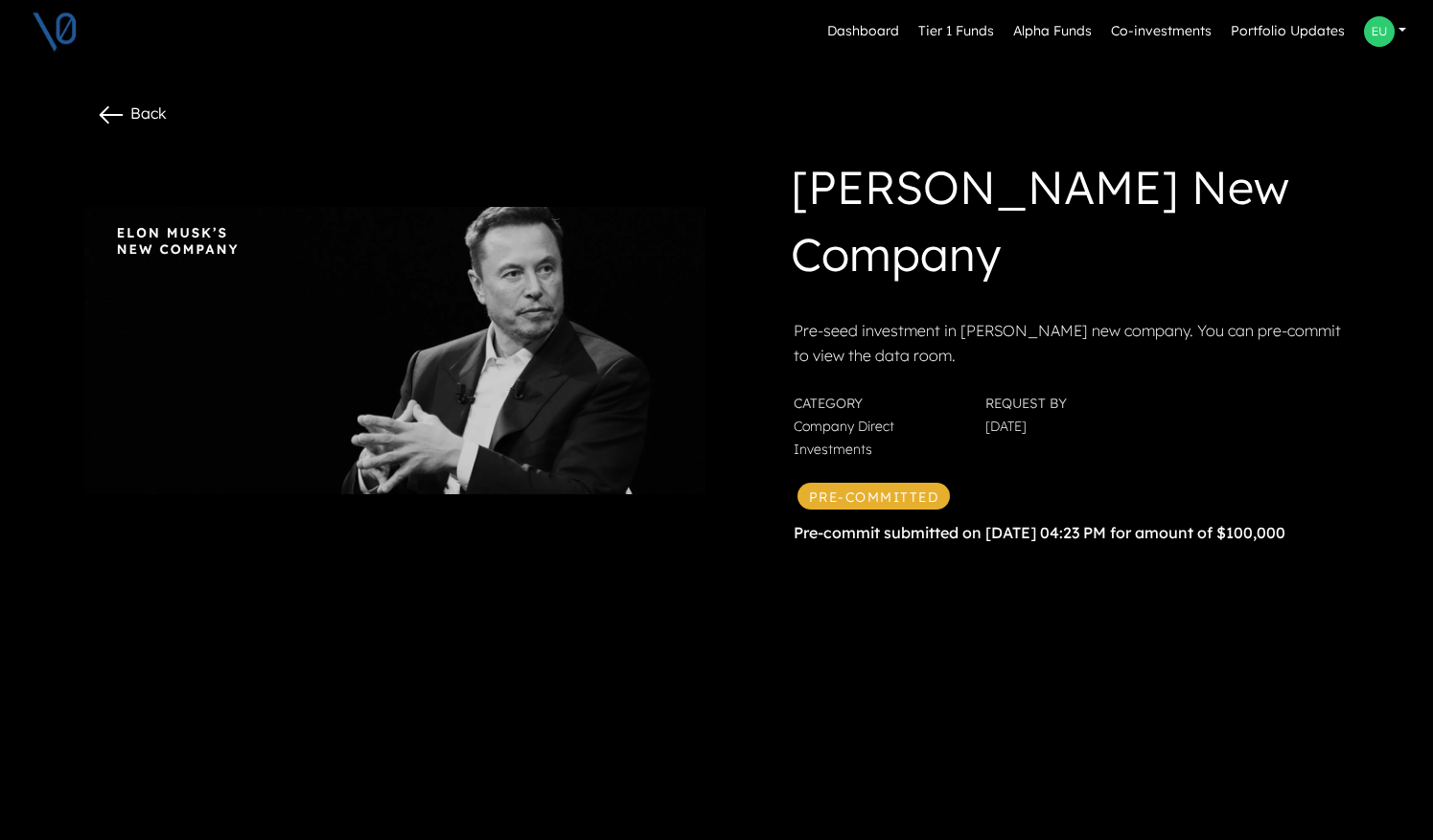
scroll to position [46, 0]
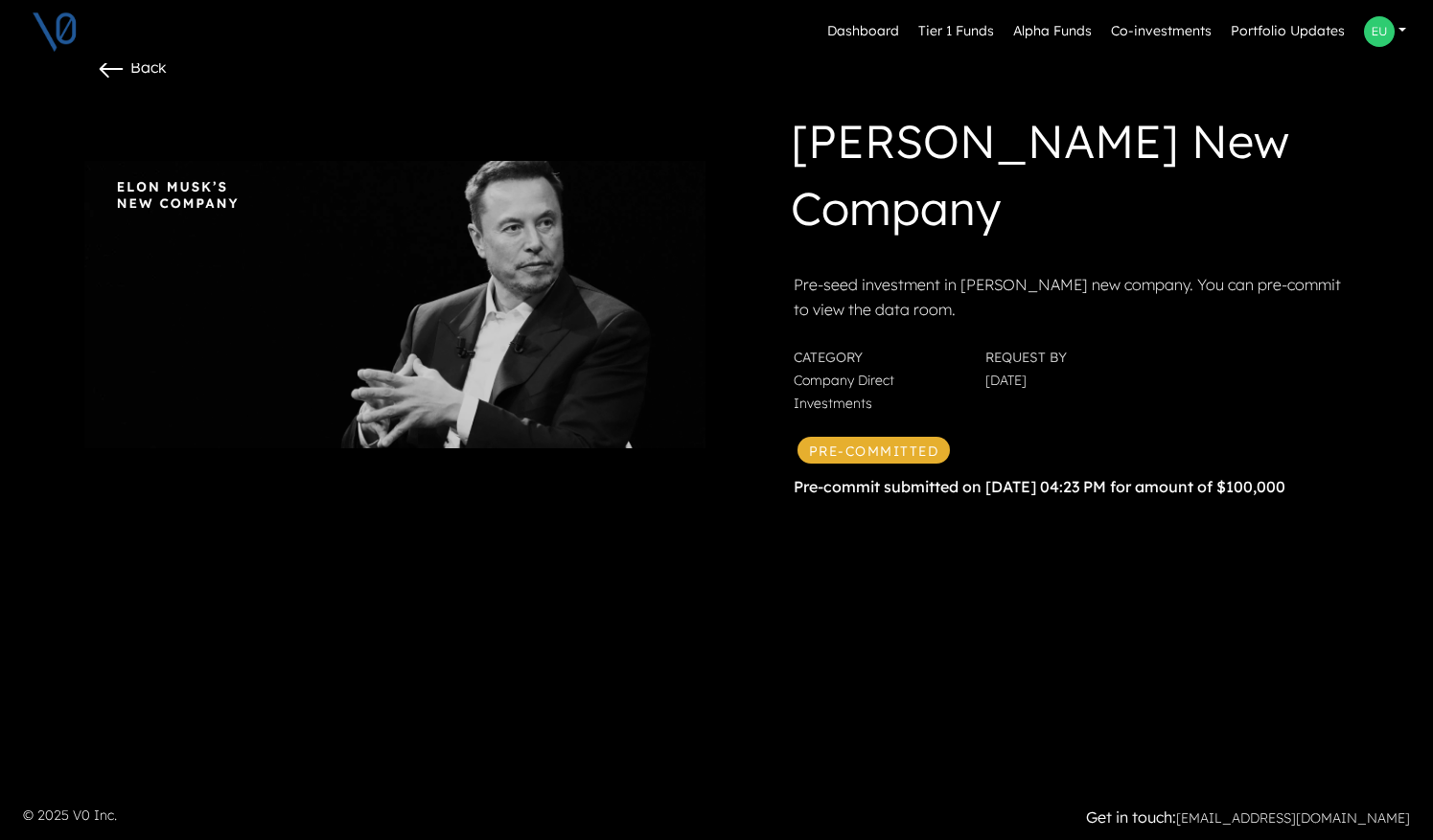
click at [100, 67] on icon at bounding box center [110, 69] width 22 height 15
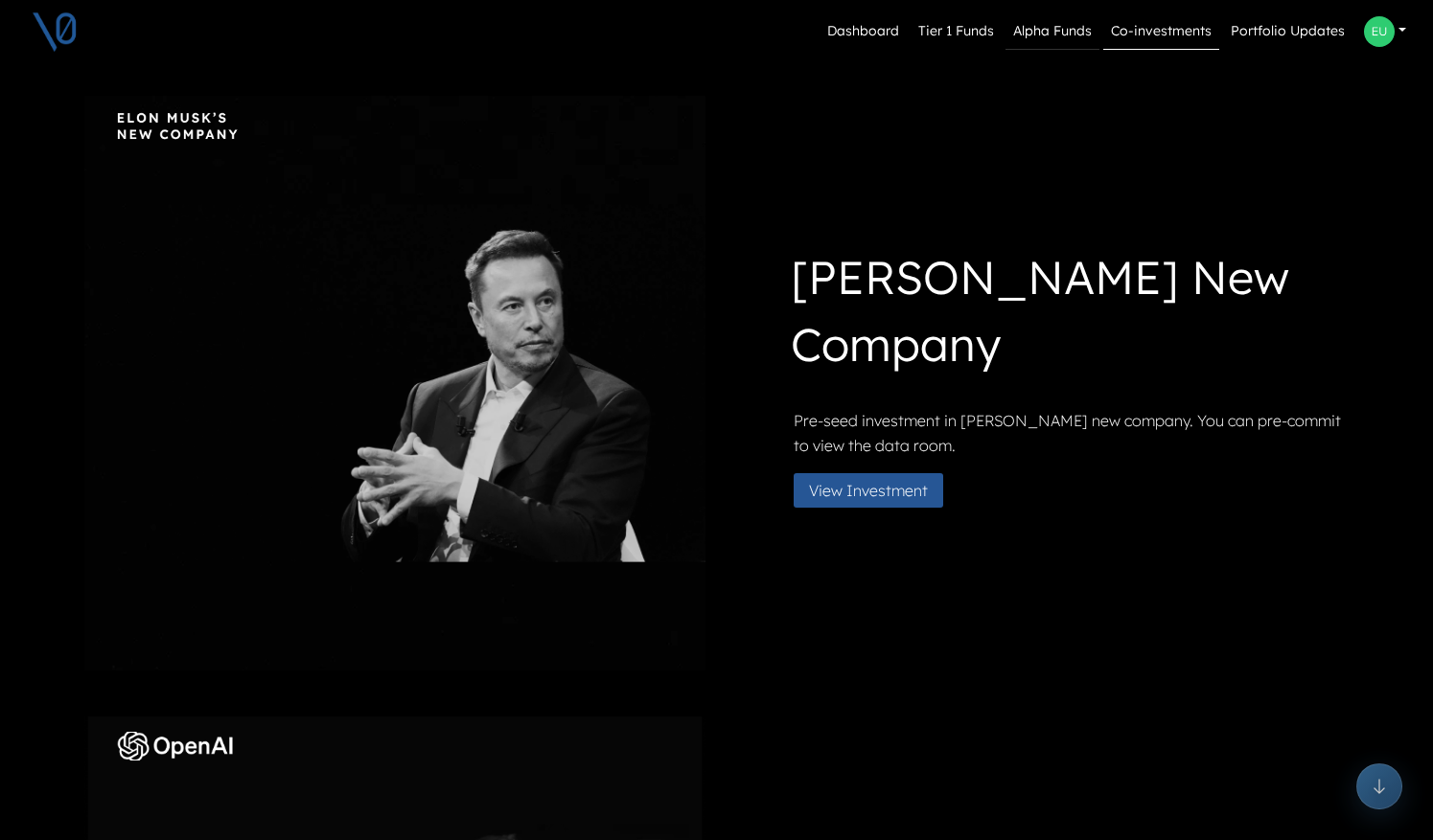
click at [1075, 22] on link "Alpha Funds" at bounding box center [1052, 32] width 93 height 37
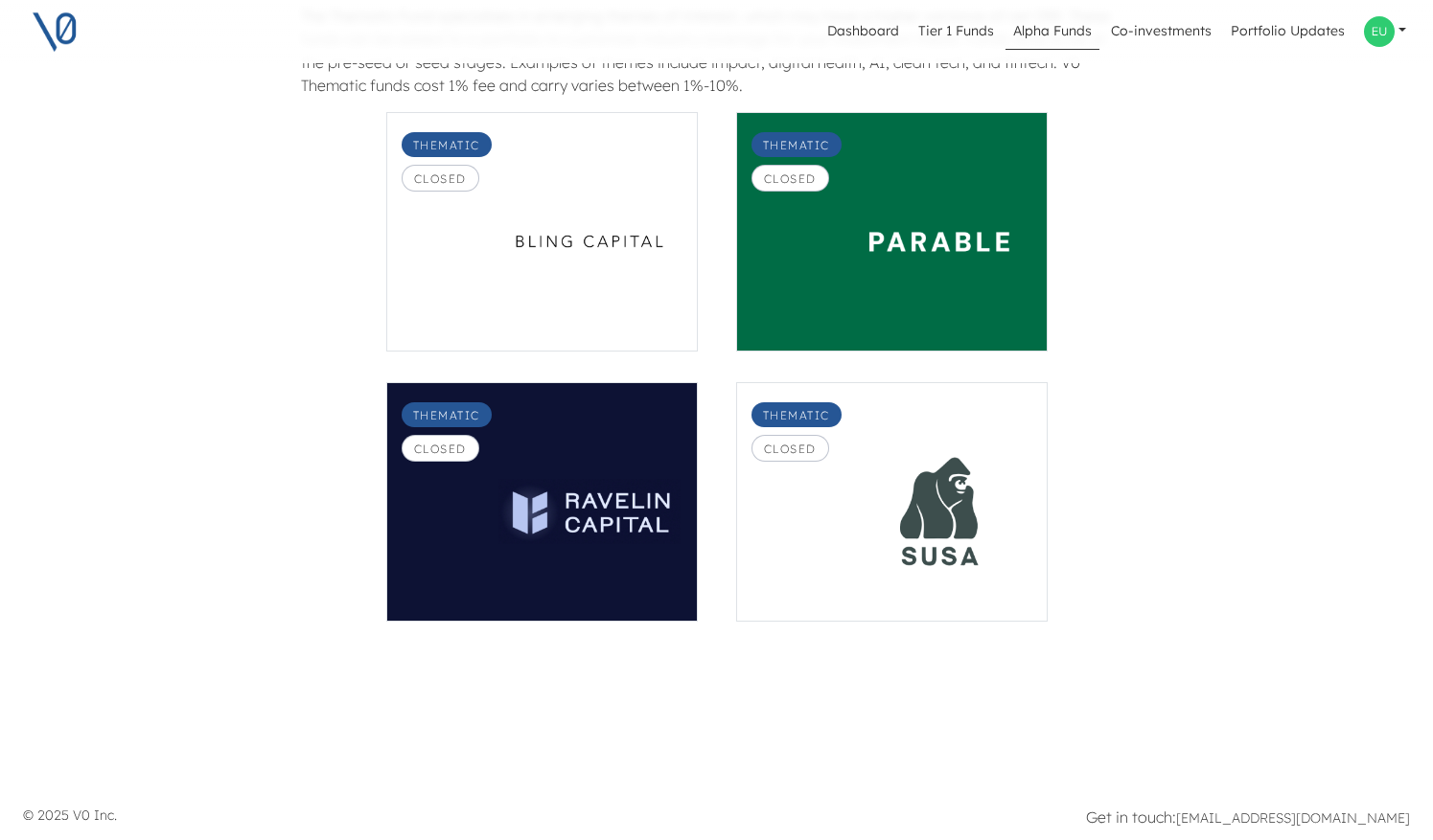
scroll to position [1750, 12]
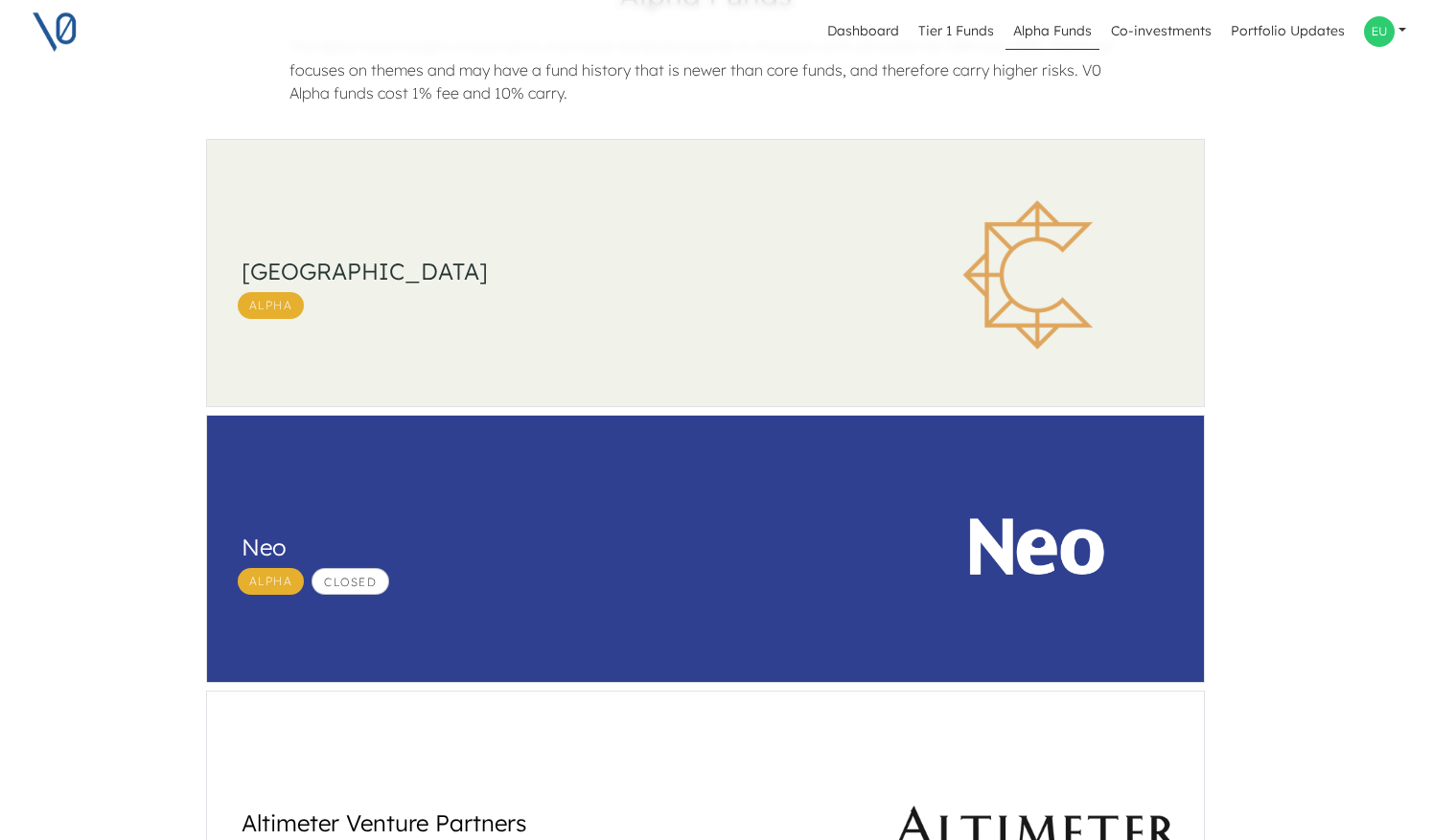
click at [691, 325] on div "South Park Commons Alpha" at bounding box center [539, 275] width 664 height 271
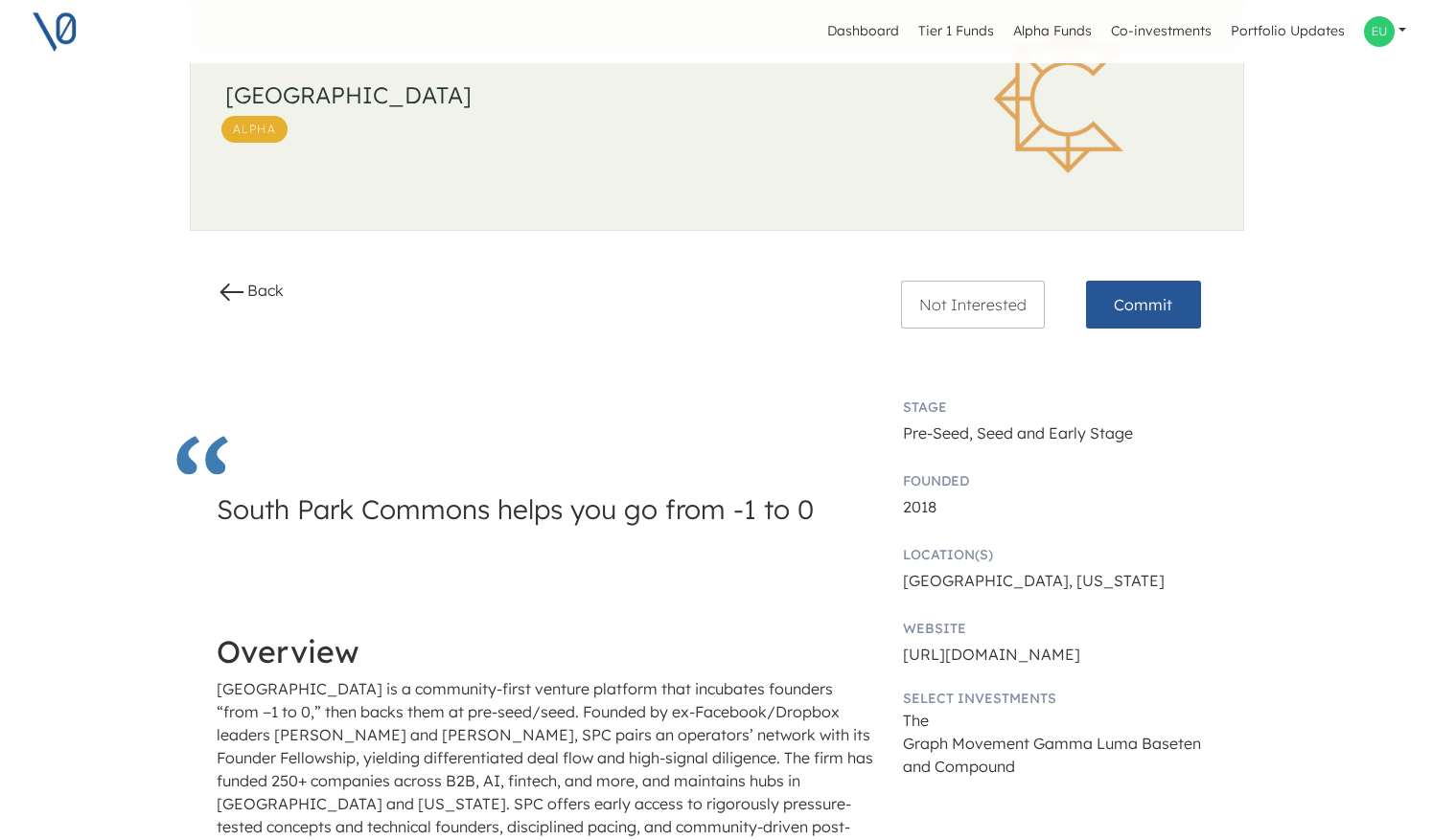
scroll to position [255, 0]
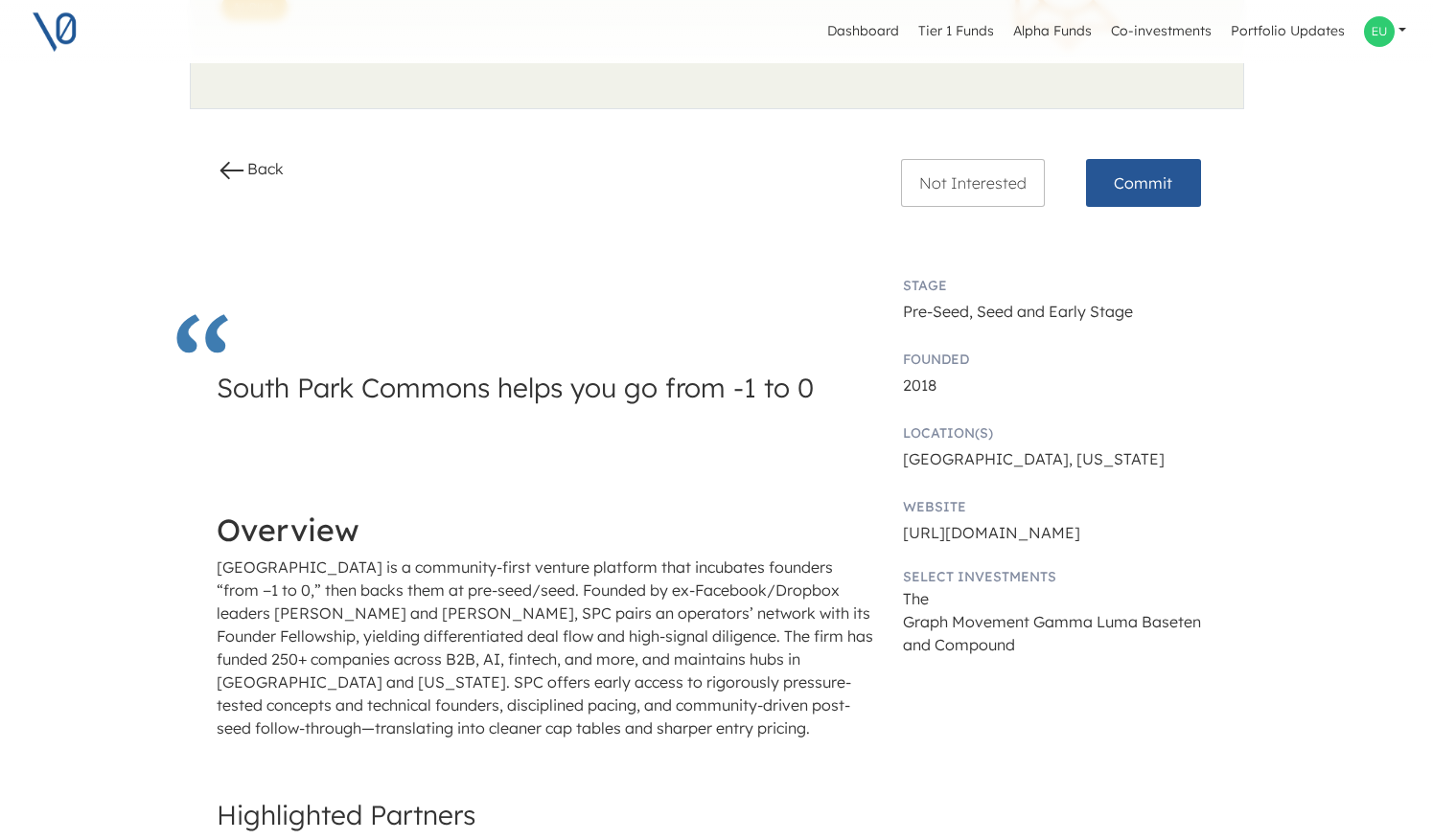
drag, startPoint x: 853, startPoint y: 253, endPoint x: 977, endPoint y: 670, distance: 435.0
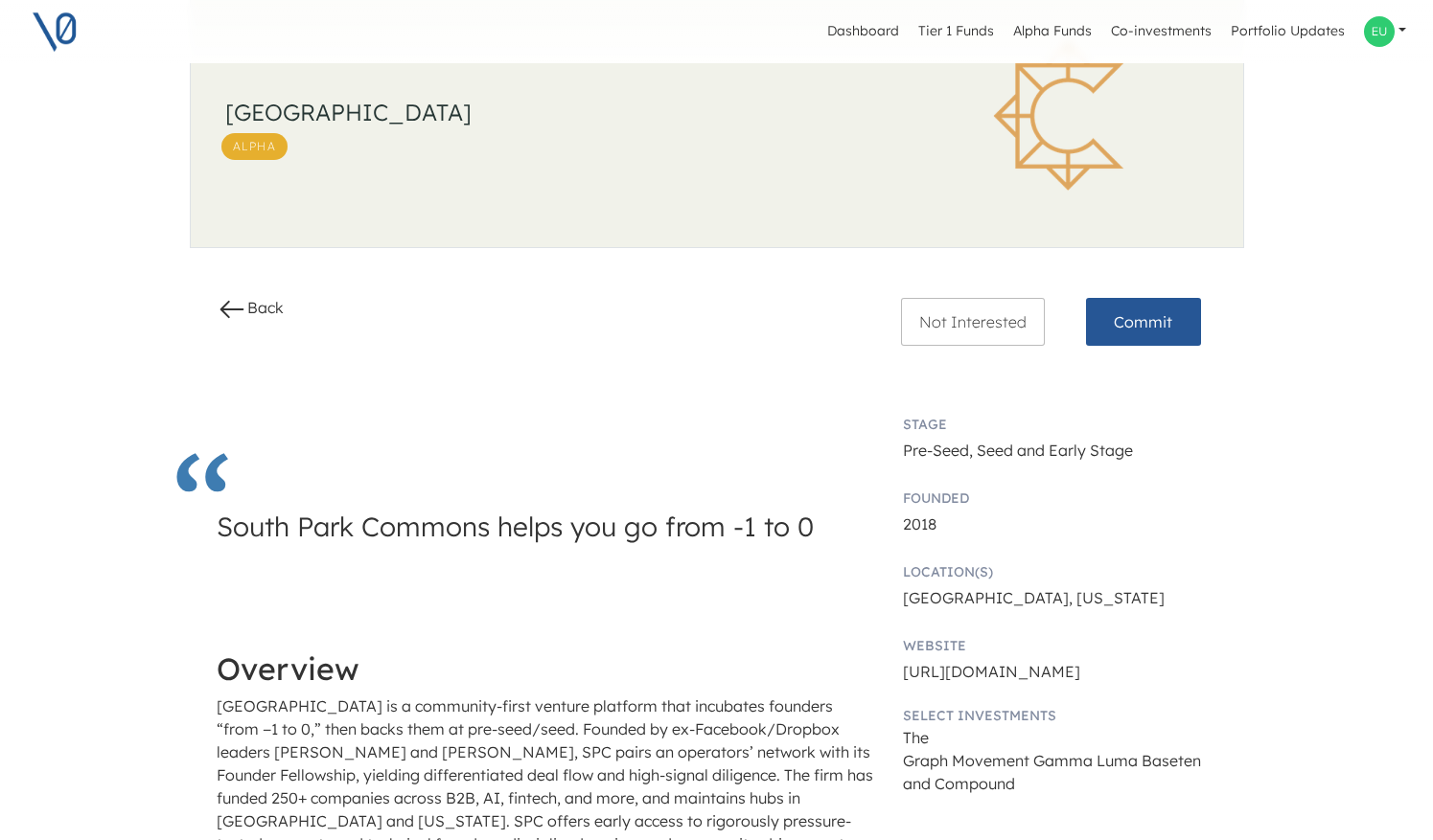
scroll to position [64, 0]
